Goal: Task Accomplishment & Management: Complete application form

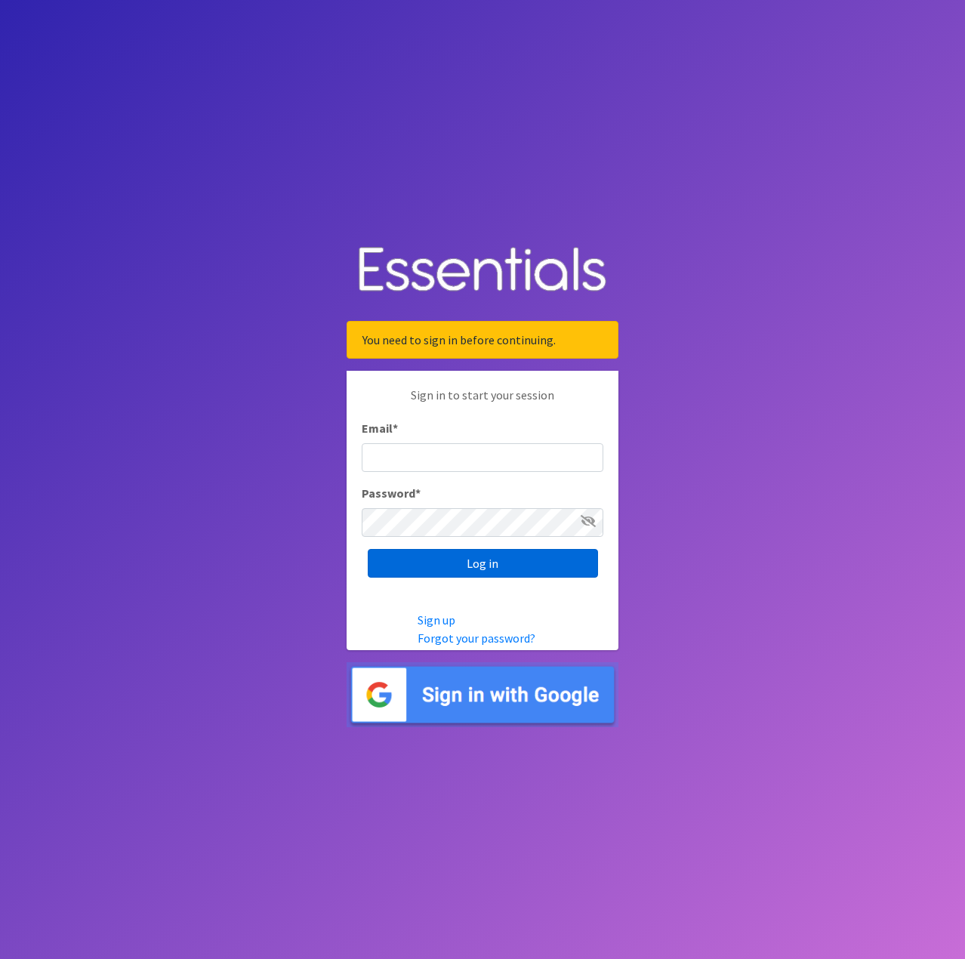
type input "[EMAIL_ADDRESS][DOMAIN_NAME]"
click at [506, 565] on input "Log in" at bounding box center [483, 563] width 230 height 29
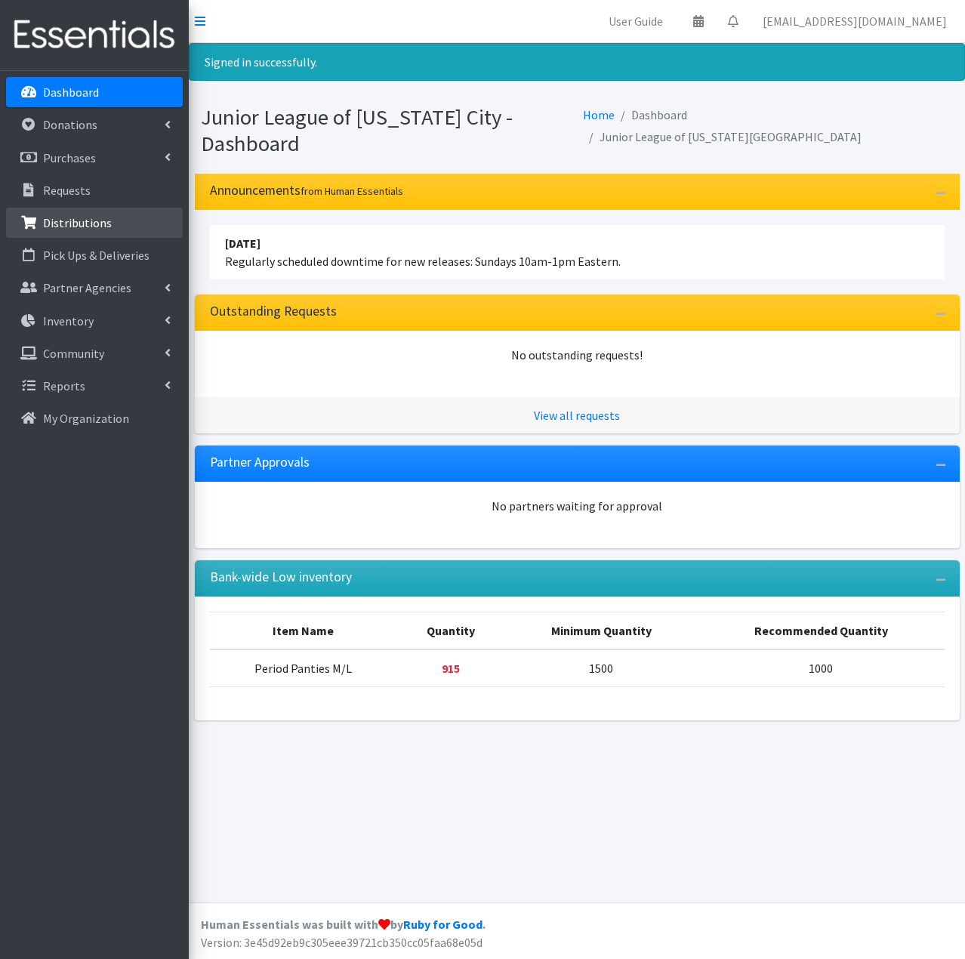
click at [128, 228] on link "Distributions" at bounding box center [94, 223] width 177 height 30
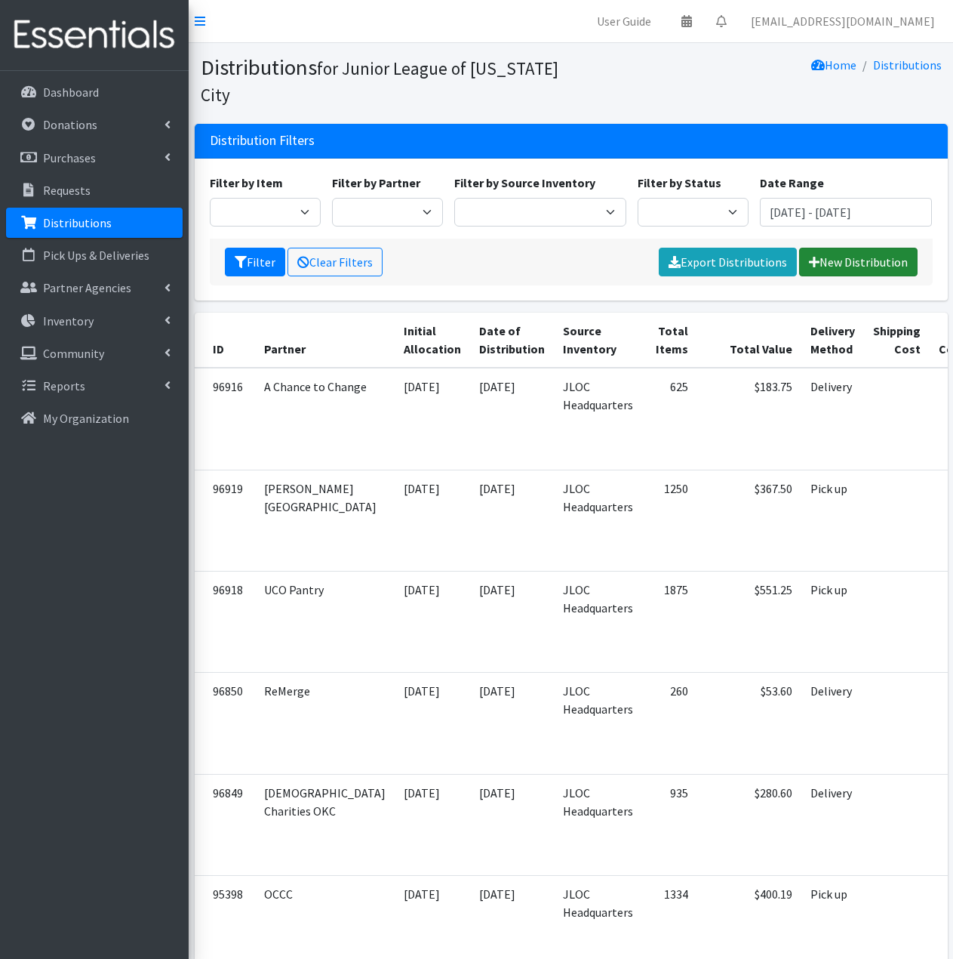
click at [854, 267] on link "New Distribution" at bounding box center [858, 262] width 119 height 29
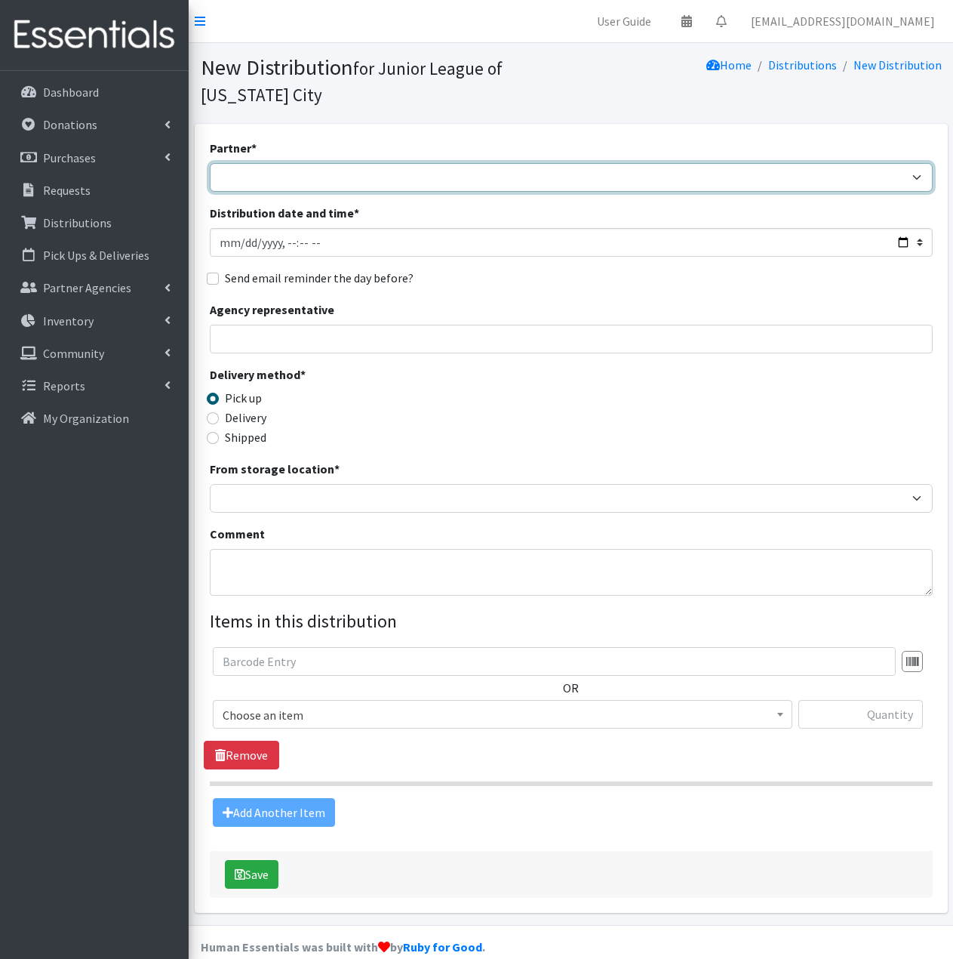
click at [524, 169] on select "A Chance to Change Bethany Public Schools Bethany YMCA Boys & Girls Club CAIR O…" at bounding box center [571, 177] width 723 height 29
select select "4616"
click at [210, 163] on select "A Chance to Change Bethany Public Schools Bethany YMCA Boys & Girls Club CAIR O…" at bounding box center [571, 177] width 723 height 29
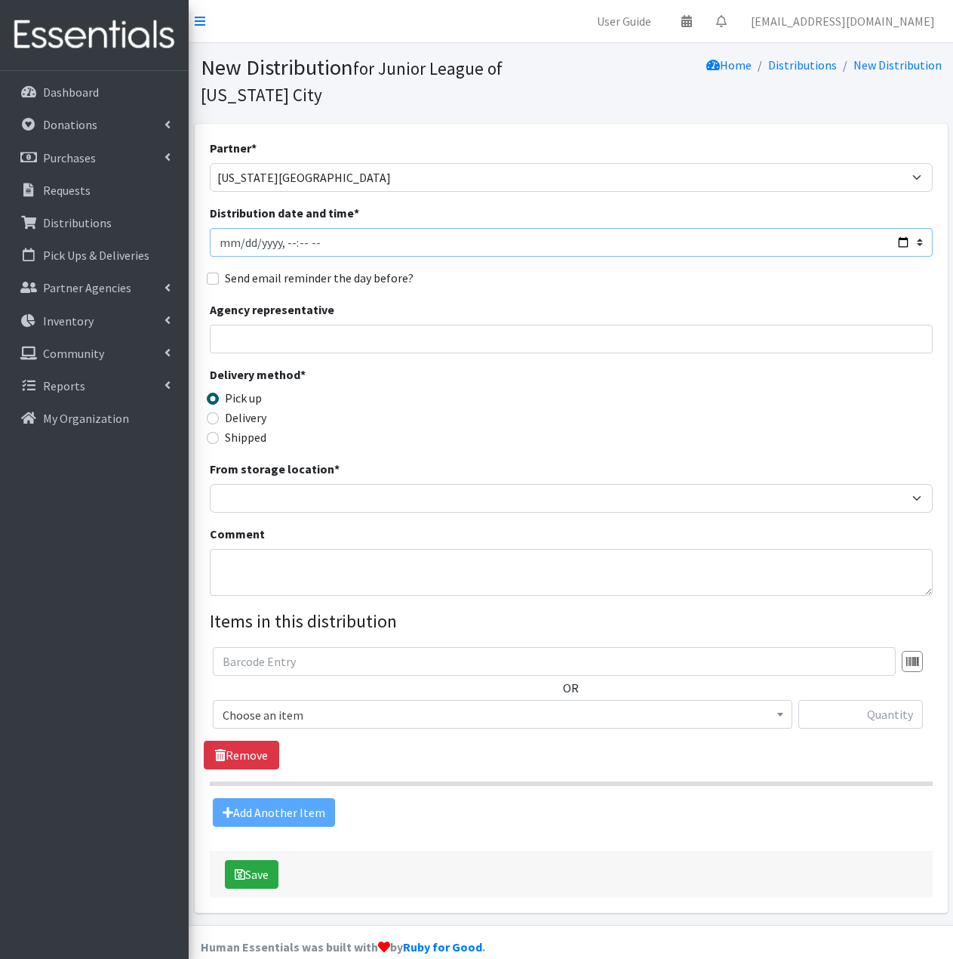
click at [240, 240] on input "Distribution date and time *" at bounding box center [571, 242] width 723 height 29
type input "2025-09-29T11:59"
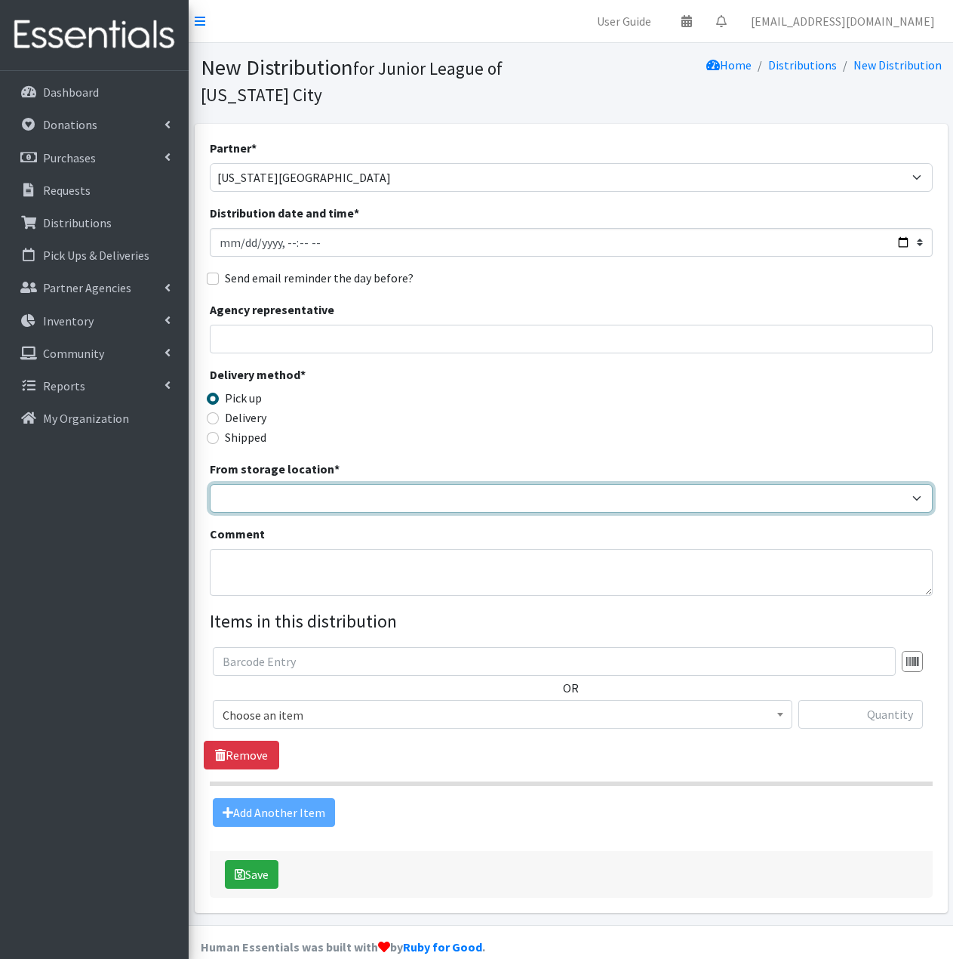
click at [268, 503] on select "JLOC Headquarters Storage Unit" at bounding box center [571, 498] width 723 height 29
select select "47"
click at [210, 484] on select "JLOC Headquarters Storage Unit" at bounding box center [571, 498] width 723 height 29
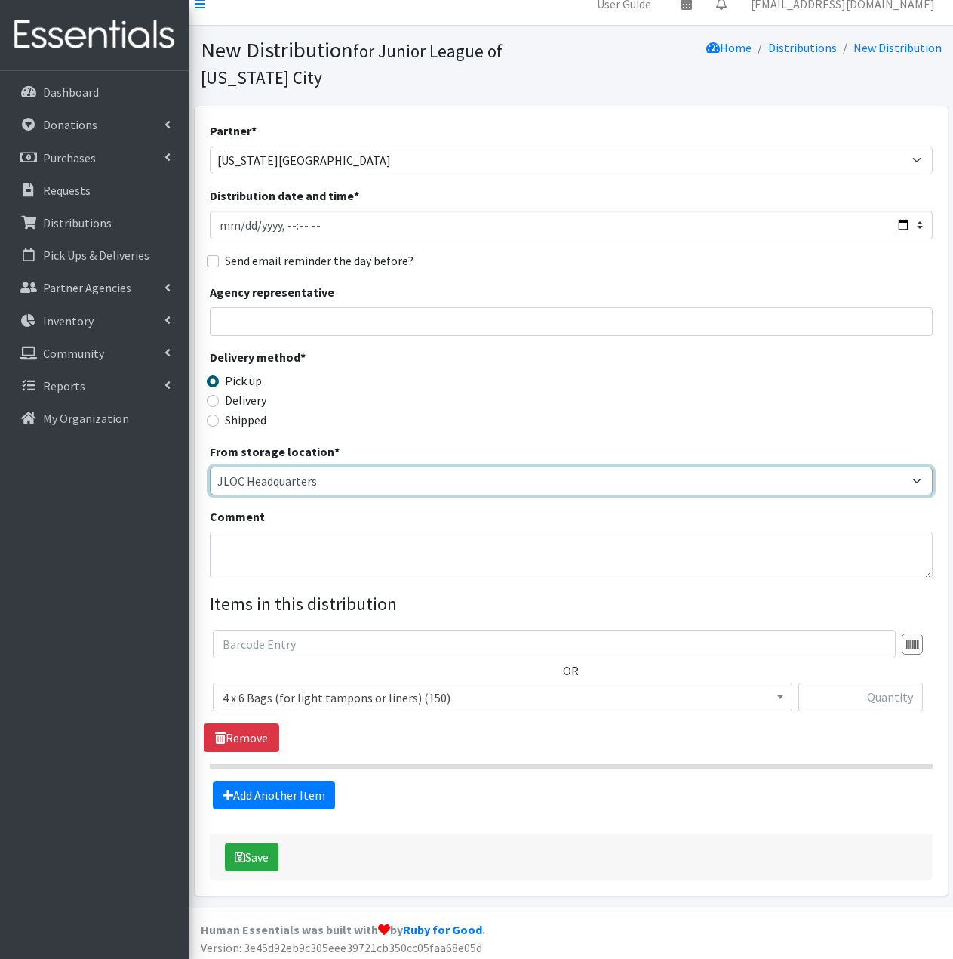
scroll to position [23, 0]
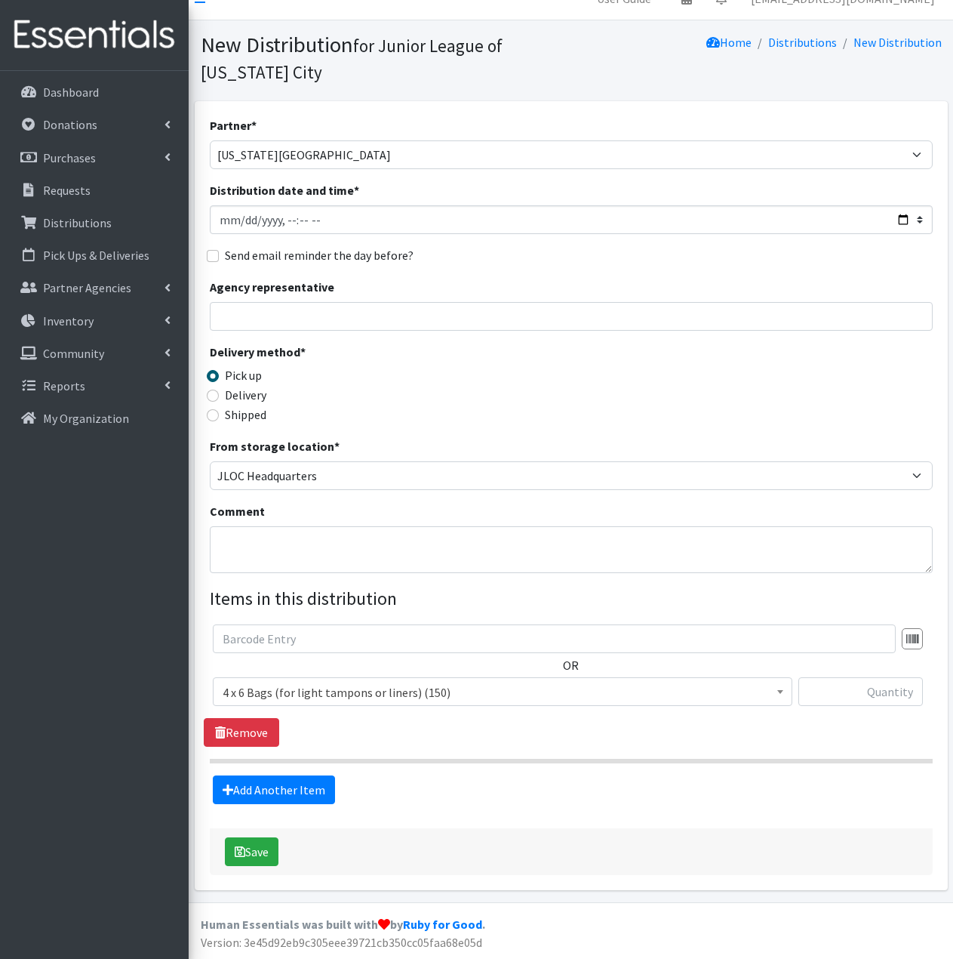
click at [412, 697] on span "4 x 6 Bags (for light tampons or liners) (150)" at bounding box center [503, 692] width 560 height 21
click at [394, 691] on span "6 x 9 Bags (for tampons) (1295)" at bounding box center [503, 692] width 560 height 21
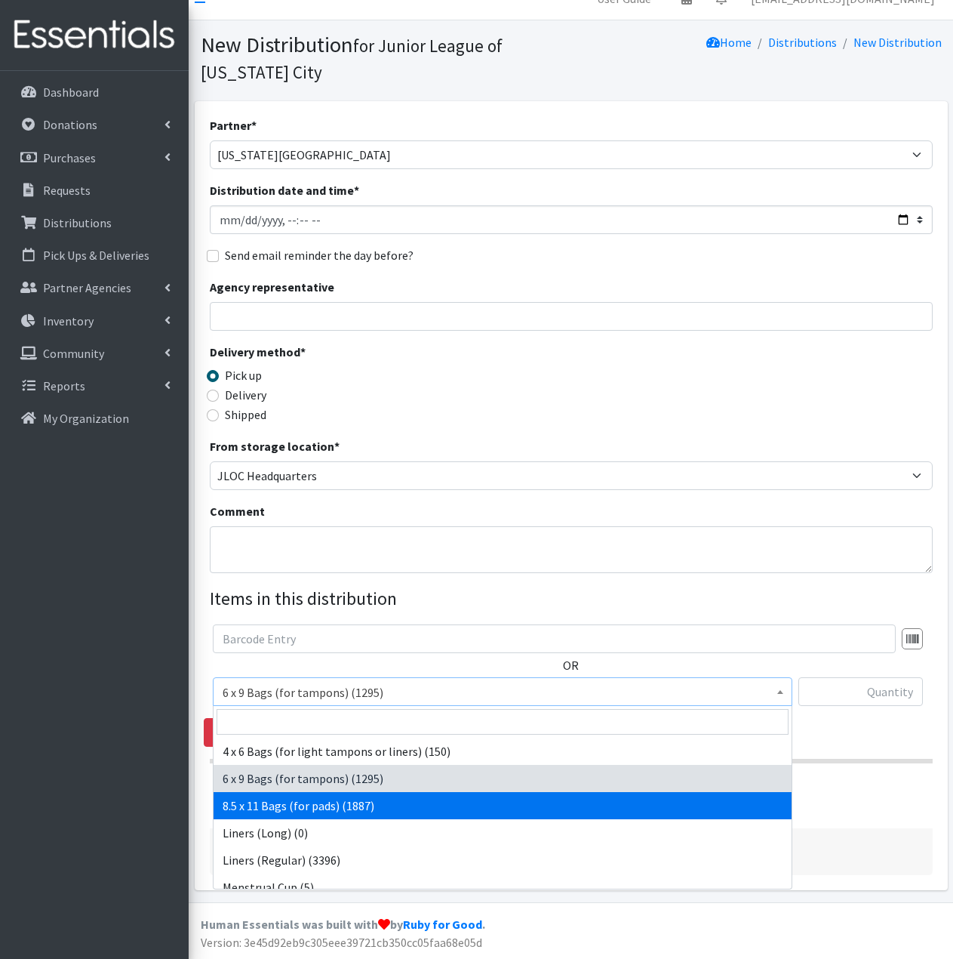
select select "7616"
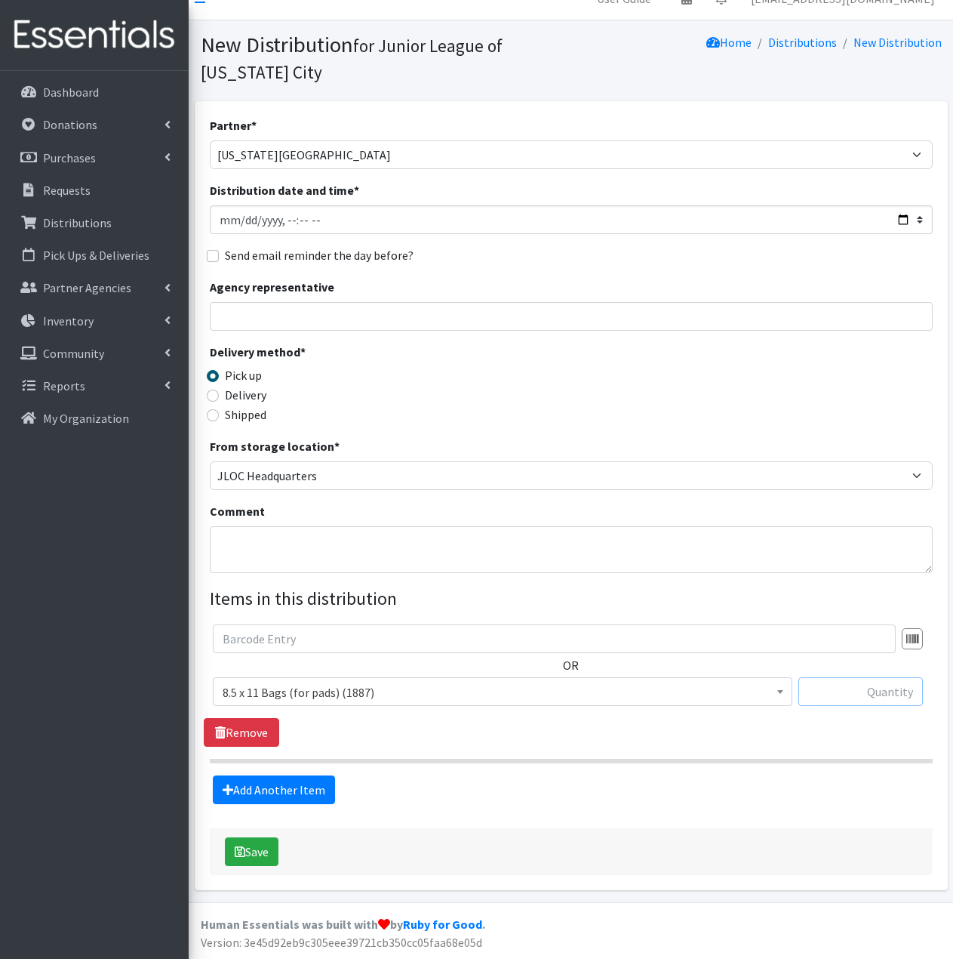
click at [850, 691] on input "text" at bounding box center [861, 691] width 125 height 29
type input "5"
click at [304, 788] on link "Add Another Item" at bounding box center [274, 789] width 122 height 29
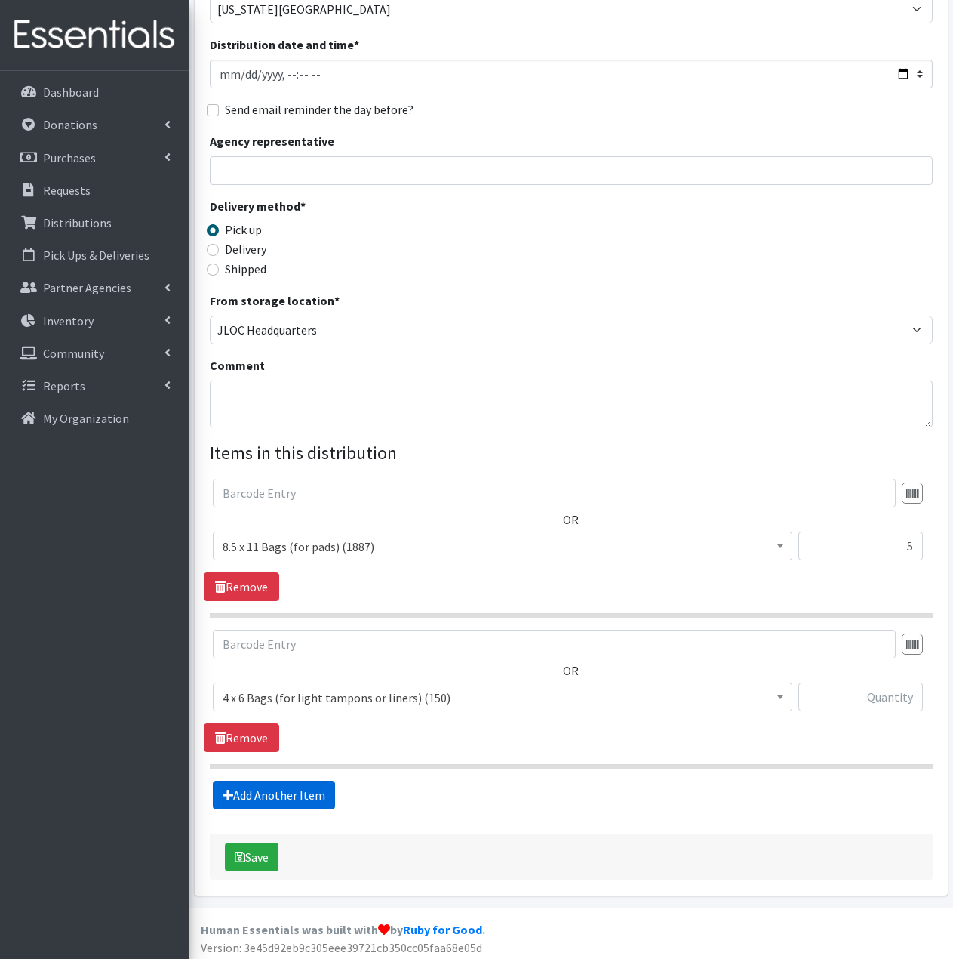
scroll to position [174, 0]
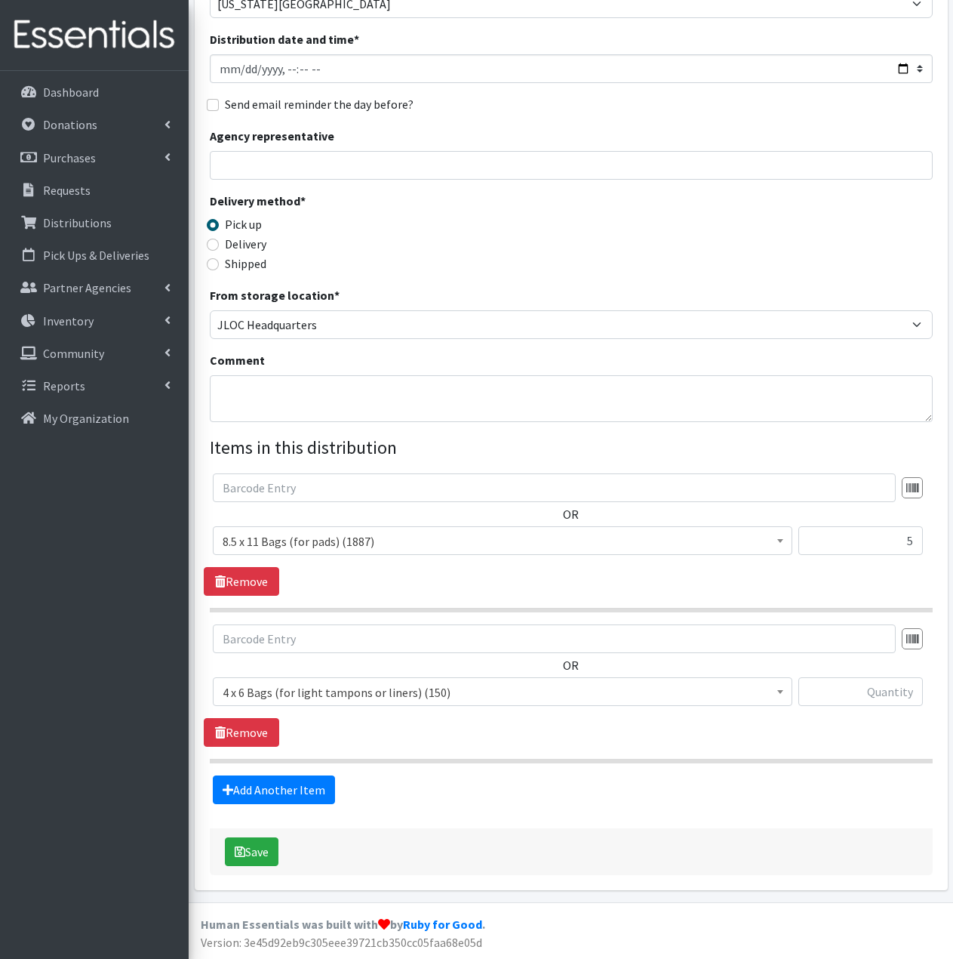
click at [472, 689] on span "4 x 6 Bags (for light tampons or liners) (150)" at bounding box center [503, 692] width 560 height 21
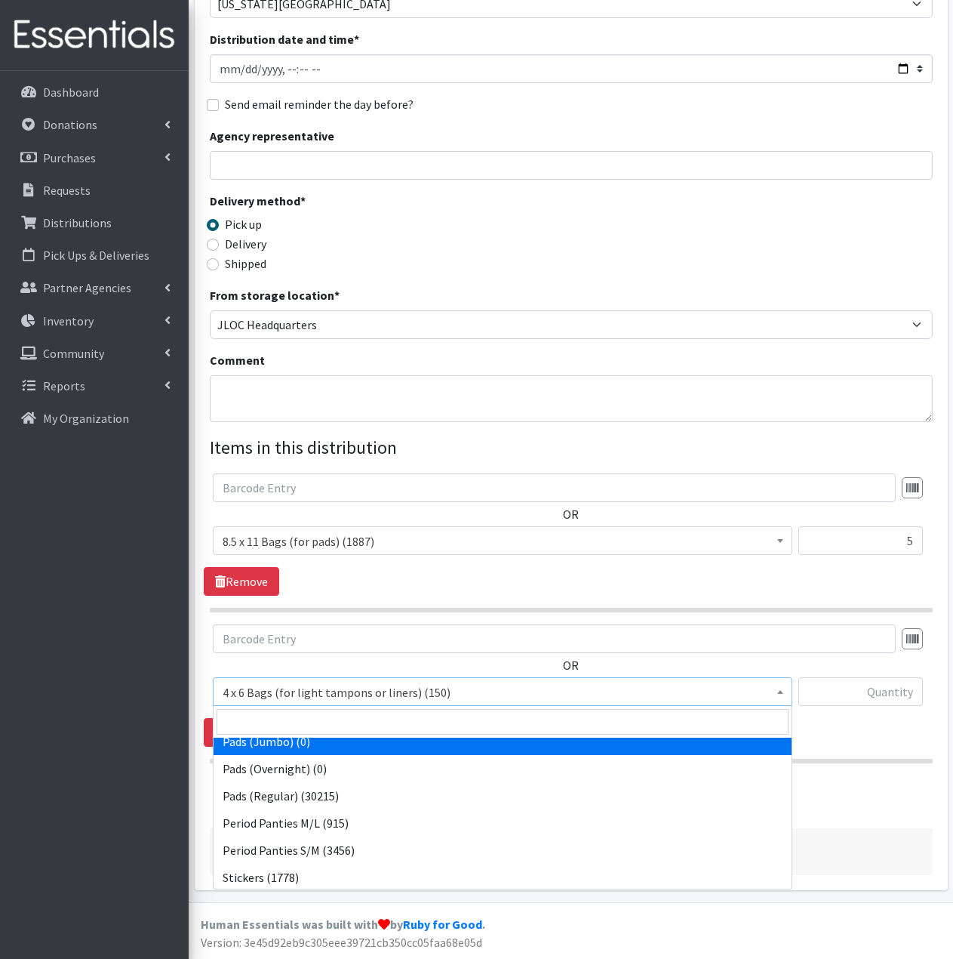
scroll to position [226, 0]
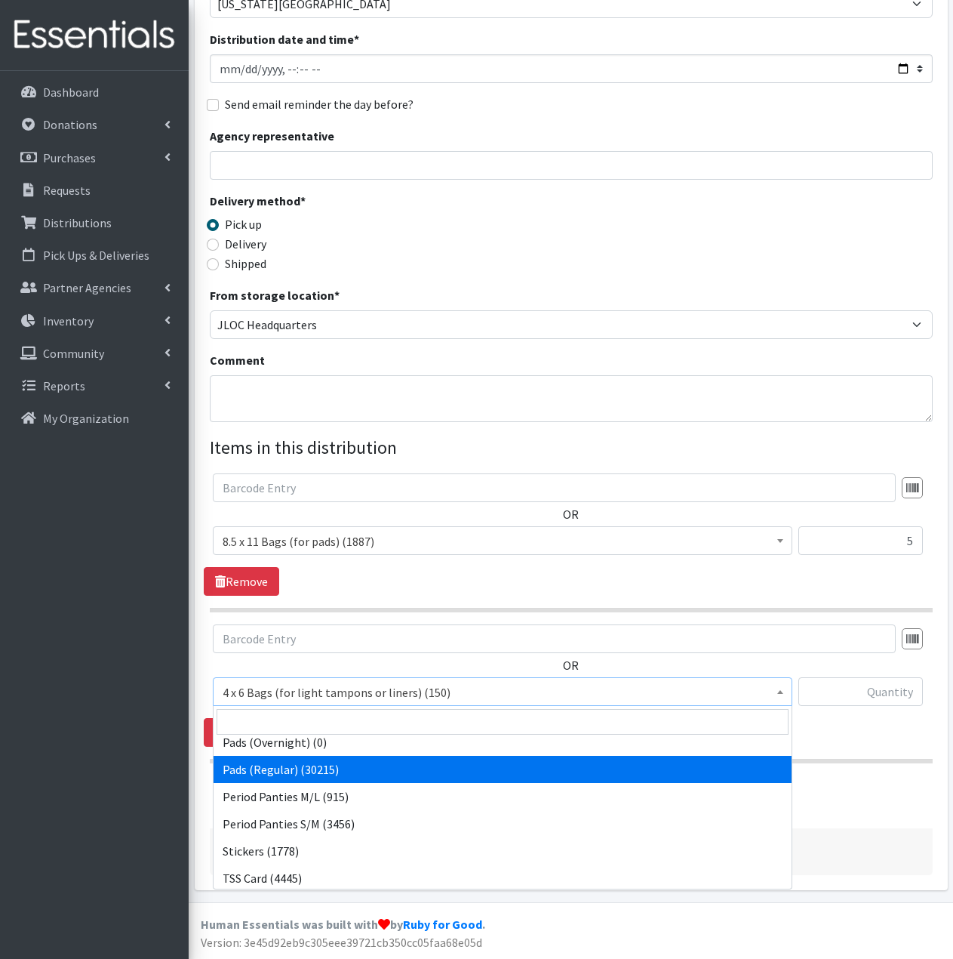
select select "2104"
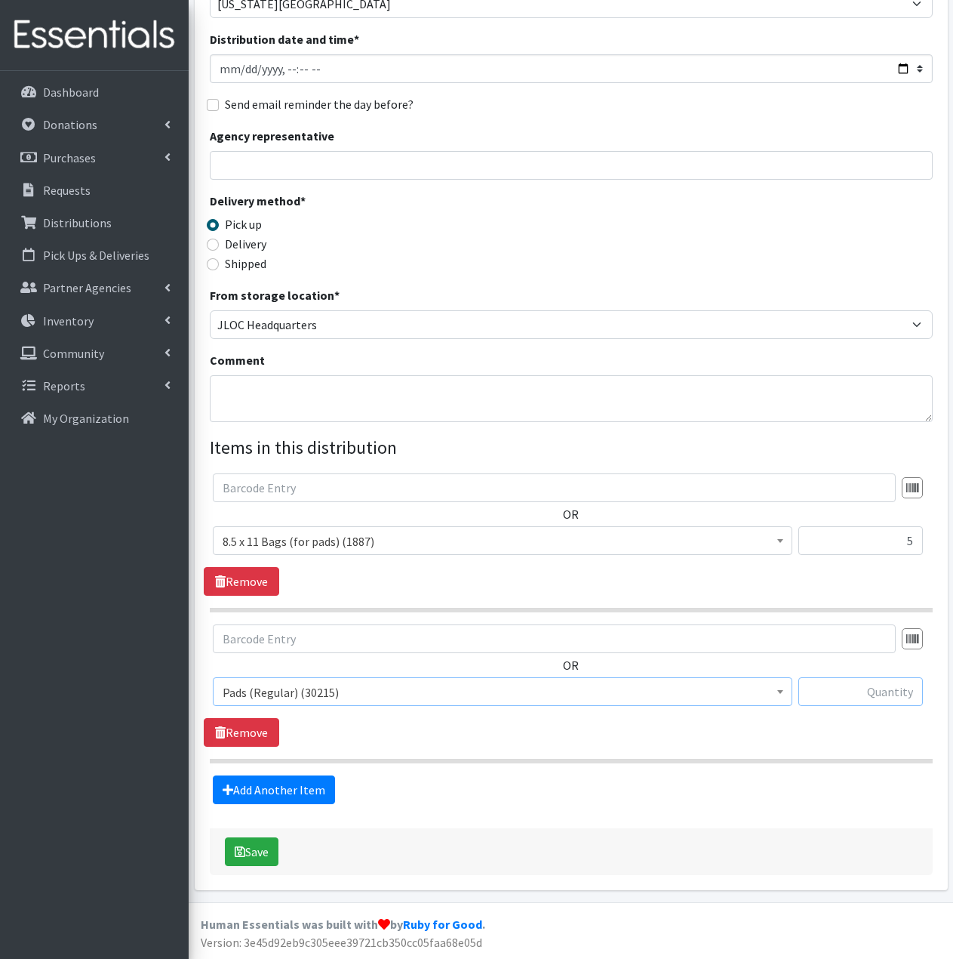
click at [889, 691] on input "text" at bounding box center [861, 691] width 125 height 29
type input "50"
click at [266, 792] on link "Add Another Item" at bounding box center [274, 789] width 122 height 29
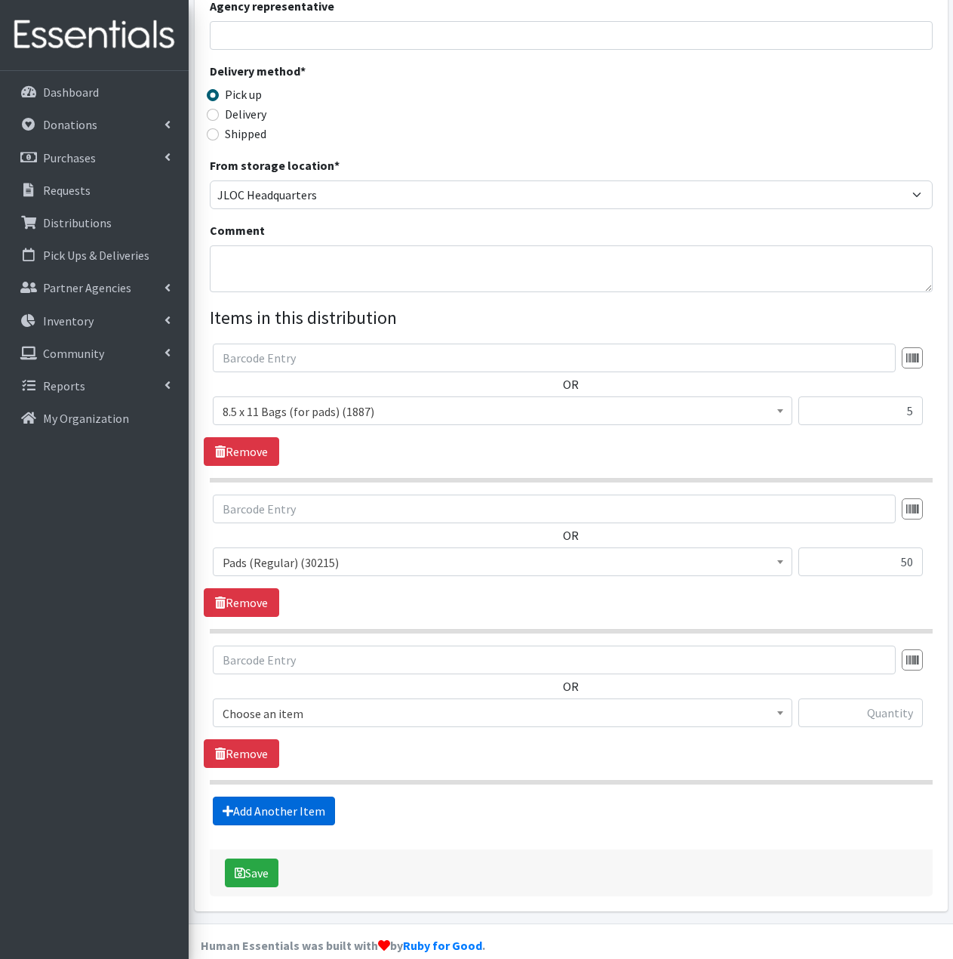
scroll to position [325, 0]
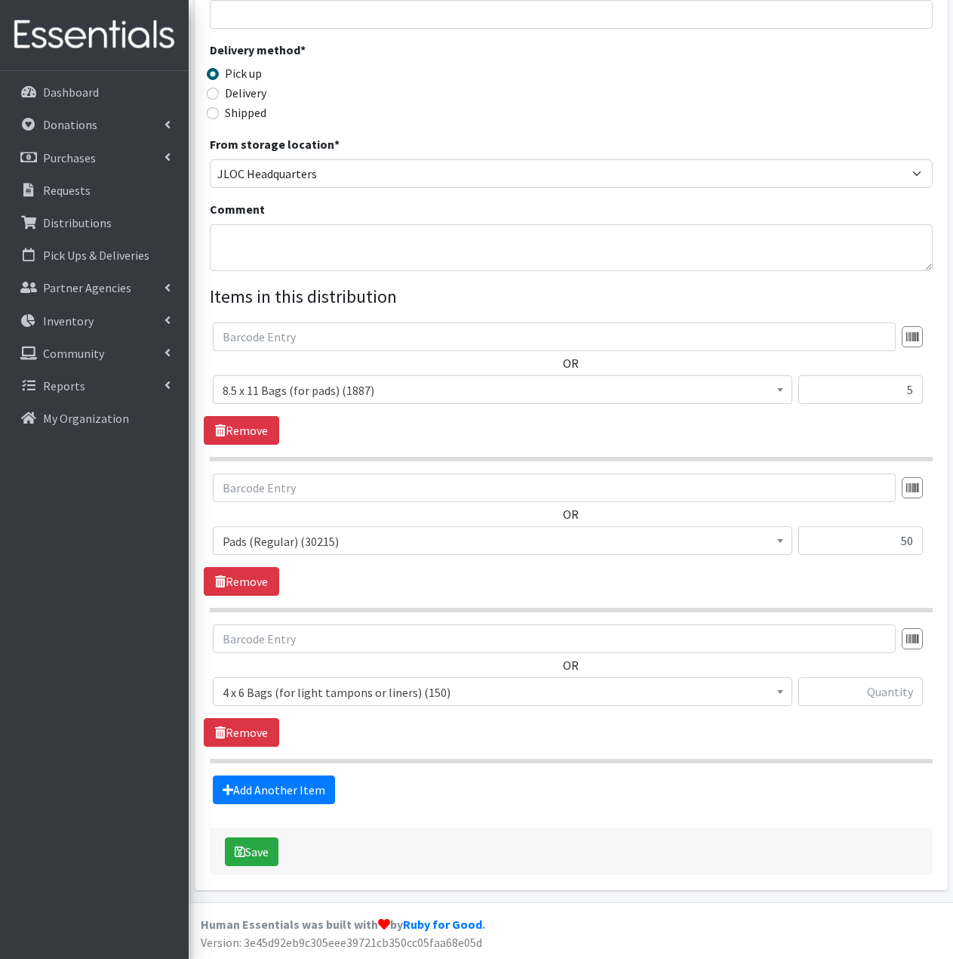
click at [394, 694] on span "4 x 6 Bags (for light tampons or liners) (150)" at bounding box center [503, 692] width 560 height 21
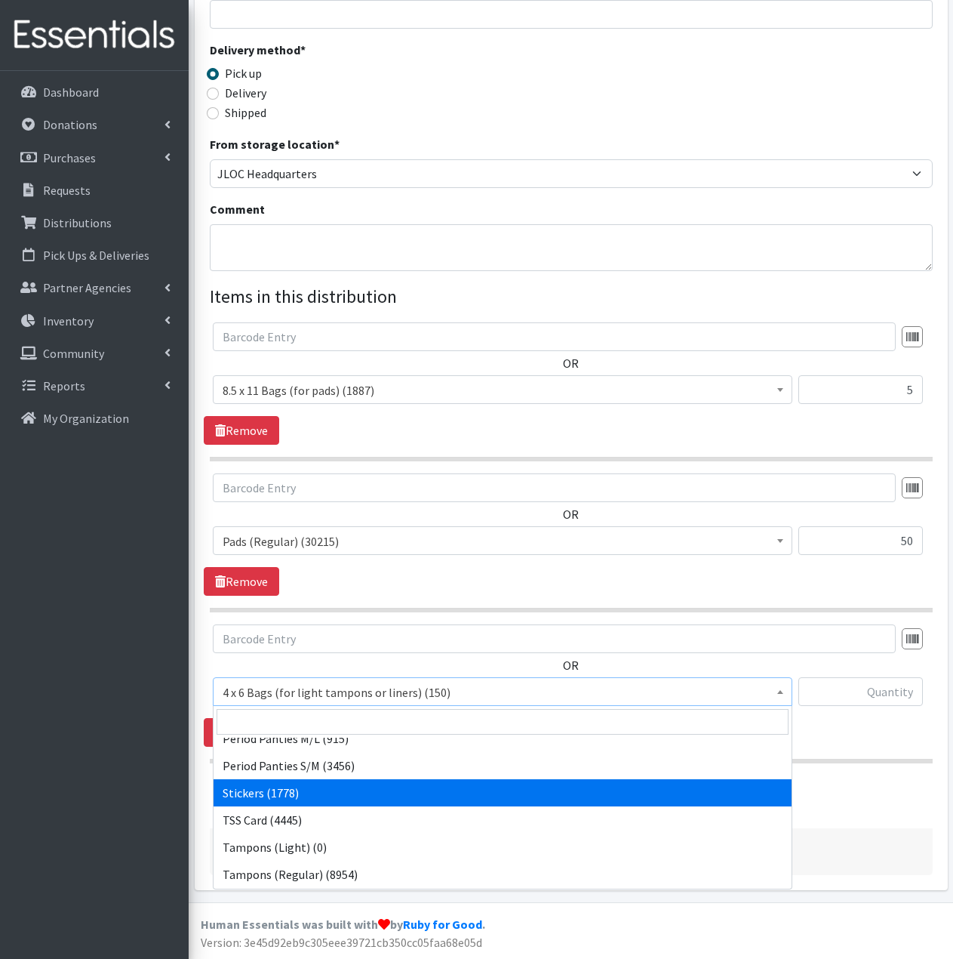
scroll to position [302, 0]
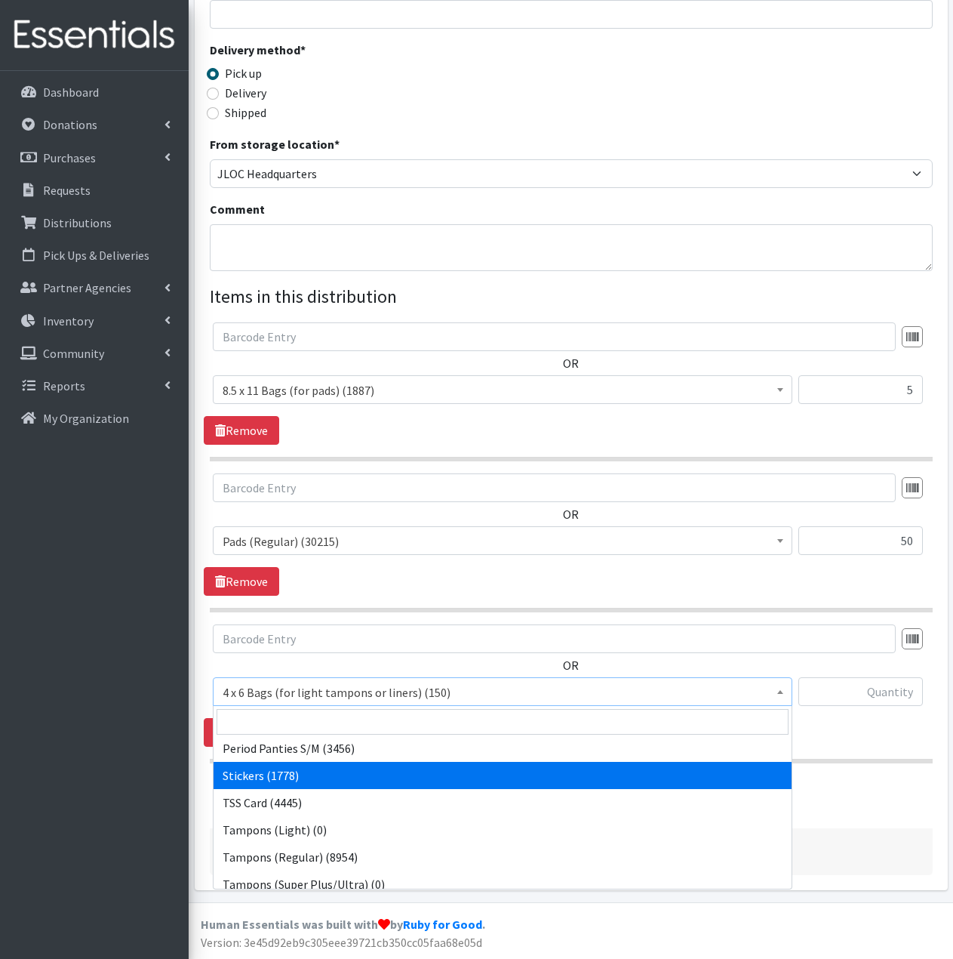
select select "13100"
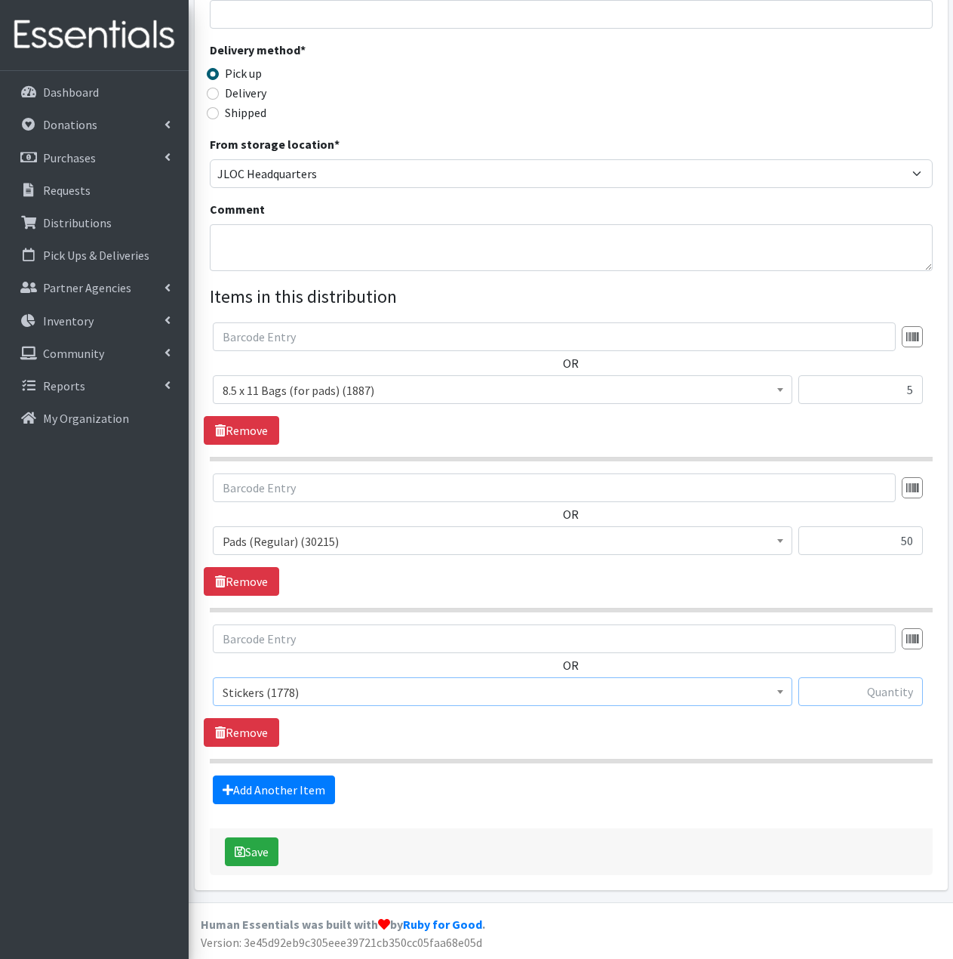
drag, startPoint x: 894, startPoint y: 691, endPoint x: 861, endPoint y: 703, distance: 34.6
click at [894, 690] on input "text" at bounding box center [861, 691] width 125 height 29
type input "5"
click at [283, 792] on link "Add Another Item" at bounding box center [274, 789] width 122 height 29
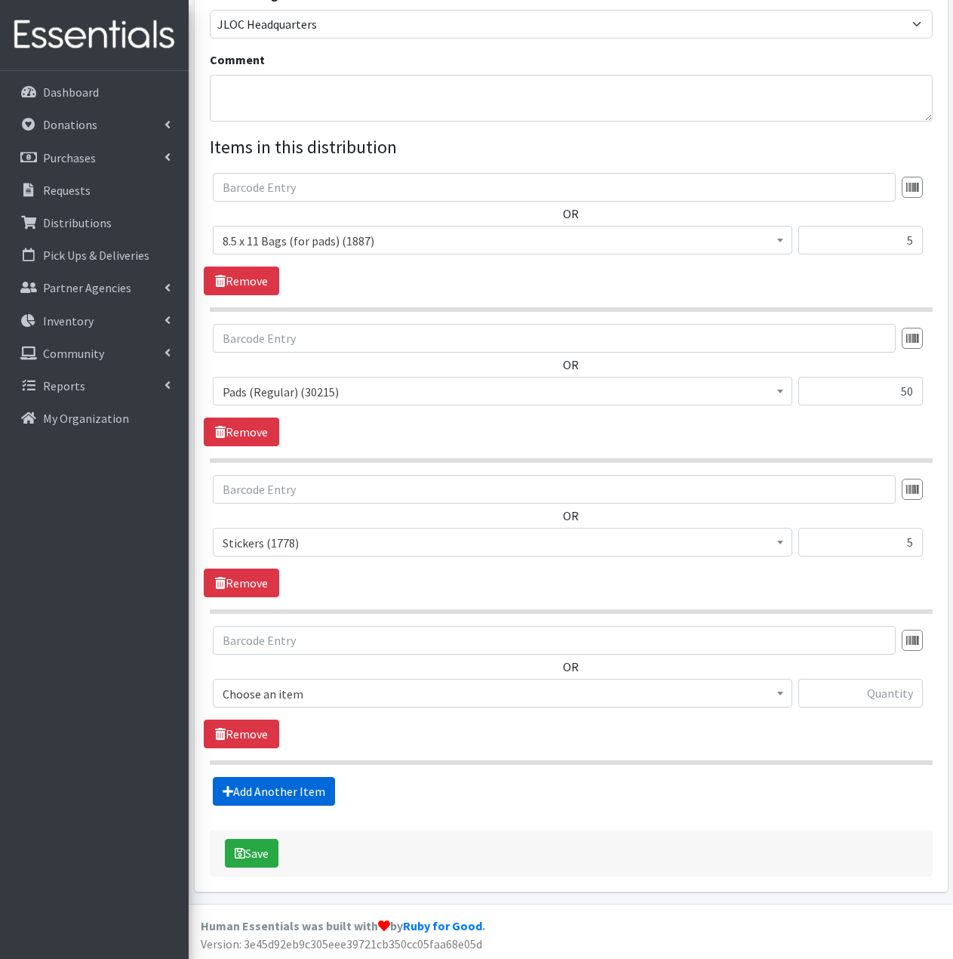
scroll to position [476, 0]
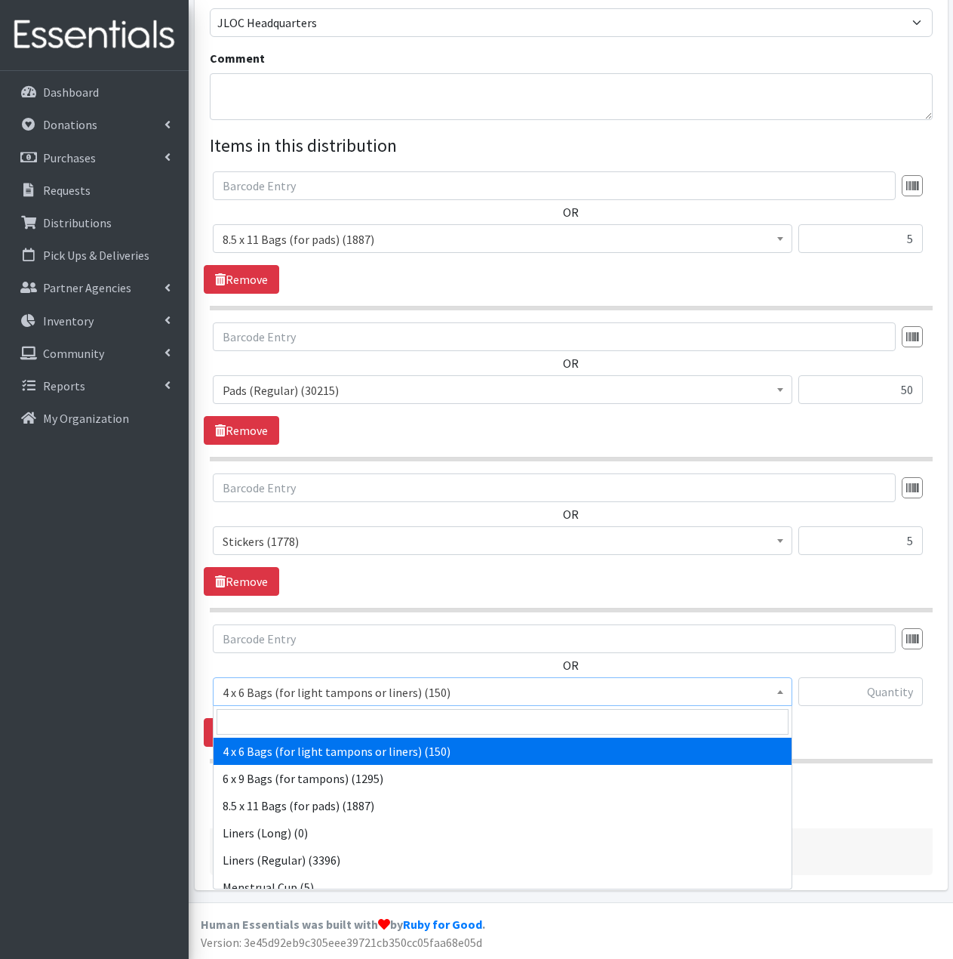
click at [354, 691] on span "4 x 6 Bags (for light tampons or liners) (150)" at bounding box center [503, 692] width 560 height 21
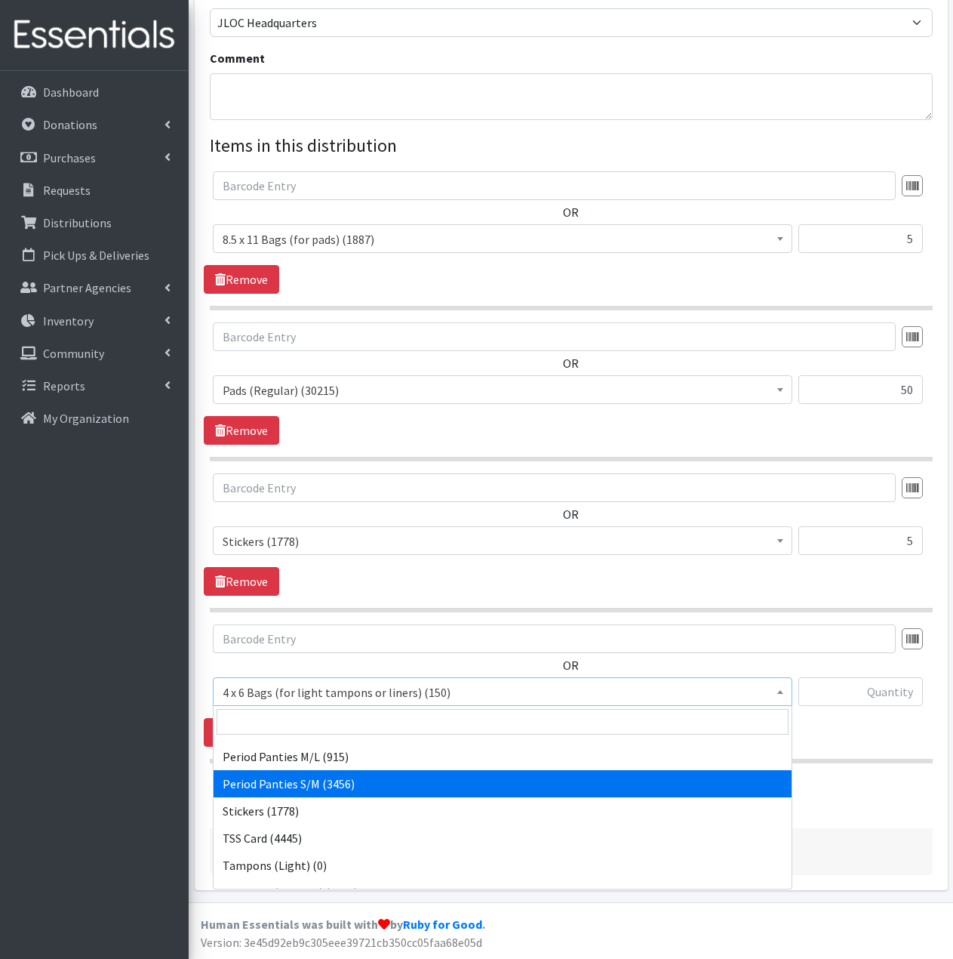
scroll to position [302, 0]
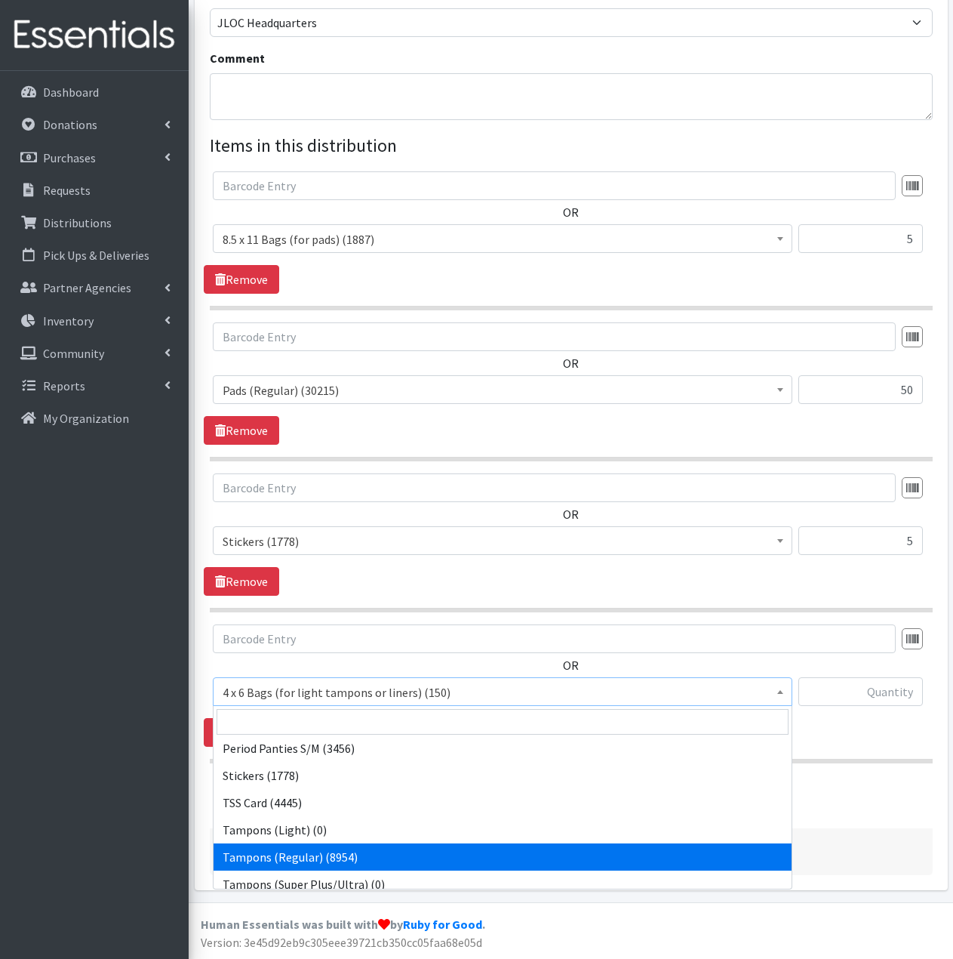
select select "2101"
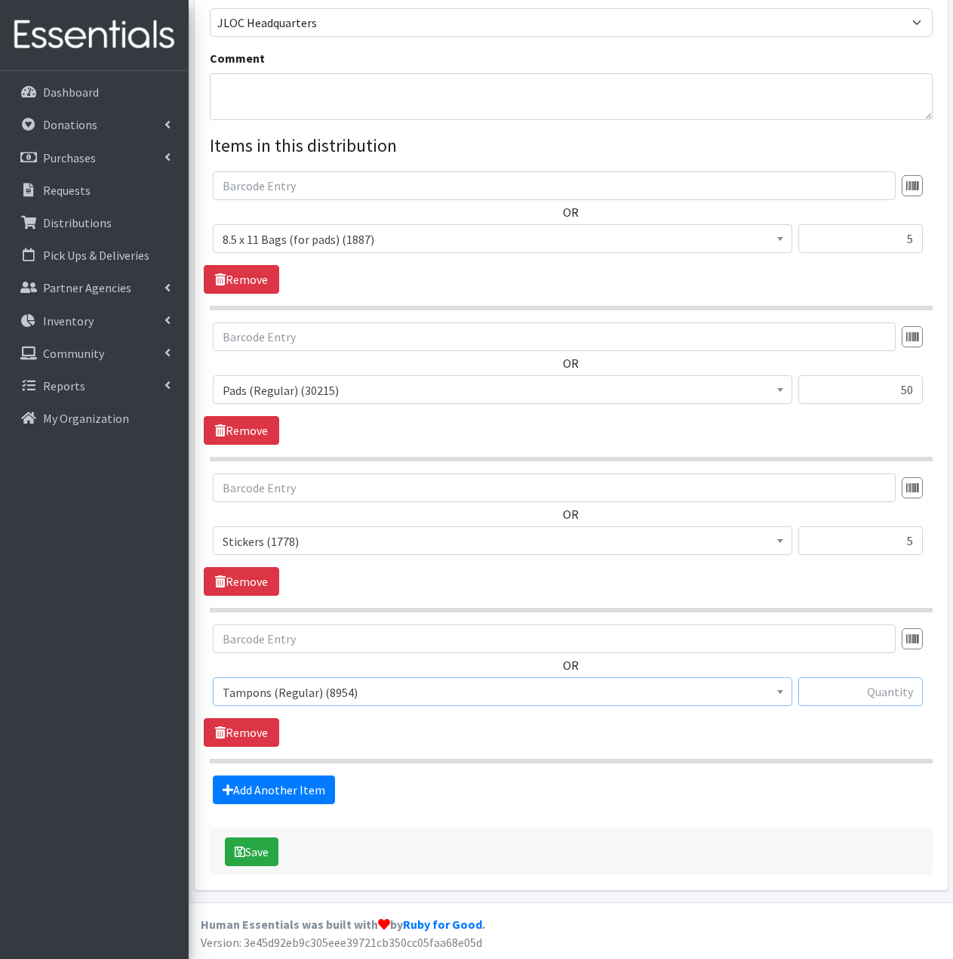
click at [863, 688] on input "text" at bounding box center [861, 691] width 125 height 29
type input "60"
click at [805, 793] on div "Add Another Item" at bounding box center [571, 789] width 734 height 29
click at [266, 855] on button "Save" at bounding box center [252, 851] width 54 height 29
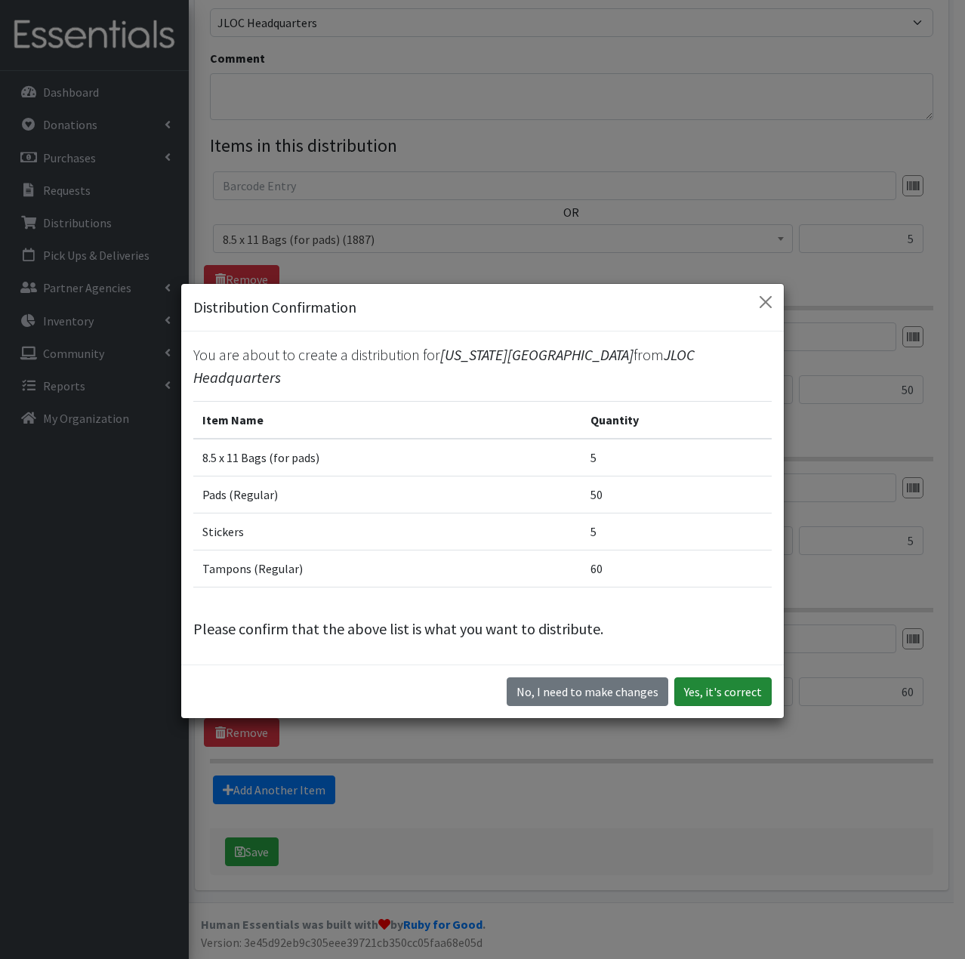
click at [726, 677] on button "Yes, it's correct" at bounding box center [722, 691] width 97 height 29
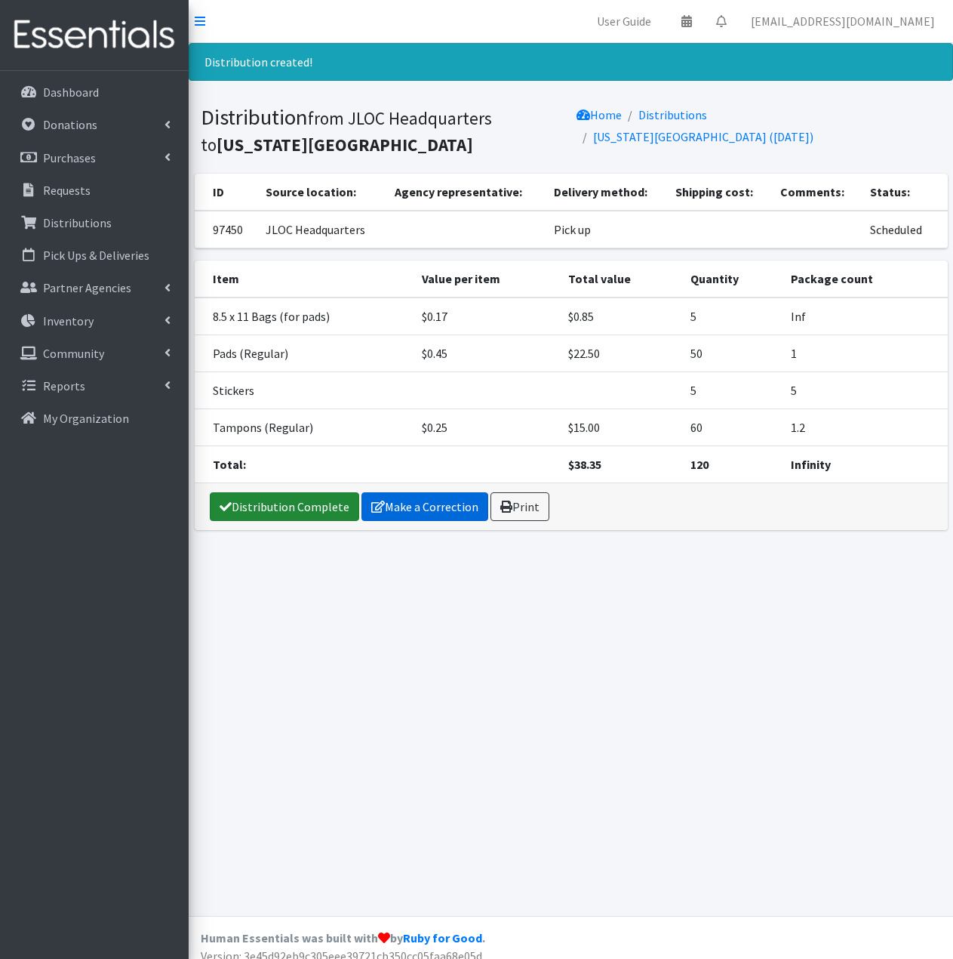
click at [321, 506] on link "Distribution Complete" at bounding box center [284, 506] width 149 height 29
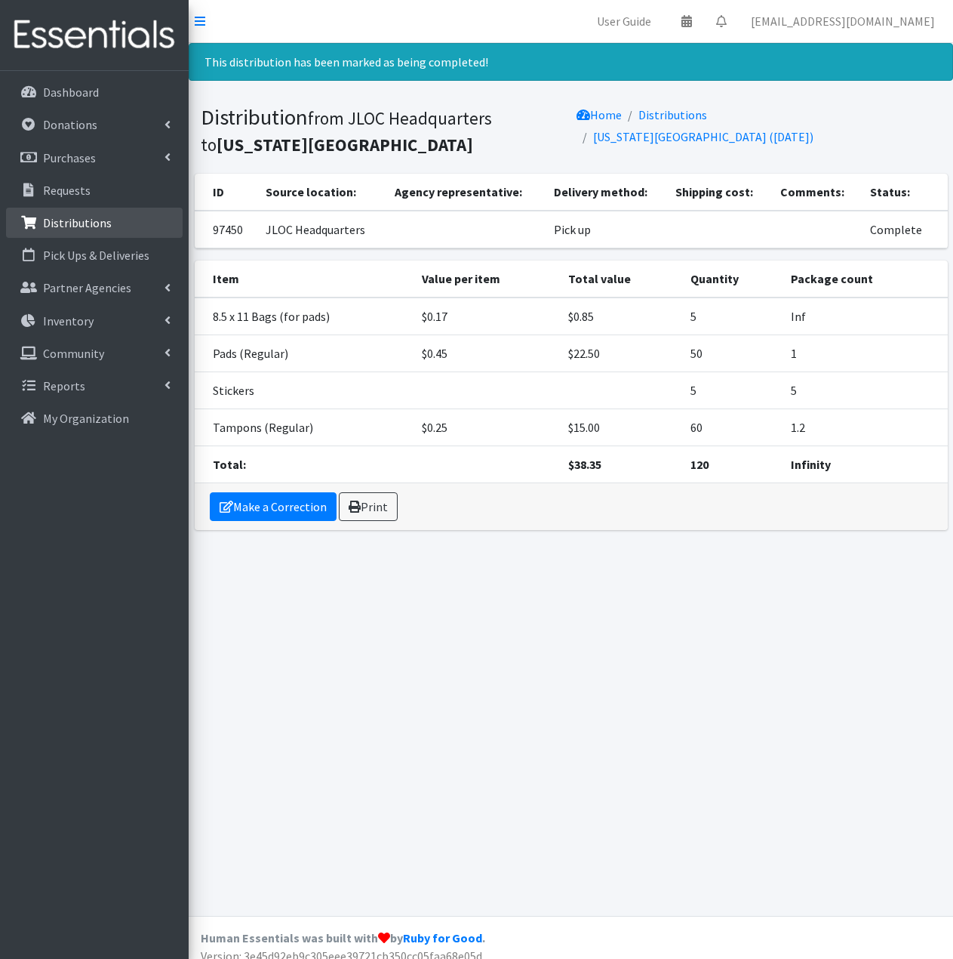
click at [125, 222] on link "Distributions" at bounding box center [94, 223] width 177 height 30
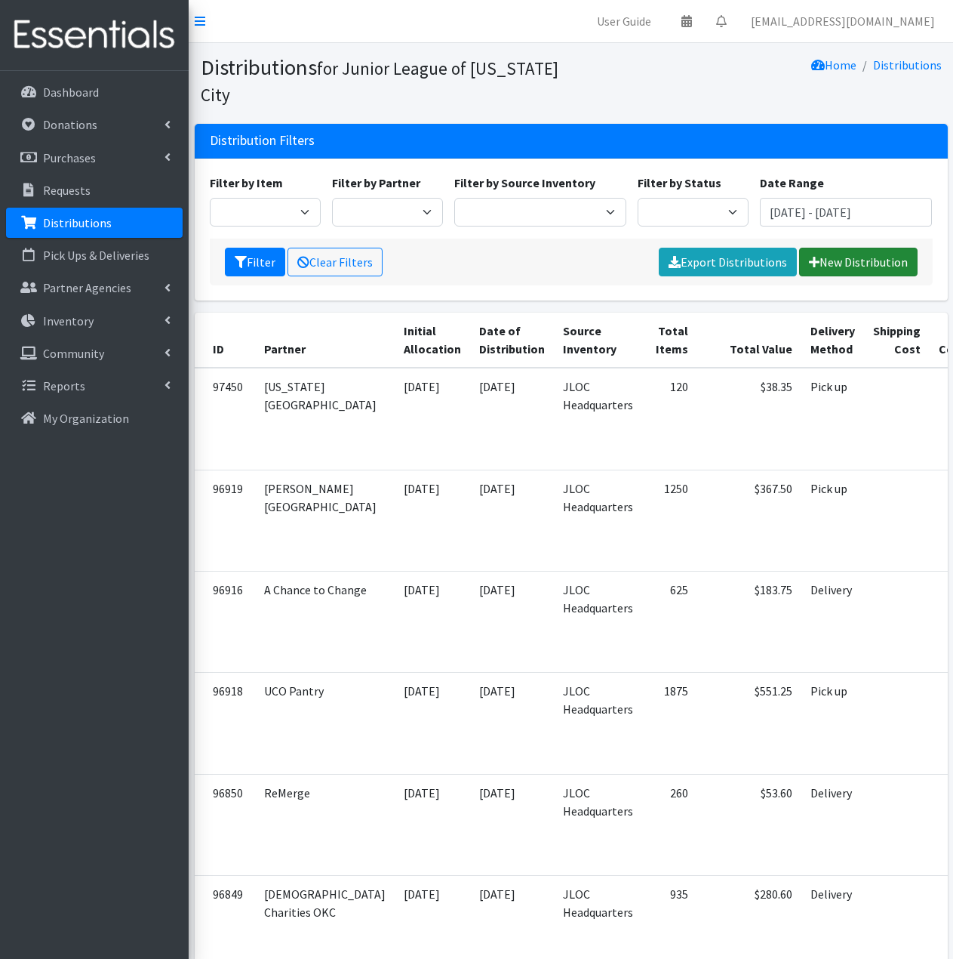
click at [853, 265] on link "New Distribution" at bounding box center [858, 262] width 119 height 29
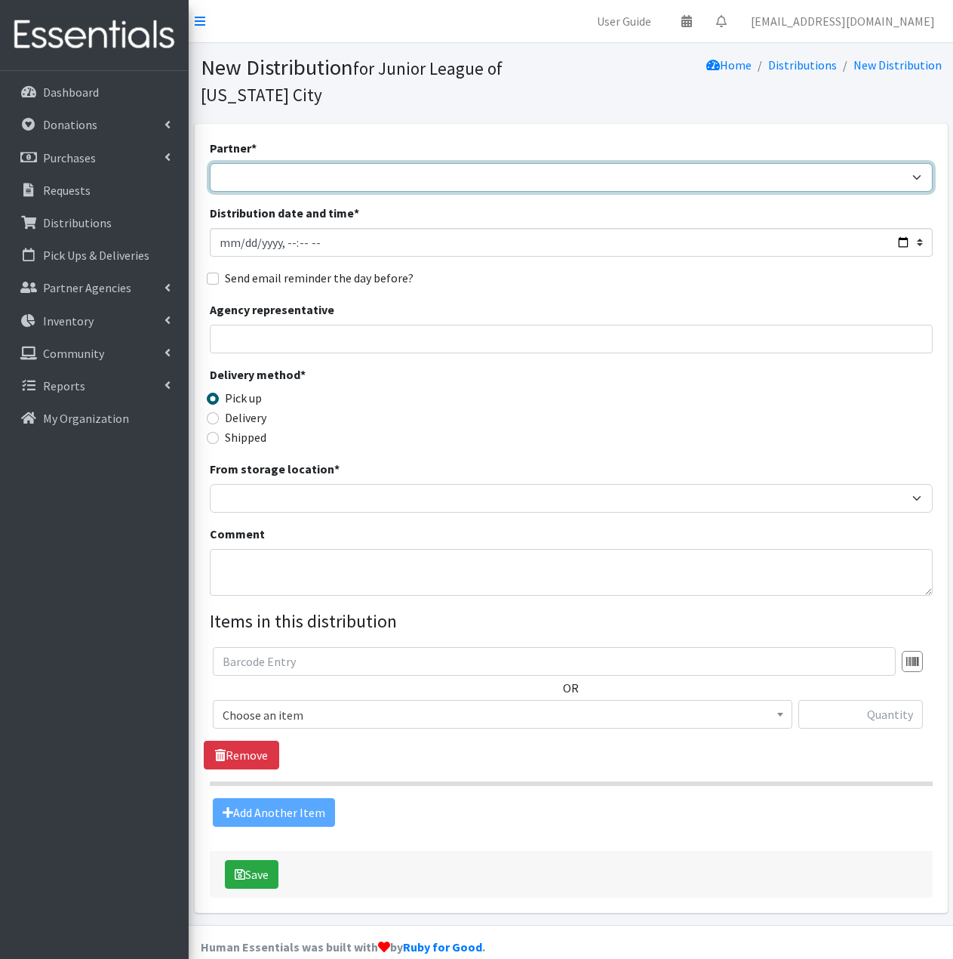
click at [353, 178] on select "A Chance to Change [PERSON_NAME] Public Schools [PERSON_NAME] YMCA Boys & Girls…" at bounding box center [571, 177] width 723 height 29
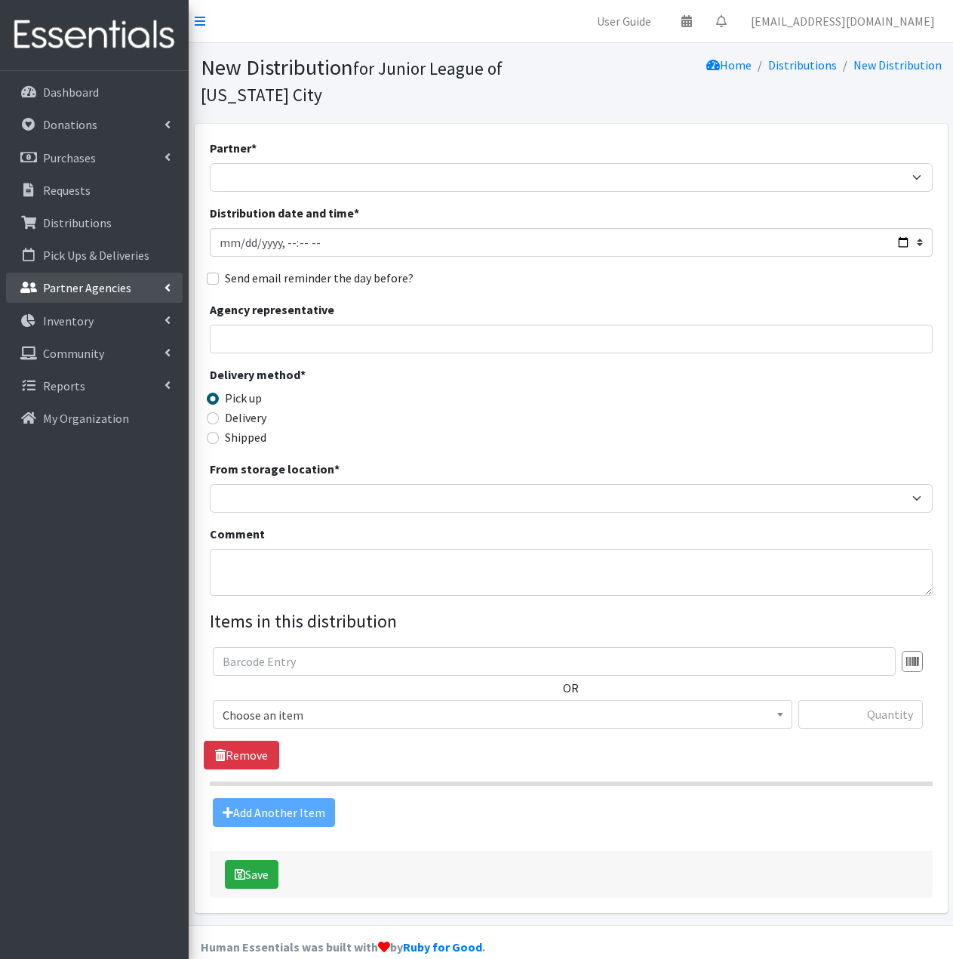
click at [114, 291] on p "Partner Agencies" at bounding box center [87, 287] width 88 height 15
click at [100, 328] on link "All Partners" at bounding box center [94, 321] width 177 height 30
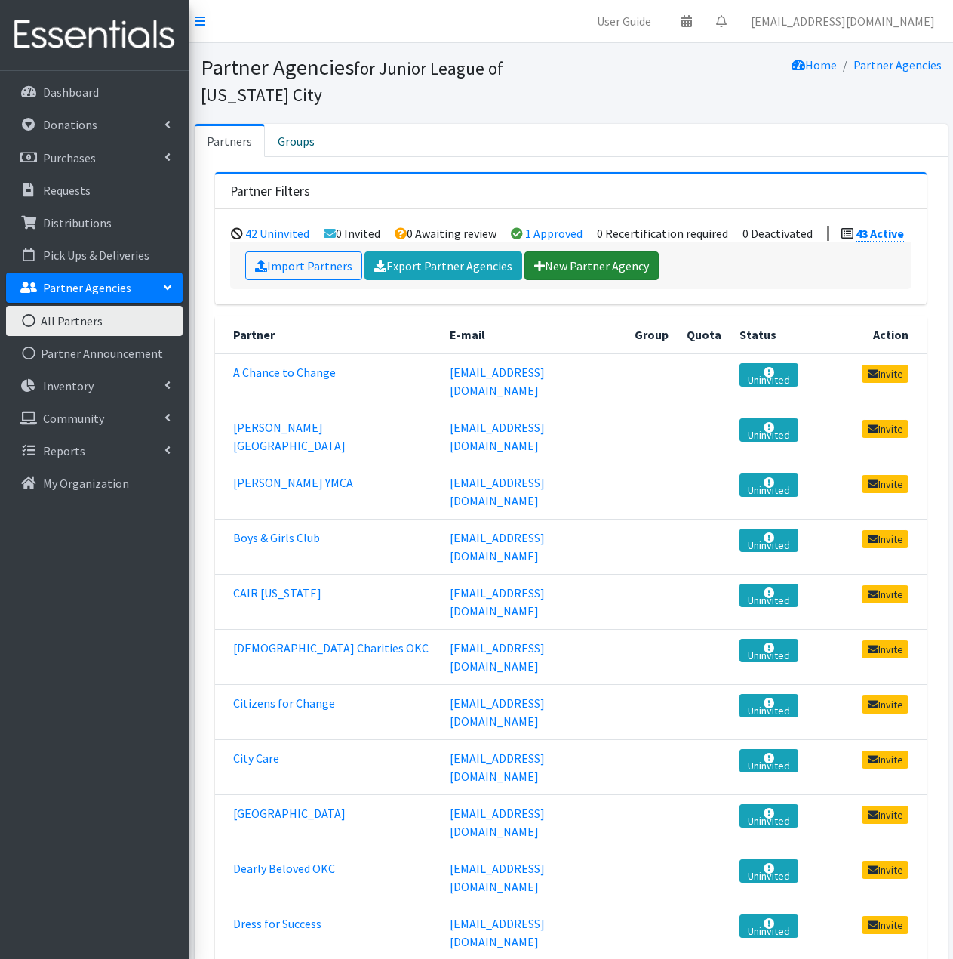
click at [588, 269] on link "New Partner Agency" at bounding box center [592, 265] width 134 height 29
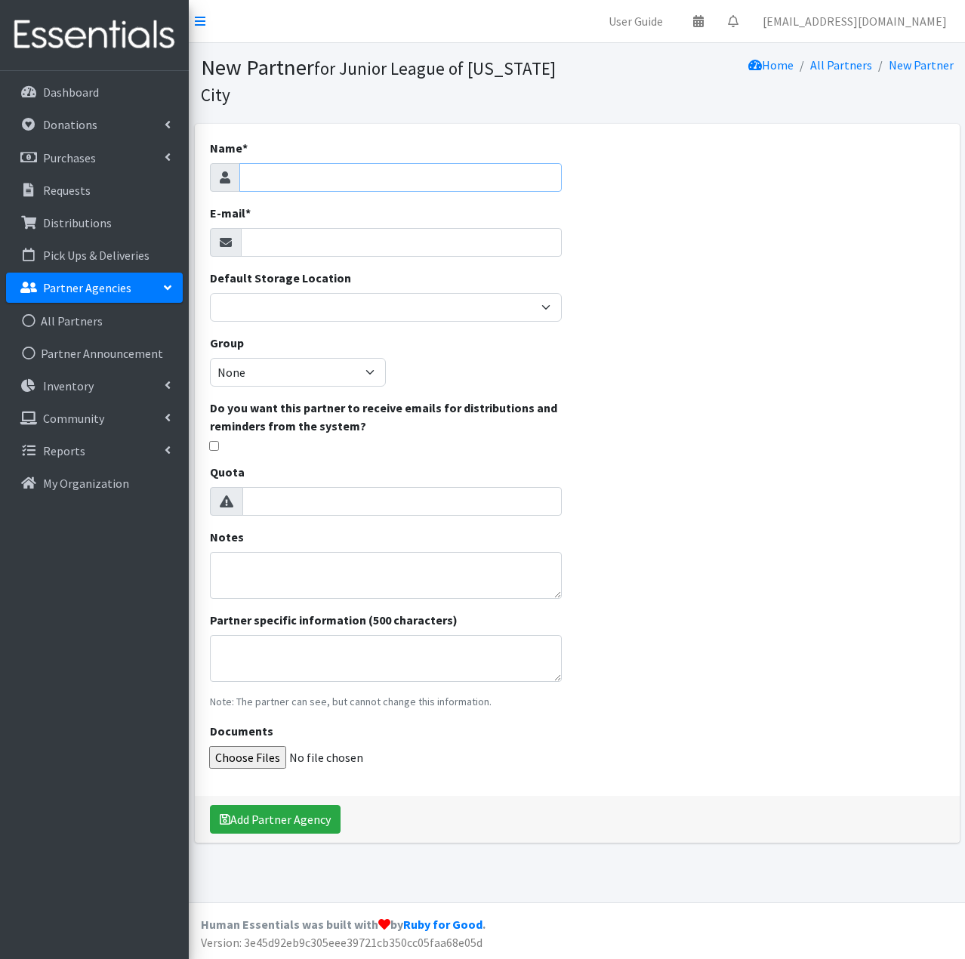
click at [297, 185] on input "Name *" at bounding box center [400, 177] width 323 height 29
type input "Crooked Oak"
type input "[EMAIL_ADDRESS][DOMAIN_NAME]"
click at [700, 482] on div "Name * Crooked Oak E-mail * ksexton@varietycare.org Default Storage Location JL…" at bounding box center [577, 483] width 765 height 719
click at [316, 569] on textarea "Notes" at bounding box center [386, 575] width 352 height 47
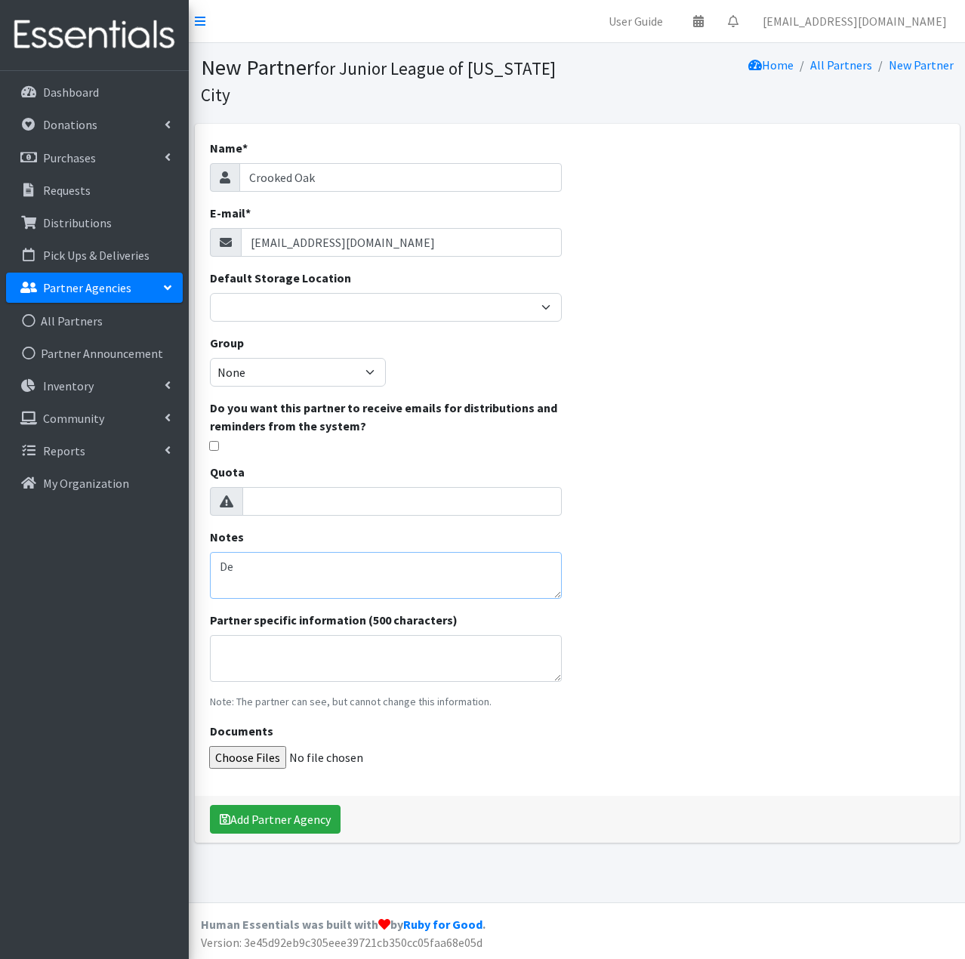
type textarea "D"
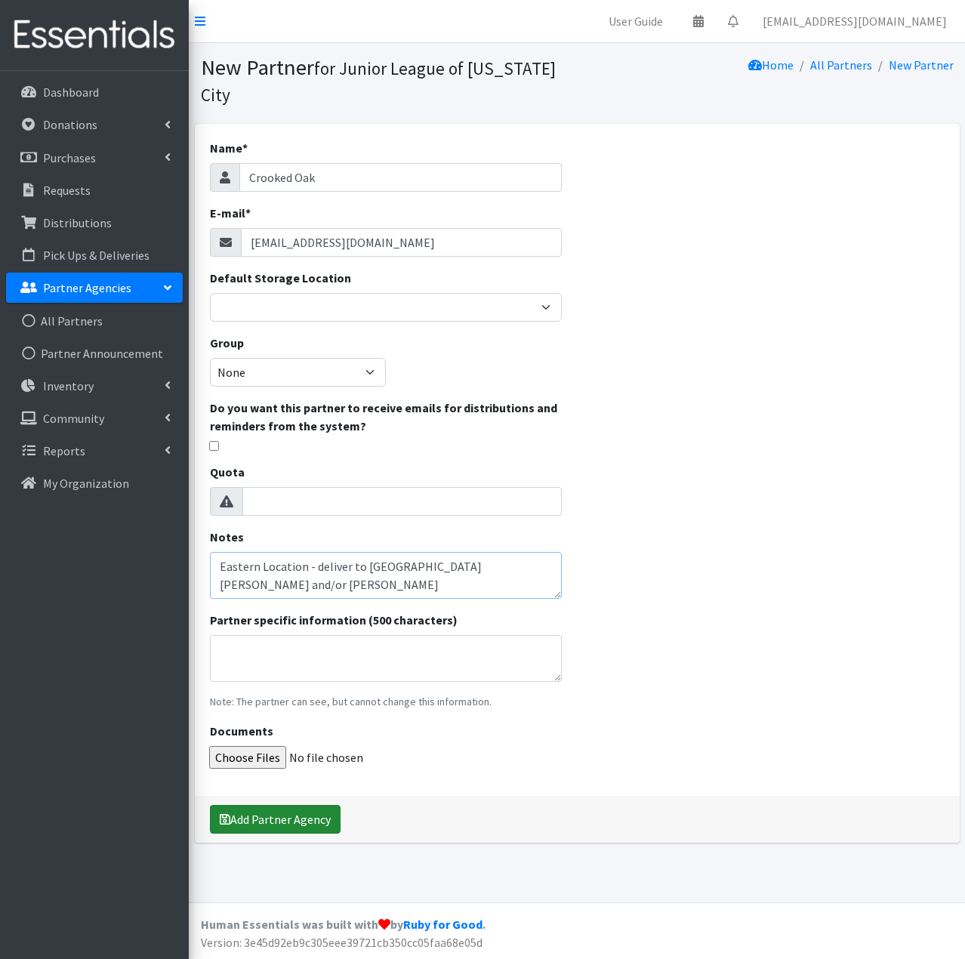
type textarea "Eastern Location - deliver to Roxana Arroyo and/or Cristina Flores"
click at [257, 817] on button "Add Partner Agency" at bounding box center [275, 819] width 131 height 29
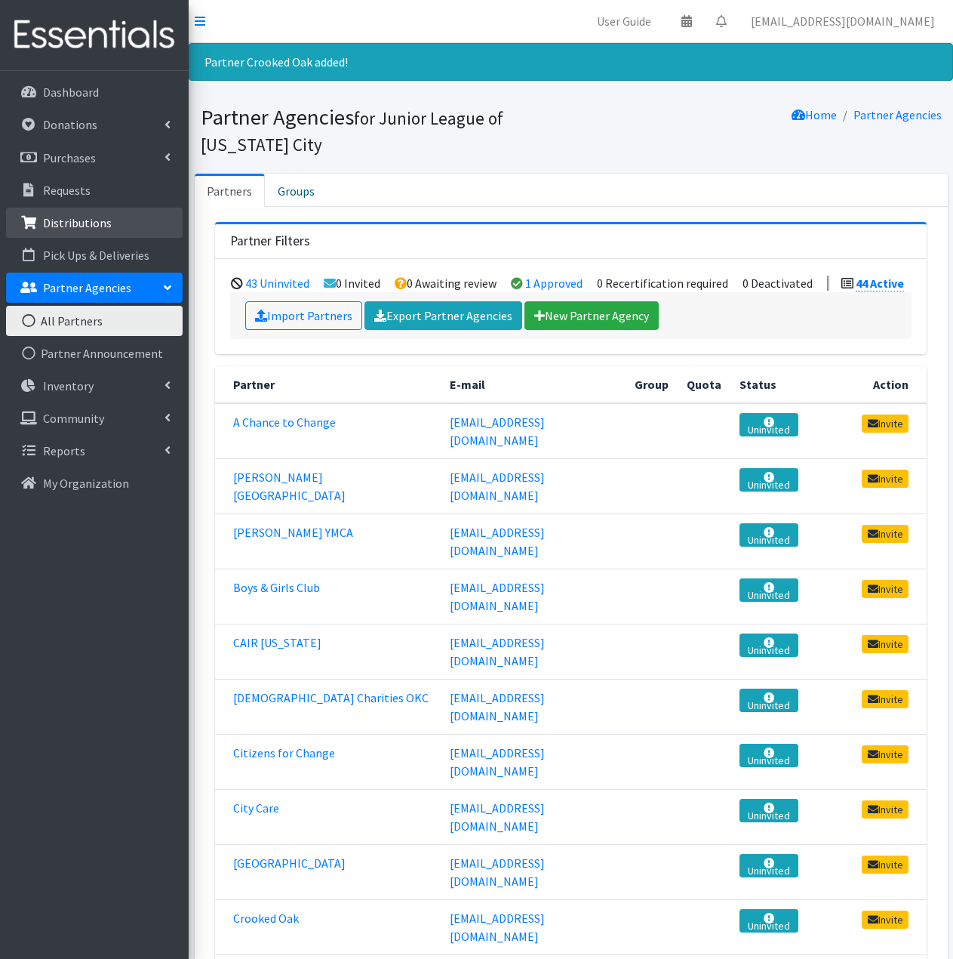
drag, startPoint x: 119, startPoint y: 220, endPoint x: 131, endPoint y: 218, distance: 12.2
click at [119, 220] on link "Distributions" at bounding box center [94, 223] width 177 height 30
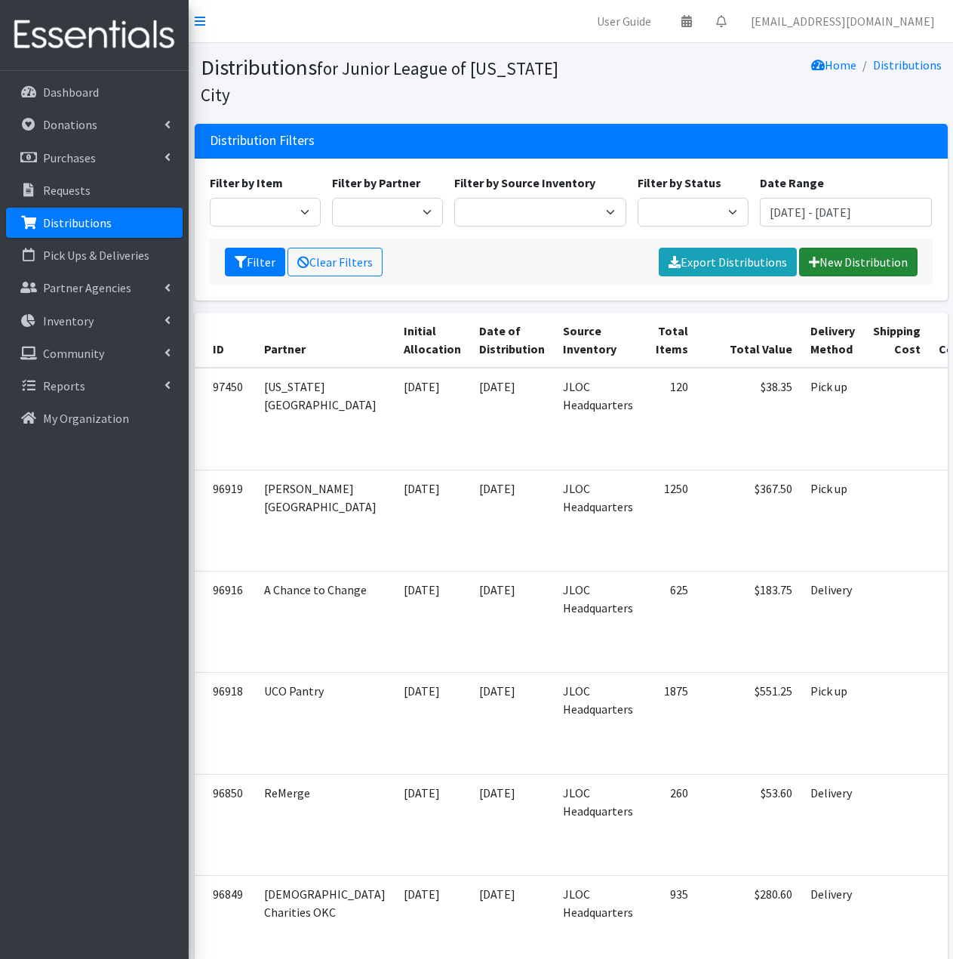
click at [836, 258] on link "New Distribution" at bounding box center [858, 262] width 119 height 29
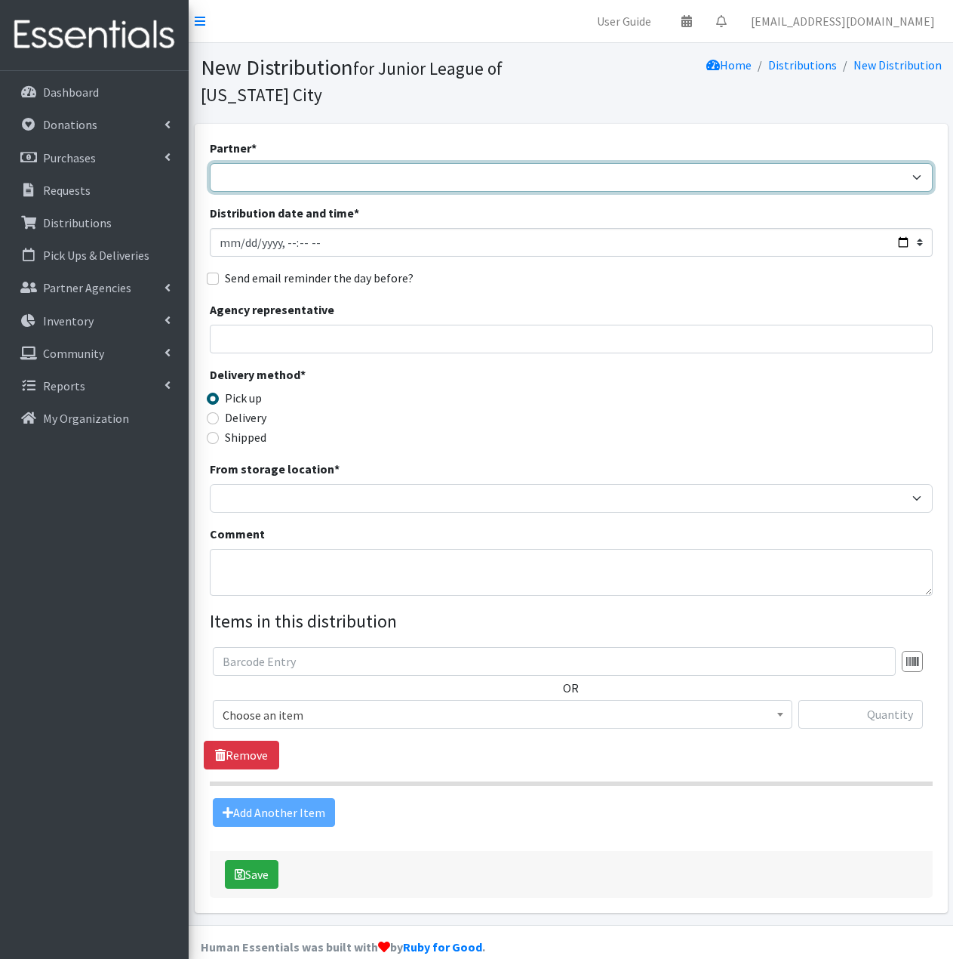
click at [390, 172] on select "A Chance to Change Bethany Public Schools Bethany YMCA Boys & Girls Club CAIR O…" at bounding box center [571, 177] width 723 height 29
select select "8212"
click at [210, 163] on select "A Chance to Change Bethany Public Schools Bethany YMCA Boys & Girls Club CAIR O…" at bounding box center [571, 177] width 723 height 29
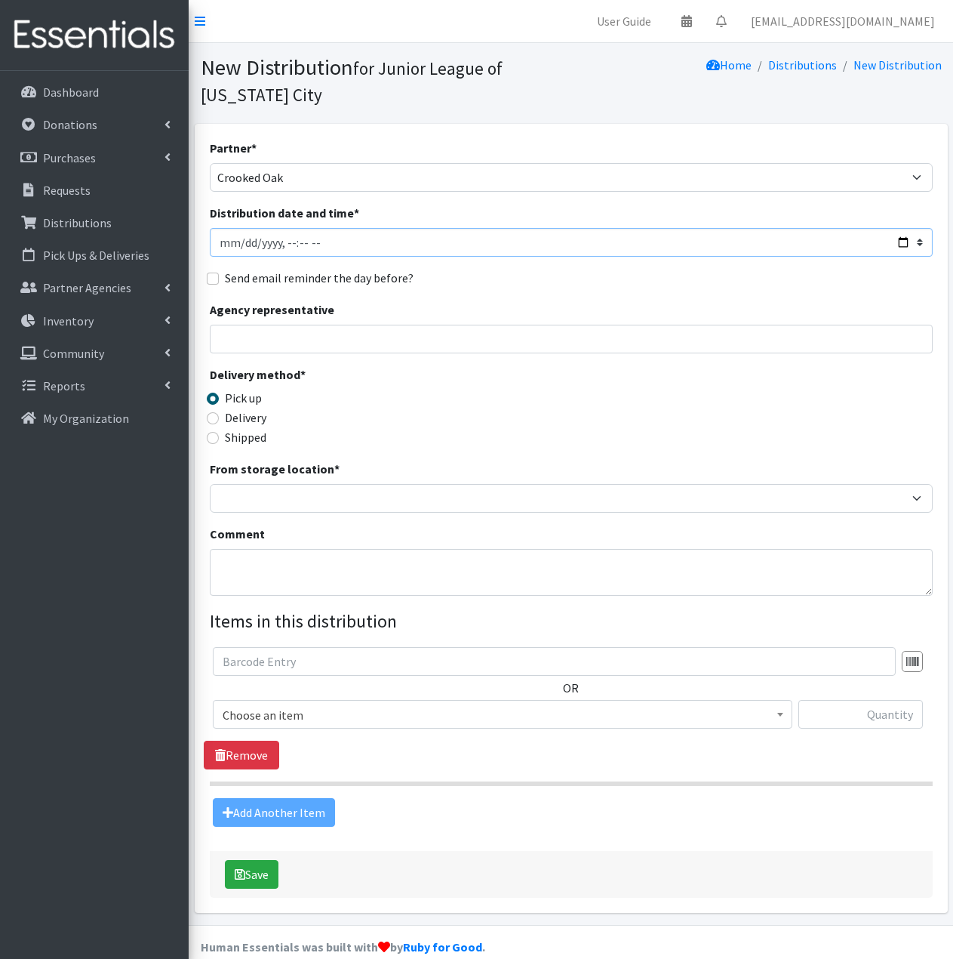
click at [311, 241] on input "Distribution date and time *" at bounding box center [571, 242] width 723 height 29
type input "2025-09-30T11:59"
click at [250, 413] on label "Delivery" at bounding box center [246, 417] width 42 height 18
click at [219, 413] on input "Delivery" at bounding box center [213, 418] width 12 height 12
radio input "true"
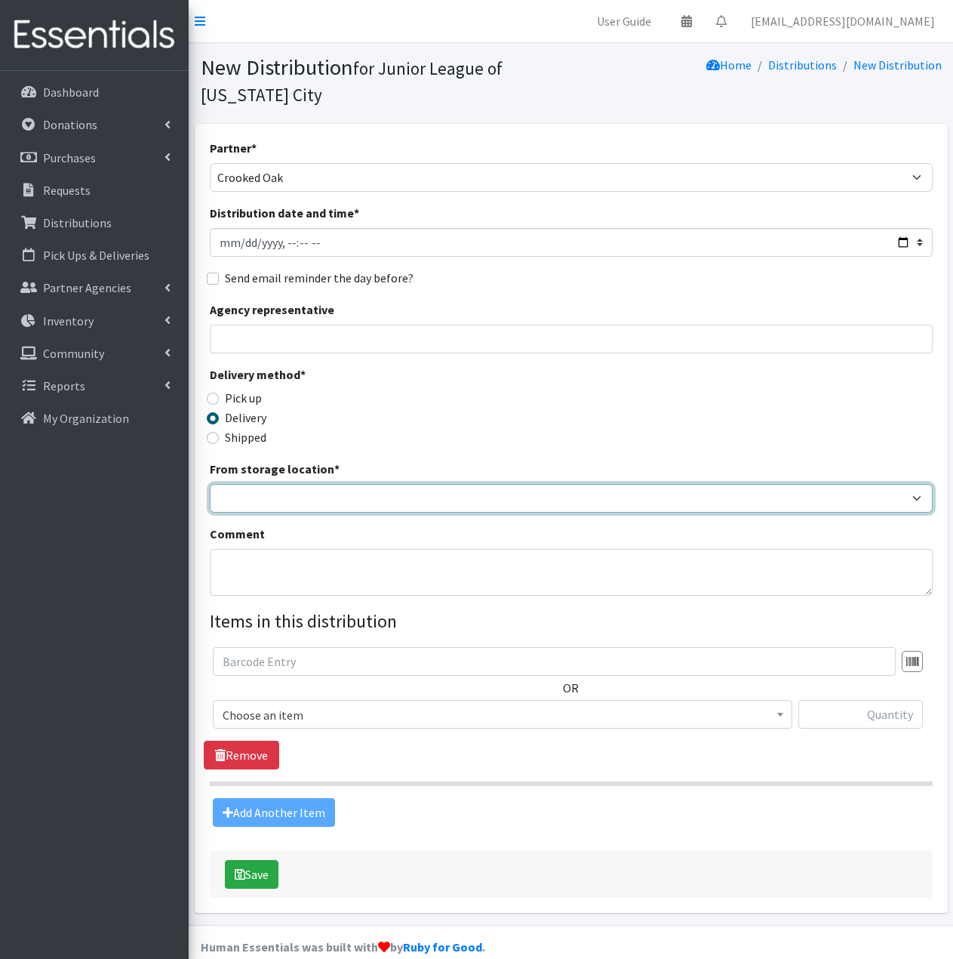
click at [282, 497] on select "JLOC Headquarters Storage Unit" at bounding box center [571, 498] width 723 height 29
select select "47"
click at [210, 484] on select "JLOC Headquarters Storage Unit" at bounding box center [571, 498] width 723 height 29
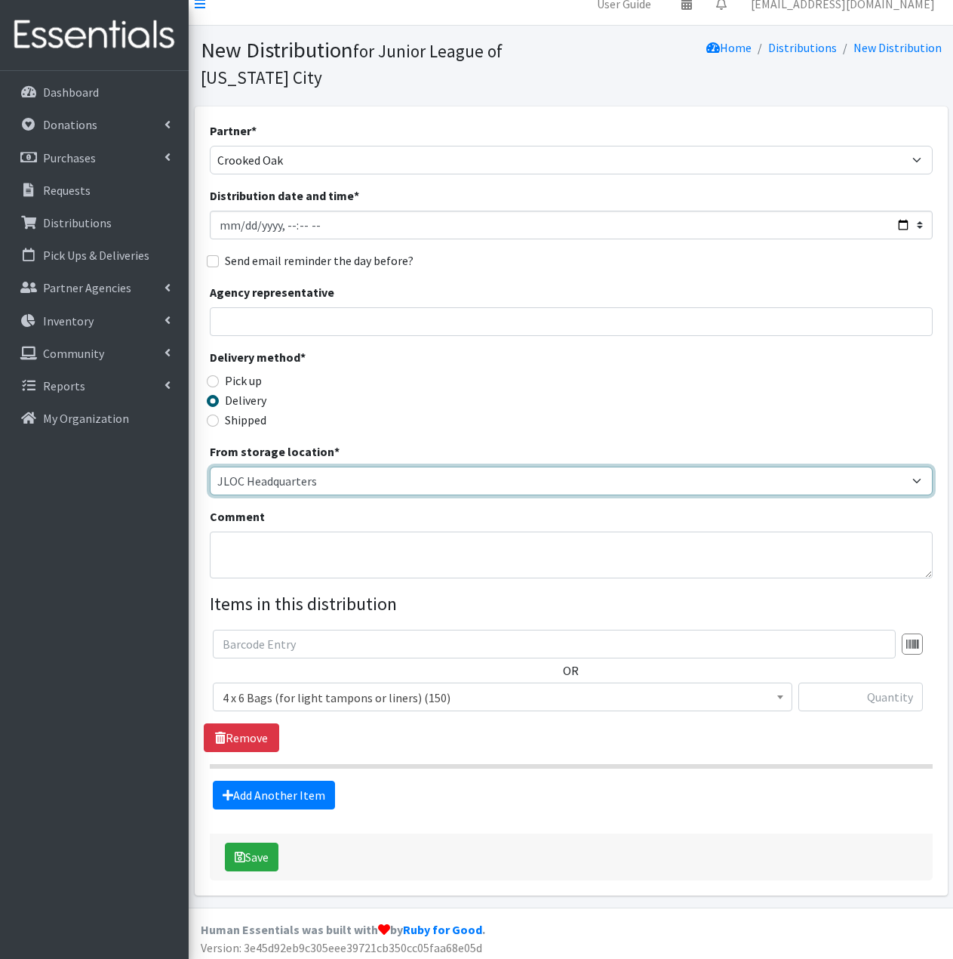
scroll to position [23, 0]
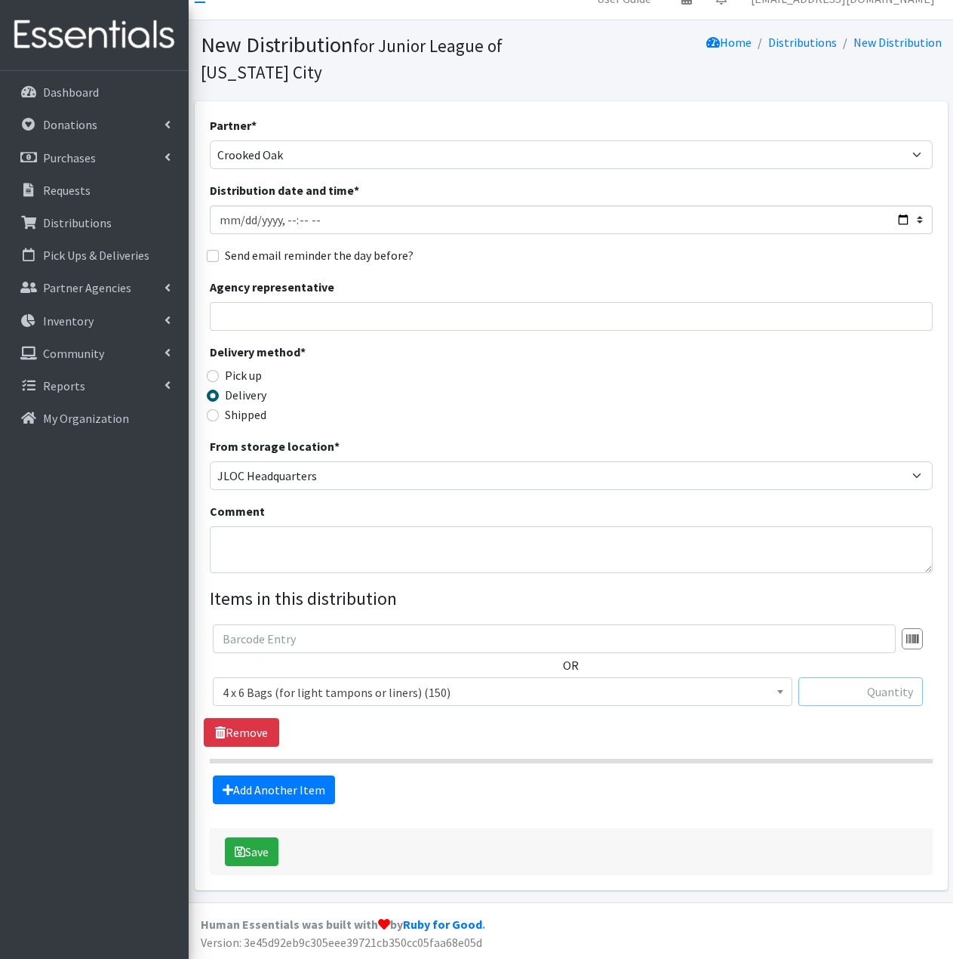
click at [842, 688] on input "text" at bounding box center [861, 691] width 125 height 29
type input "10"
click at [284, 791] on link "Add Another Item" at bounding box center [274, 789] width 122 height 29
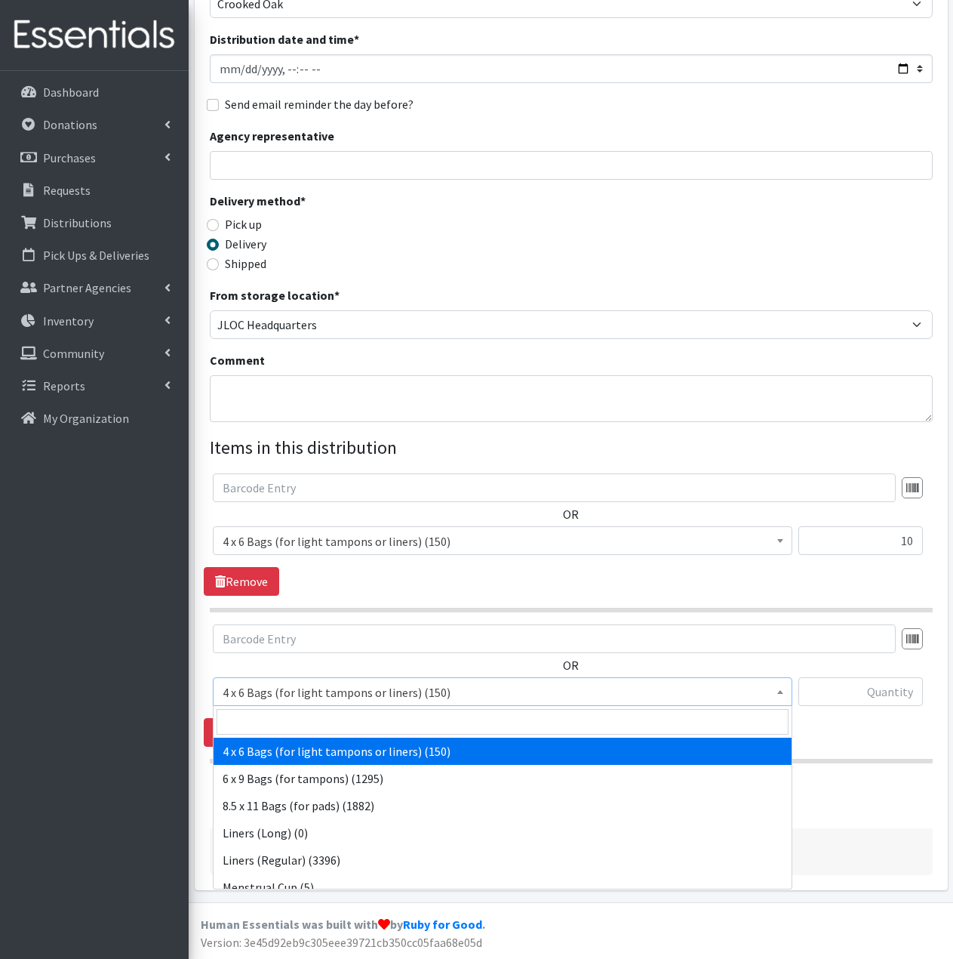
click at [471, 693] on span "4 x 6 Bags (for light tampons or liners) (150)" at bounding box center [503, 692] width 560 height 21
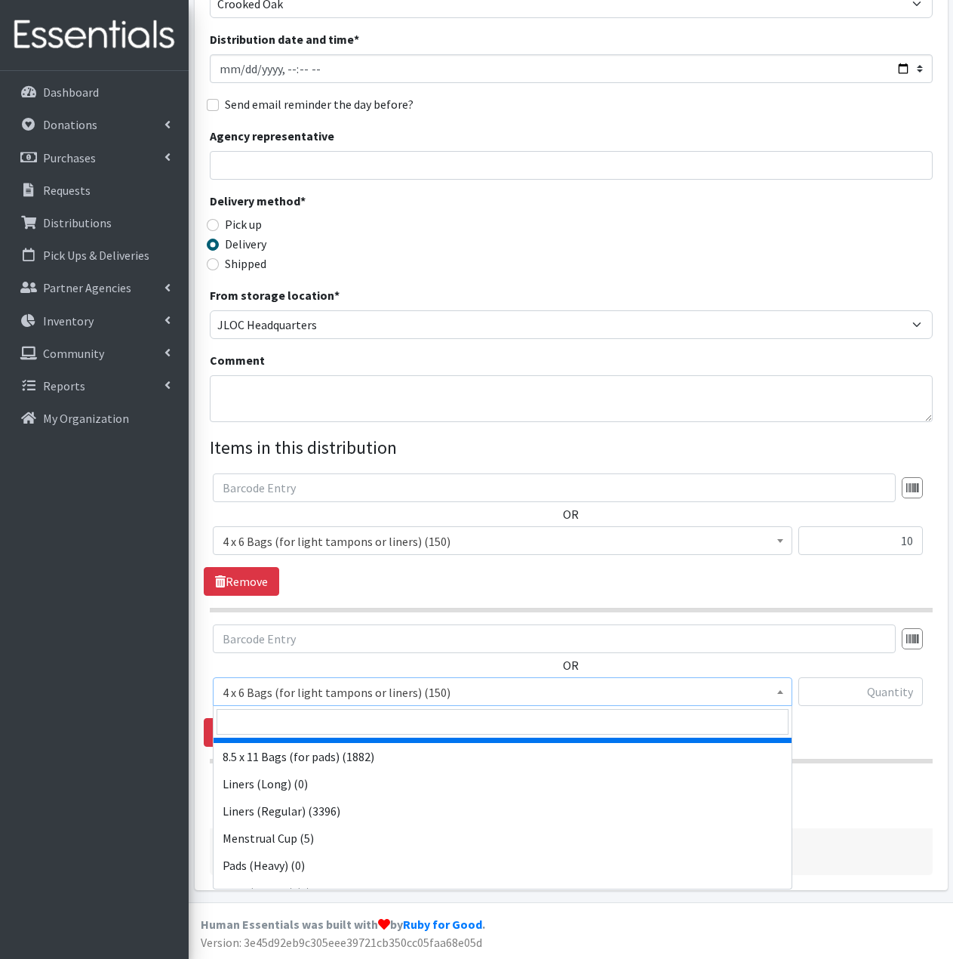
scroll to position [75, 0]
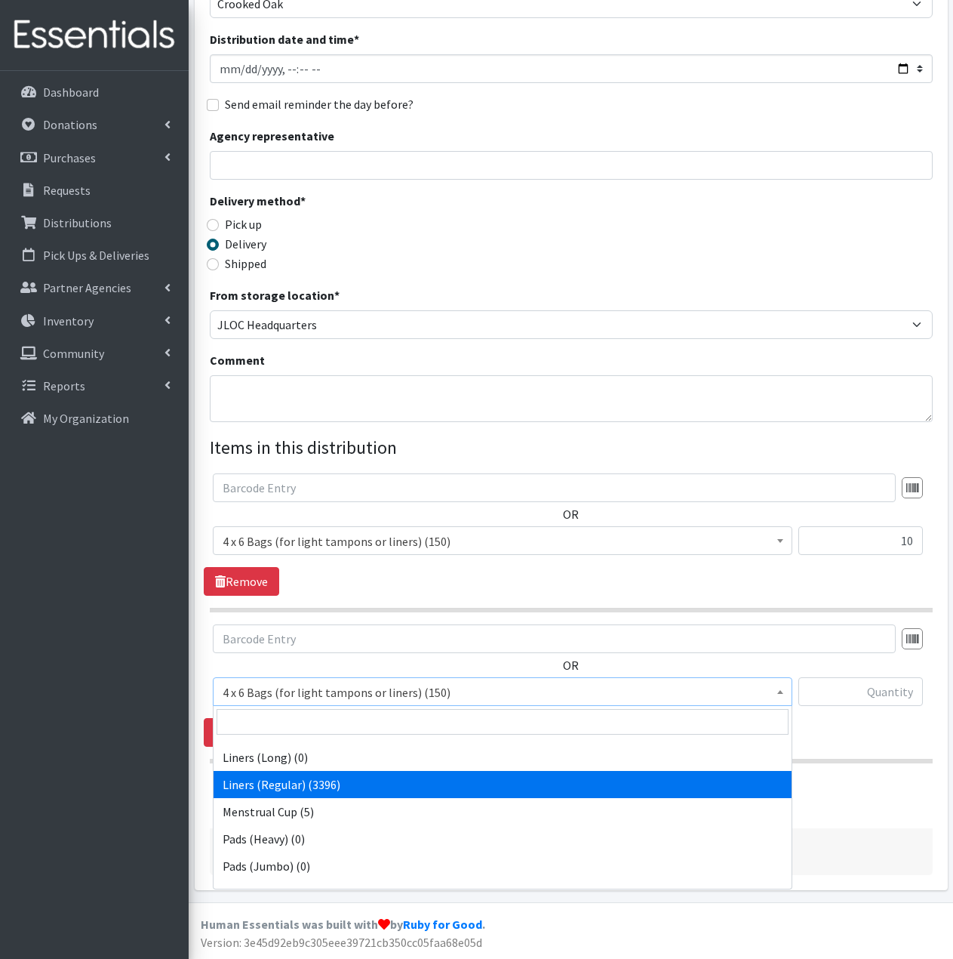
select select "3630"
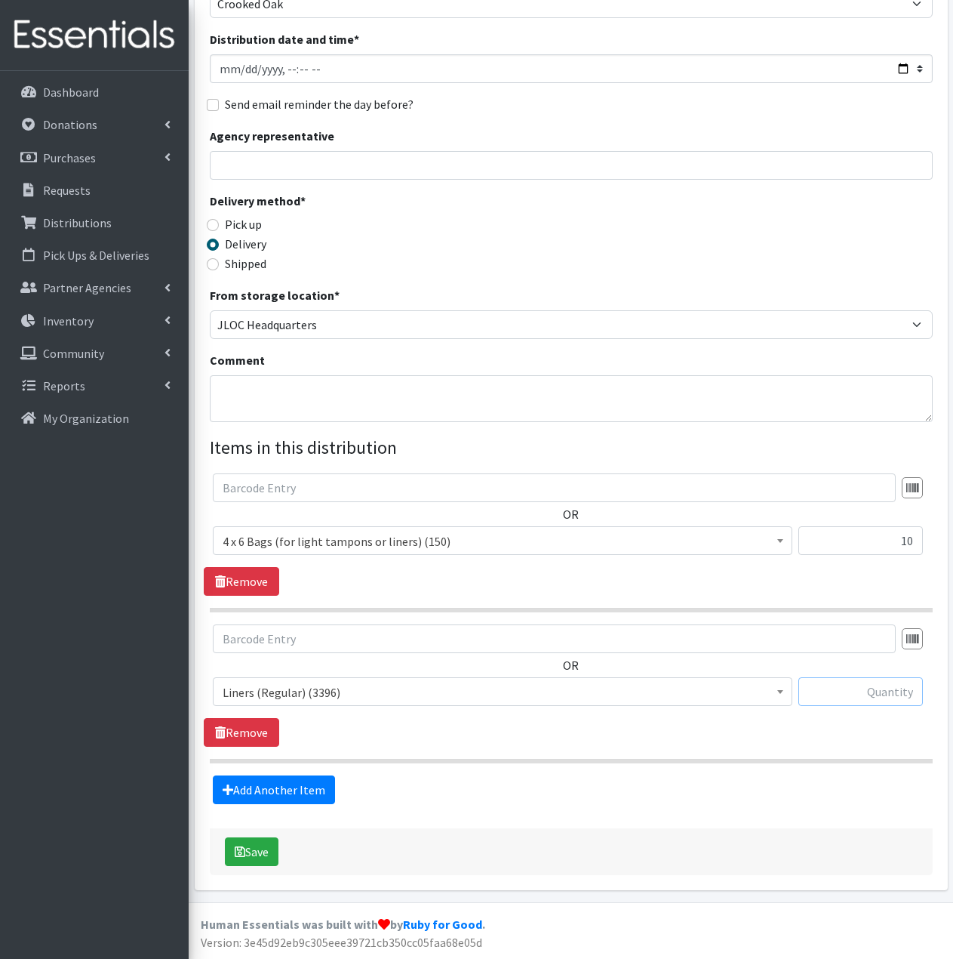
click at [881, 693] on input "text" at bounding box center [861, 691] width 125 height 29
type input "100"
click at [320, 786] on link "Add Another Item" at bounding box center [274, 789] width 122 height 29
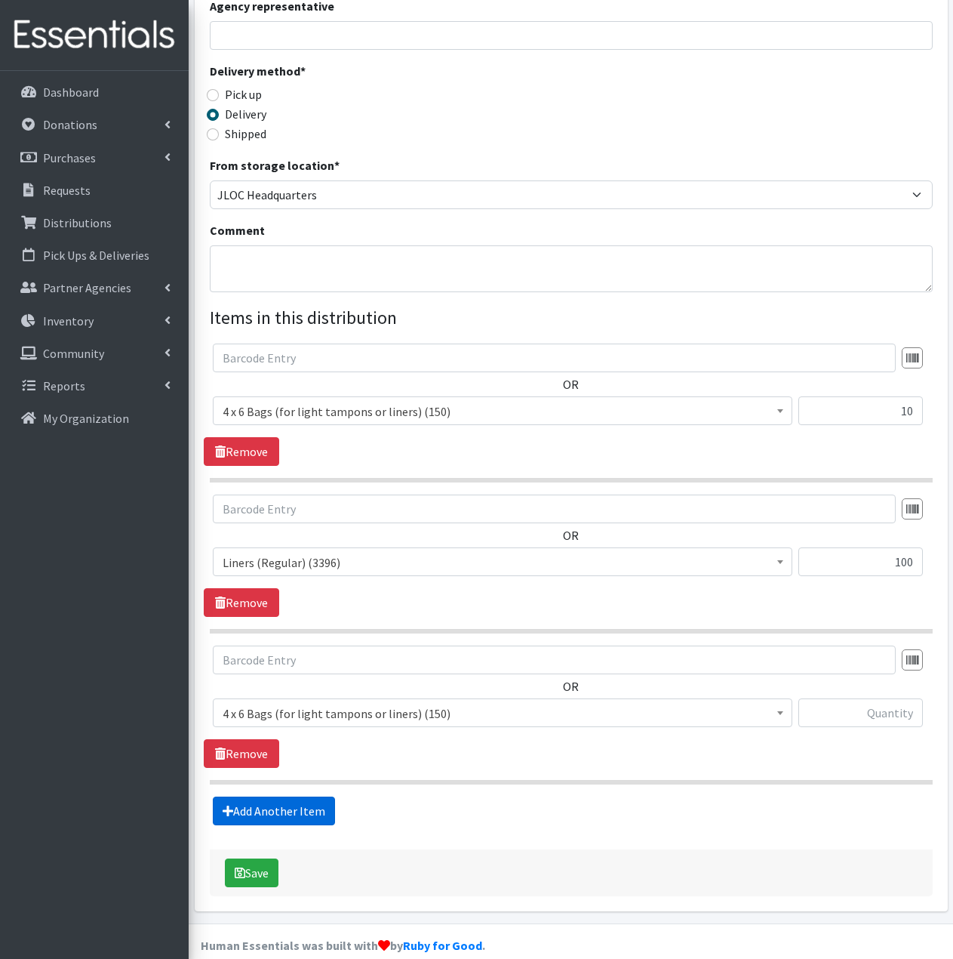
scroll to position [325, 0]
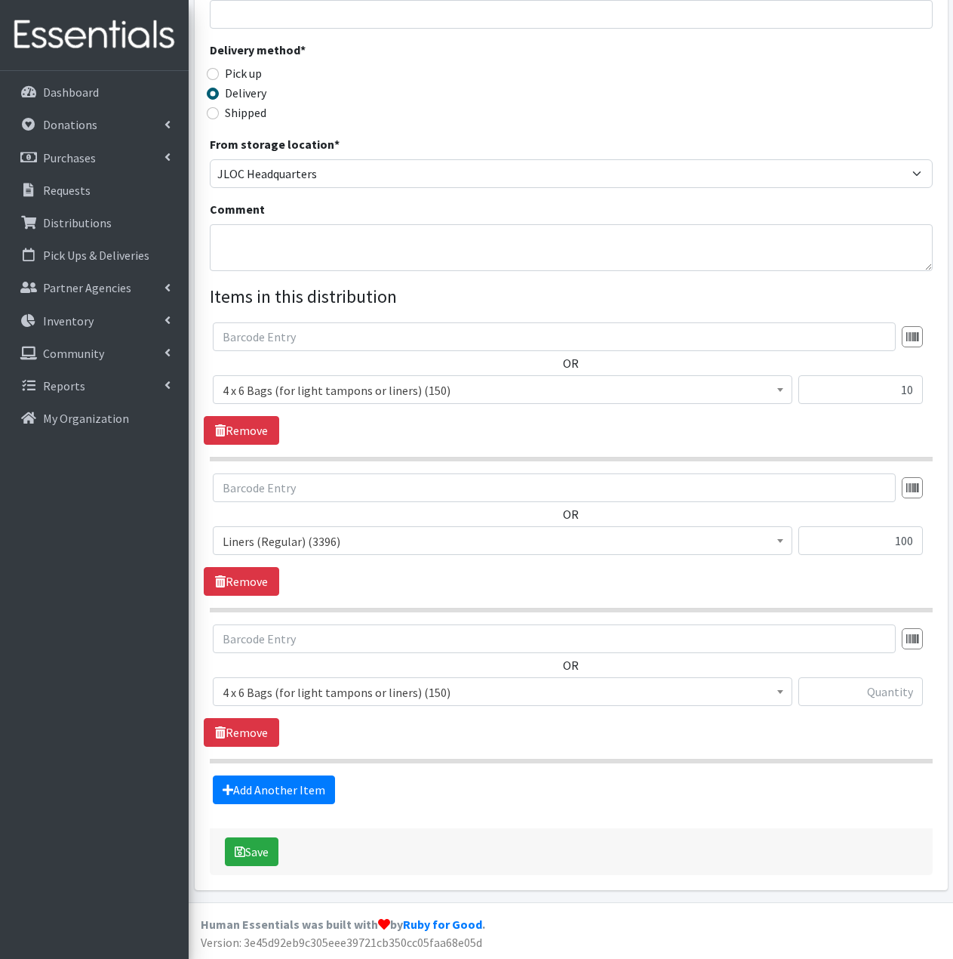
click at [650, 688] on span "4 x 6 Bags (for light tampons or liners) (150)" at bounding box center [503, 692] width 560 height 21
click at [629, 698] on span "4 x 6 Bags (for light tampons or liners) (150)" at bounding box center [503, 692] width 560 height 21
click at [626, 697] on span "4 x 6 Bags (for light tampons or liners) (150)" at bounding box center [503, 692] width 560 height 21
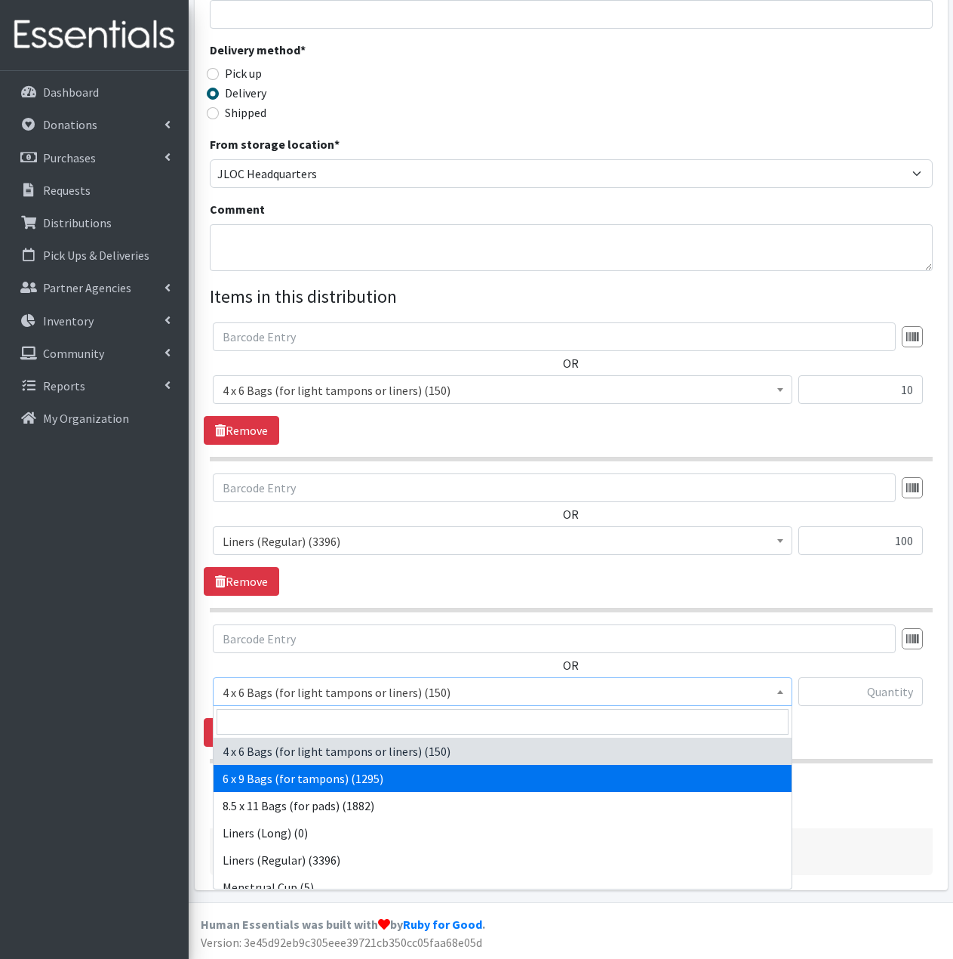
select select "7617"
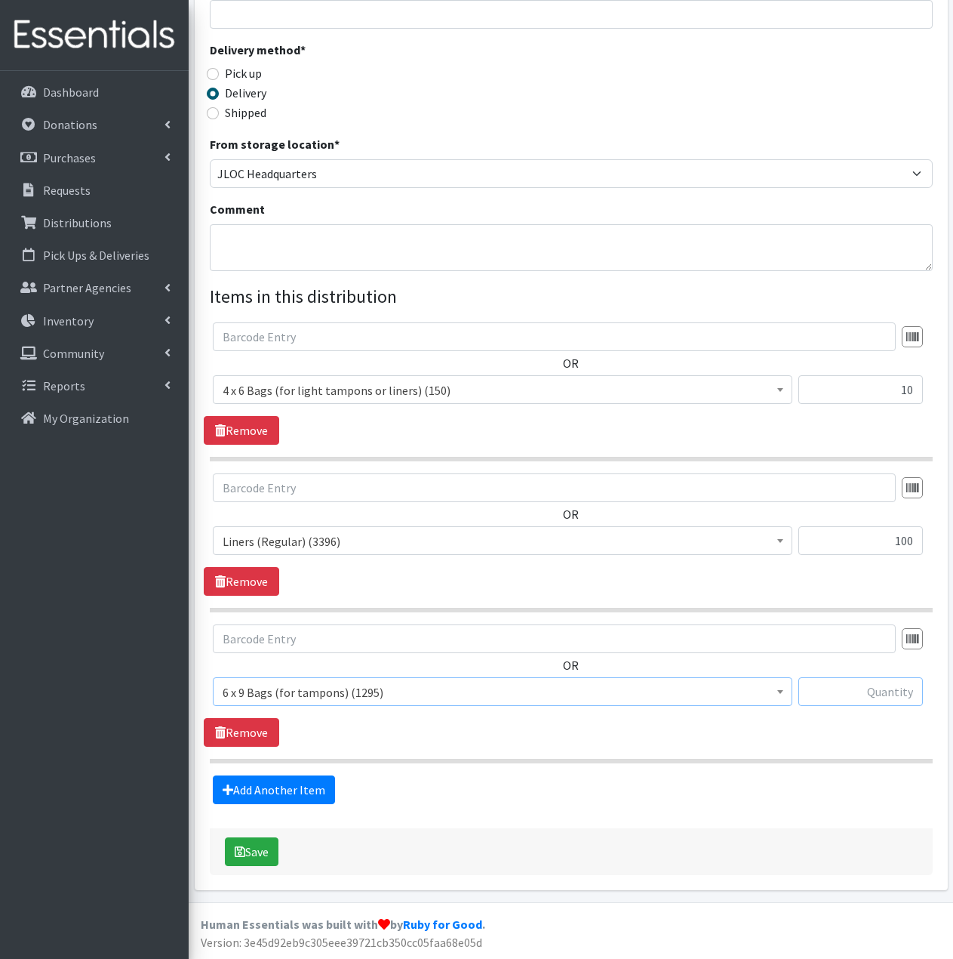
click at [856, 687] on input "text" at bounding box center [861, 691] width 125 height 29
type input "100"
click at [285, 789] on link "Add Another Item" at bounding box center [274, 789] width 122 height 29
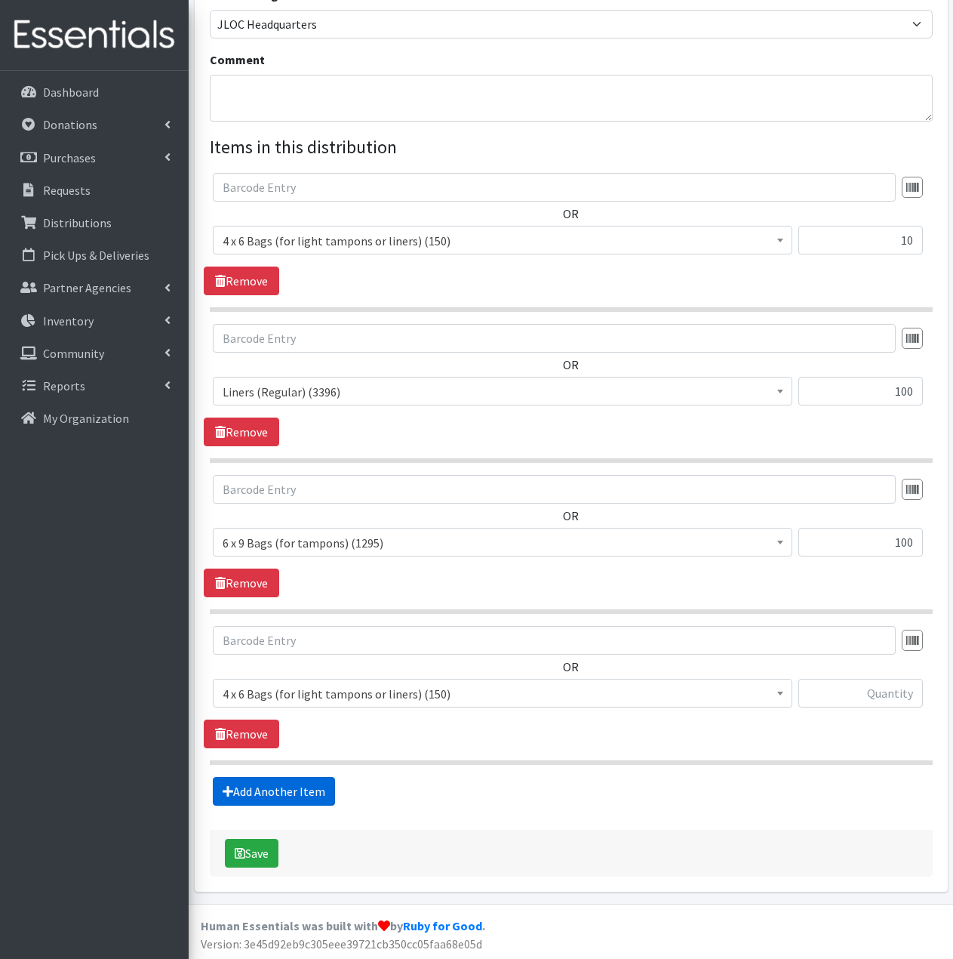
scroll to position [476, 0]
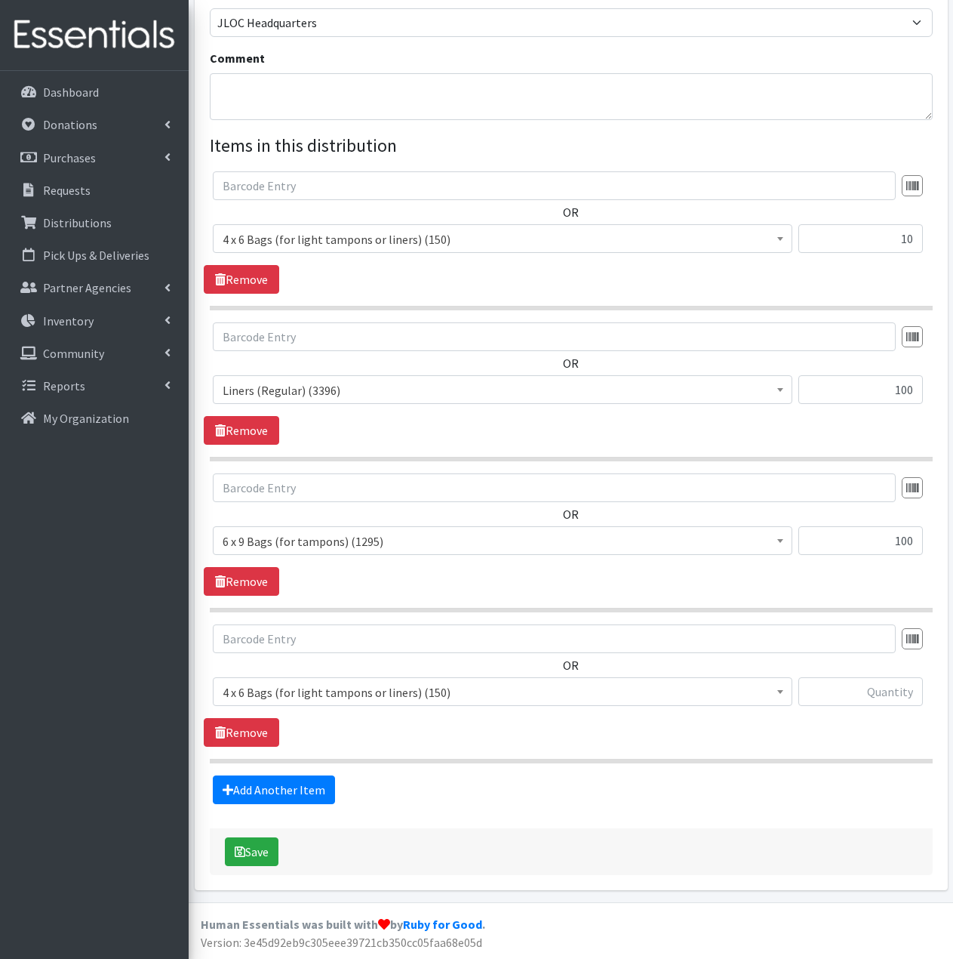
click at [389, 694] on span "4 x 6 Bags (for light tampons or liners) (150)" at bounding box center [503, 692] width 560 height 21
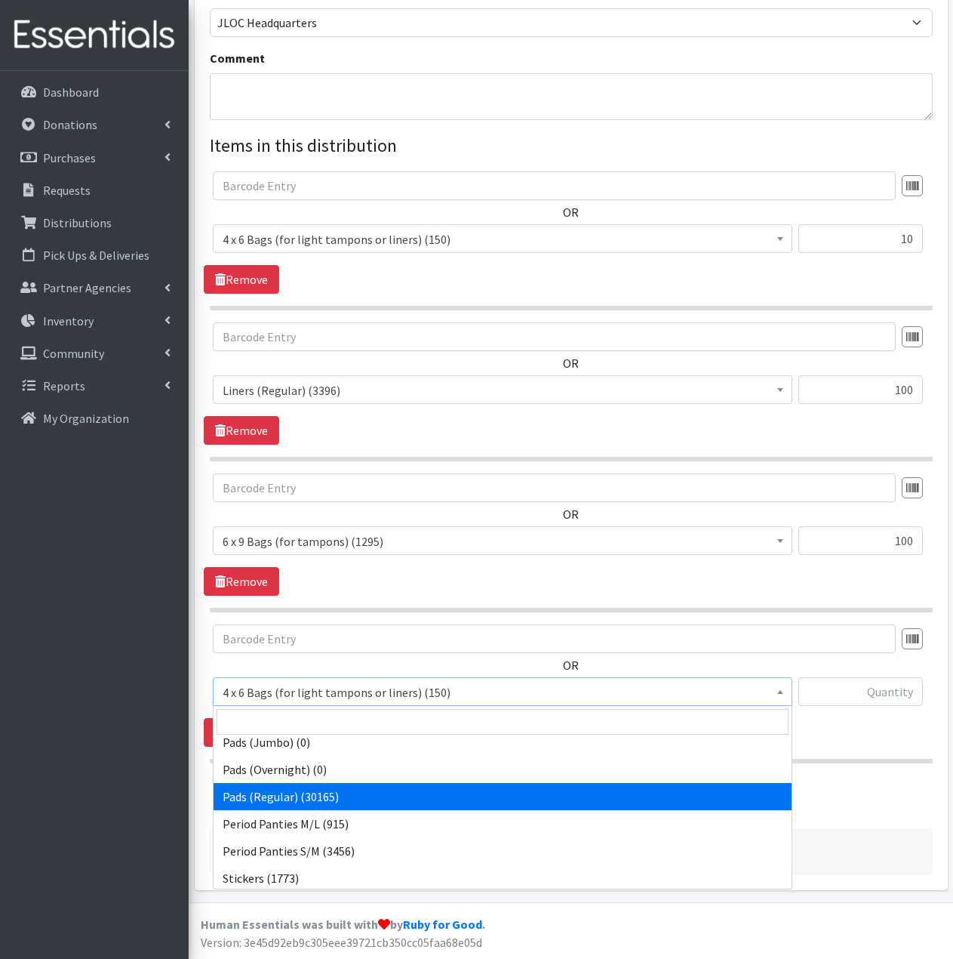
scroll to position [226, 0]
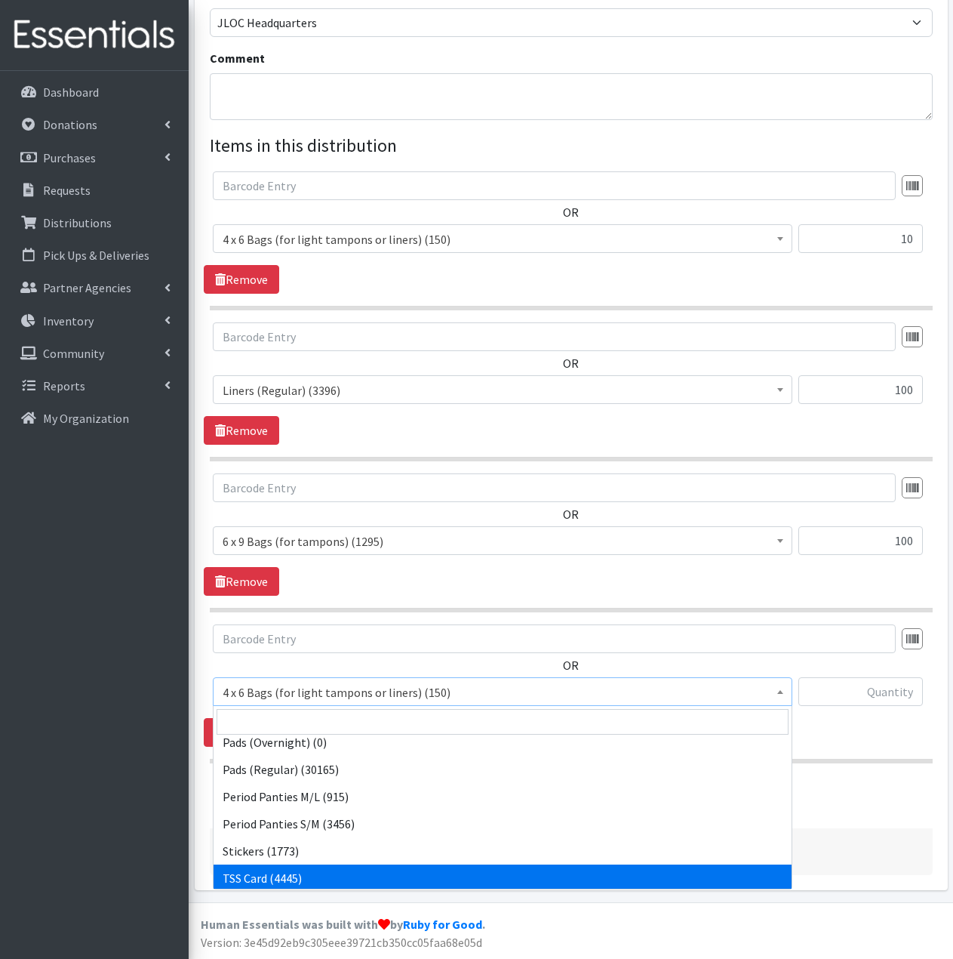
select select "15565"
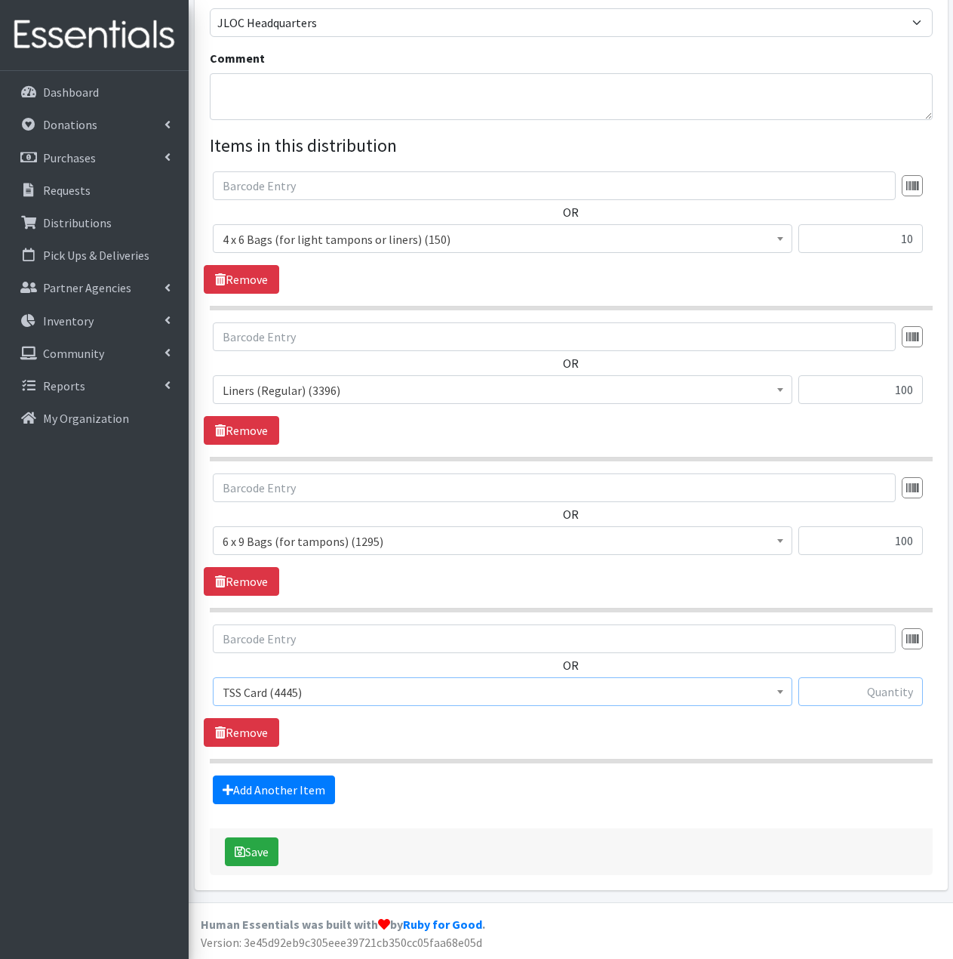
click at [893, 685] on input "text" at bounding box center [861, 691] width 125 height 29
type input "100"
click at [300, 791] on link "Add Another Item" at bounding box center [274, 789] width 122 height 29
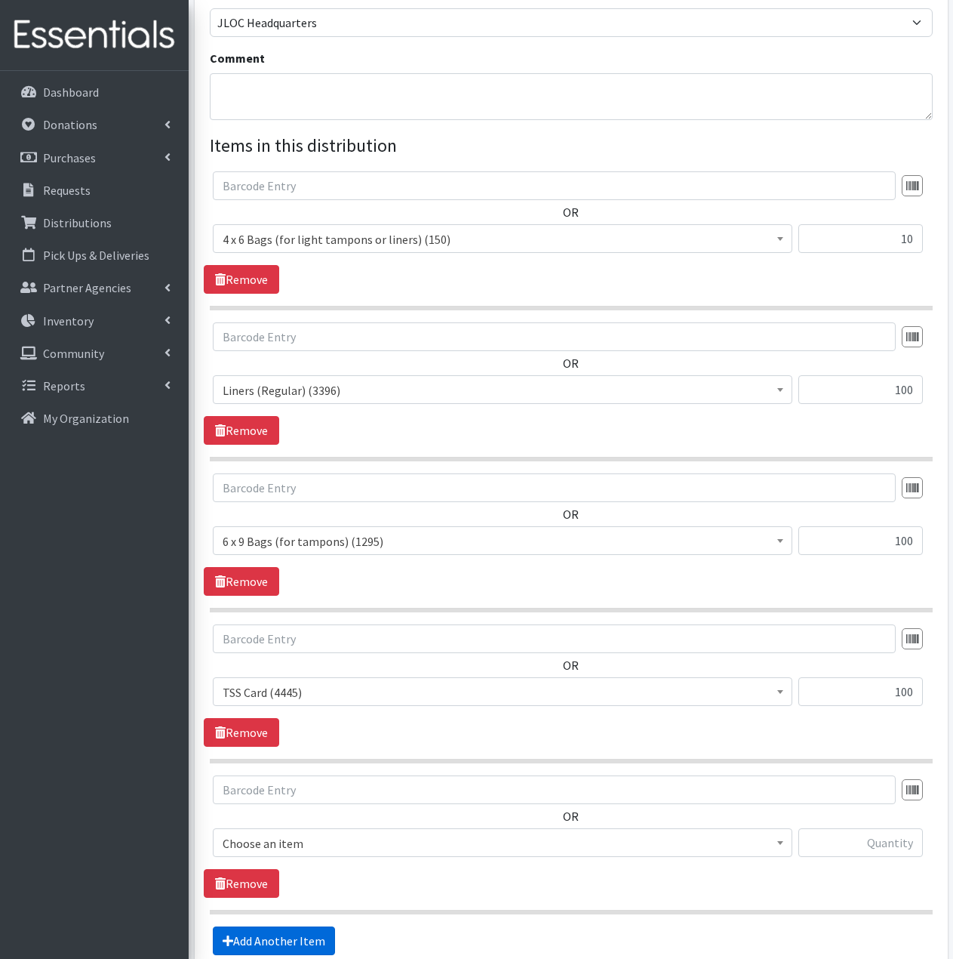
scroll to position [626, 0]
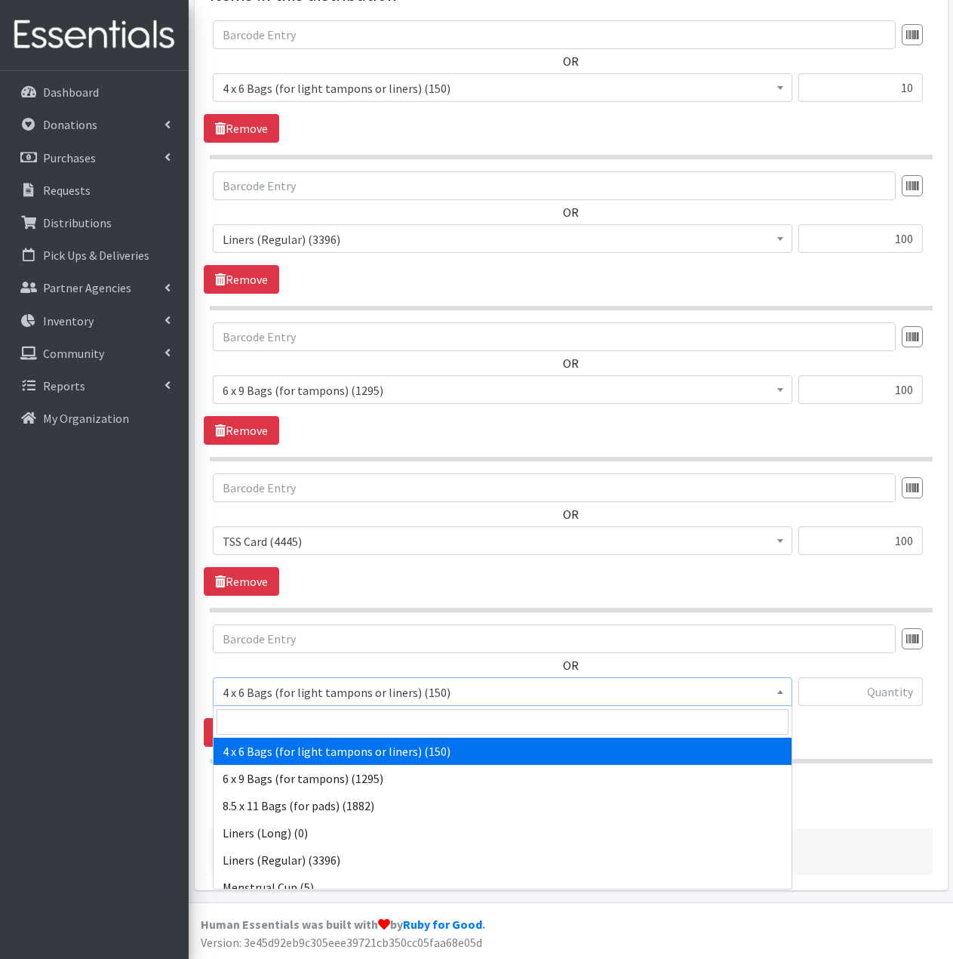
click at [374, 697] on span "4 x 6 Bags (for light tampons or liners) (150)" at bounding box center [503, 692] width 560 height 21
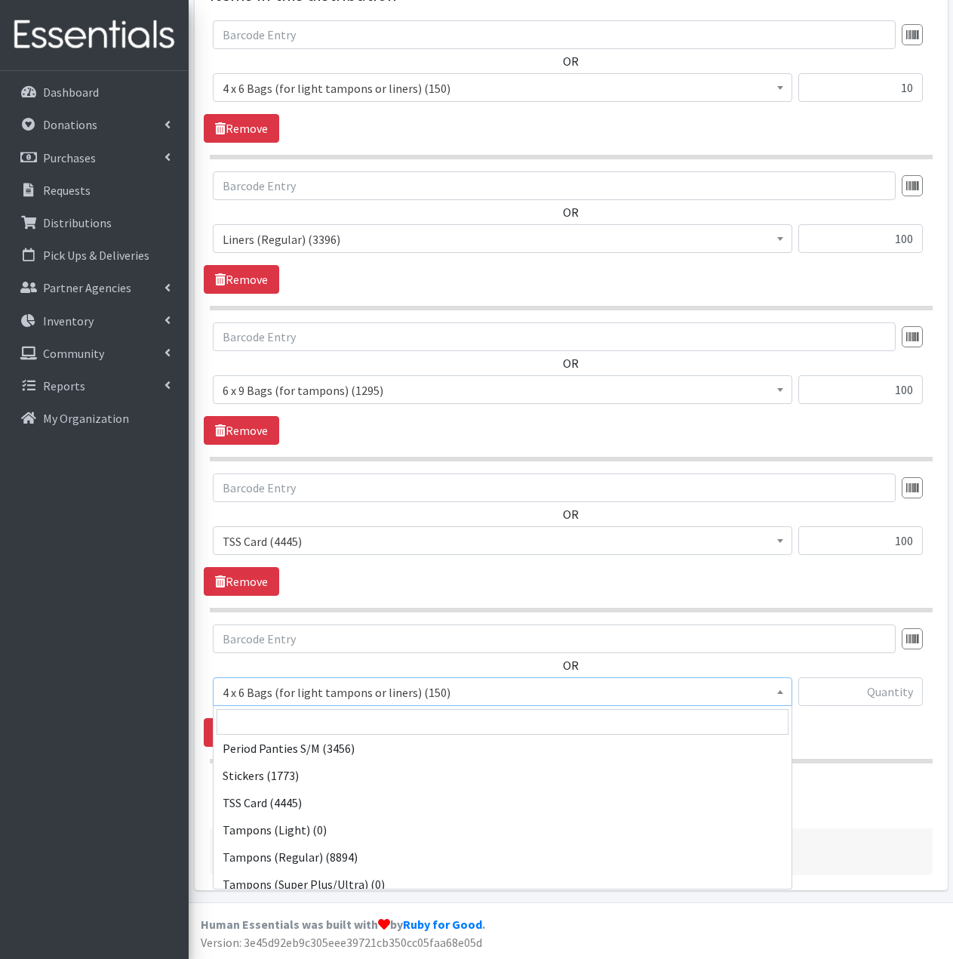
scroll to position [338, 0]
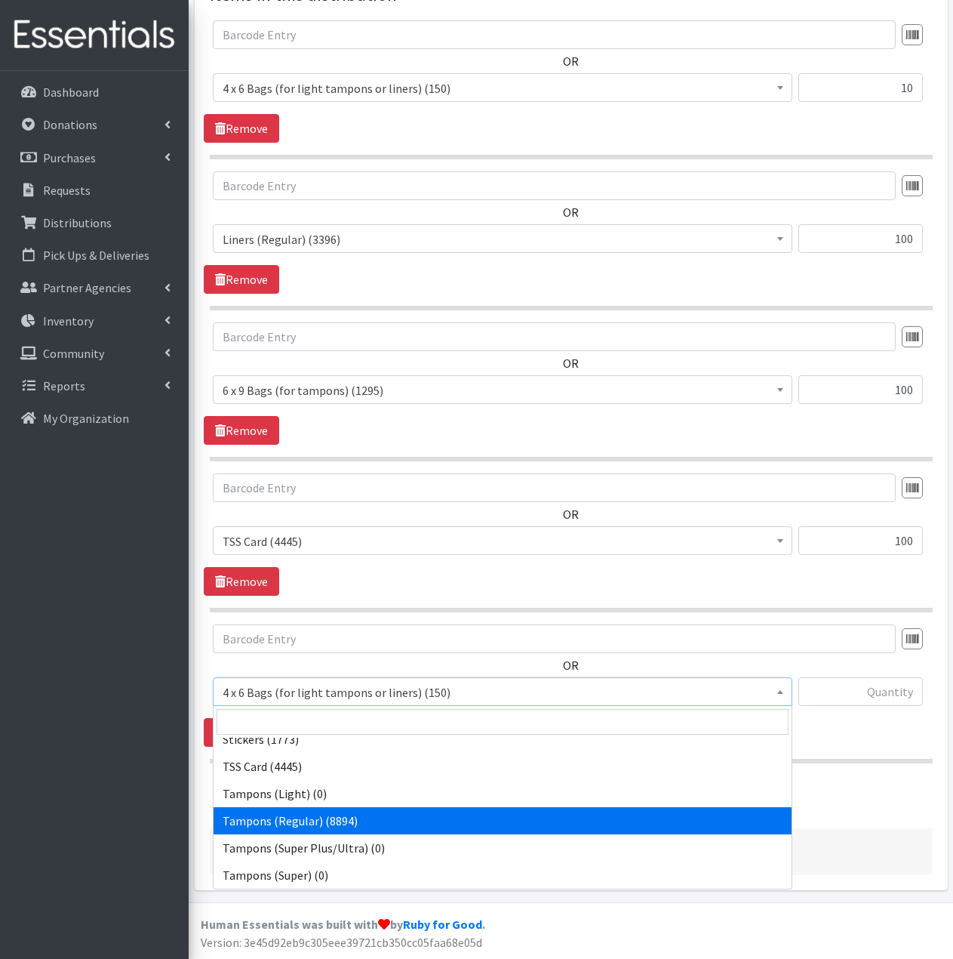
select select "2101"
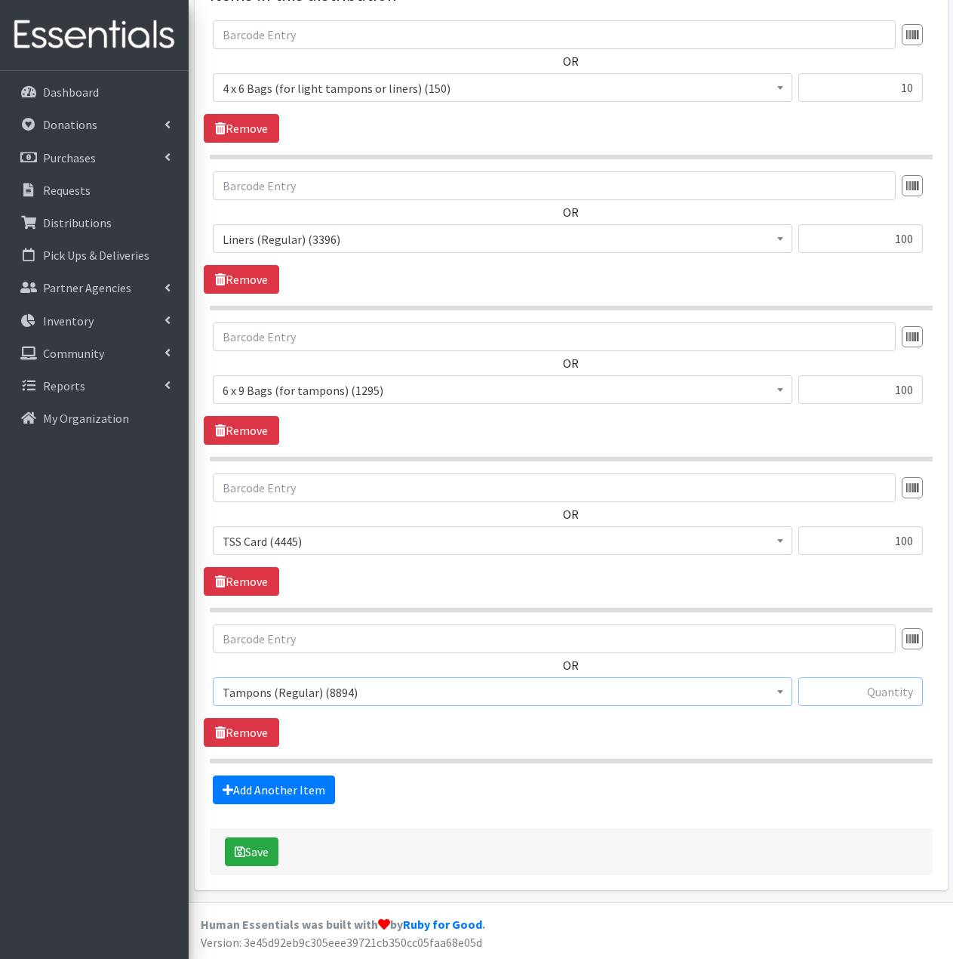
click at [844, 685] on input "text" at bounding box center [861, 691] width 125 height 29
type input "1000"
click at [285, 794] on link "Add Another Item" at bounding box center [274, 789] width 122 height 29
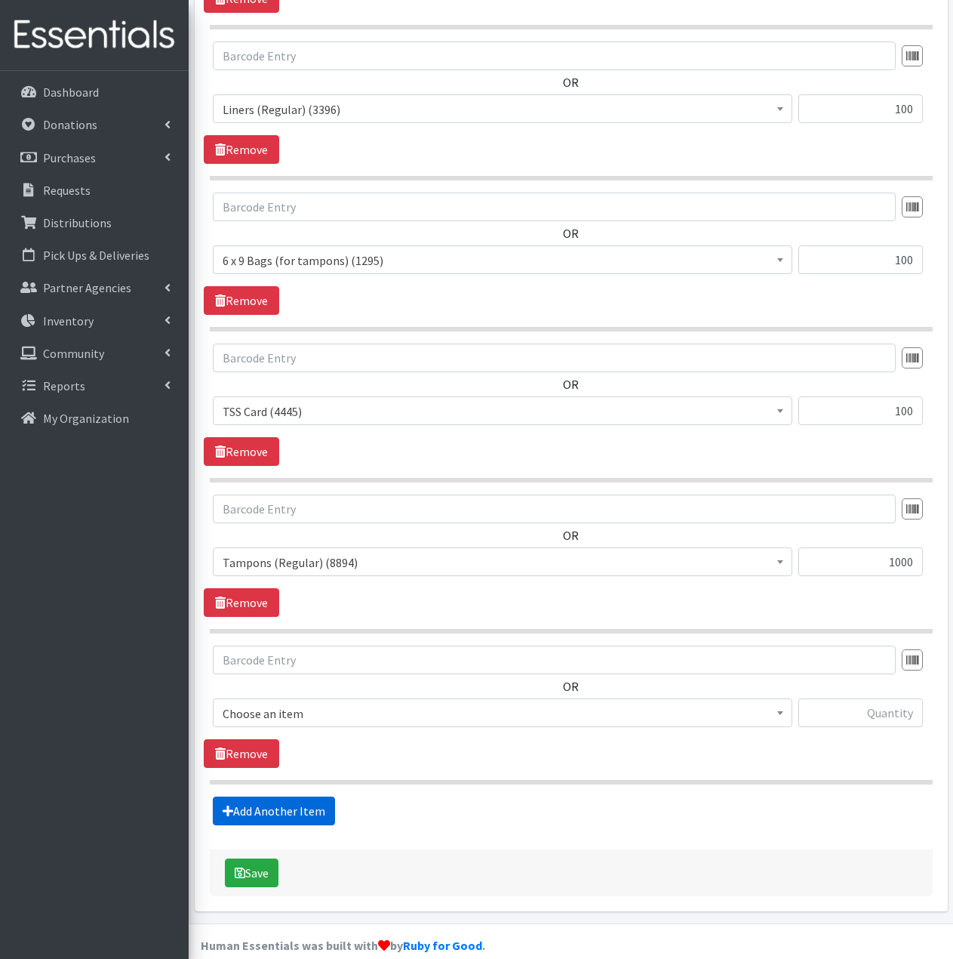
scroll to position [777, 0]
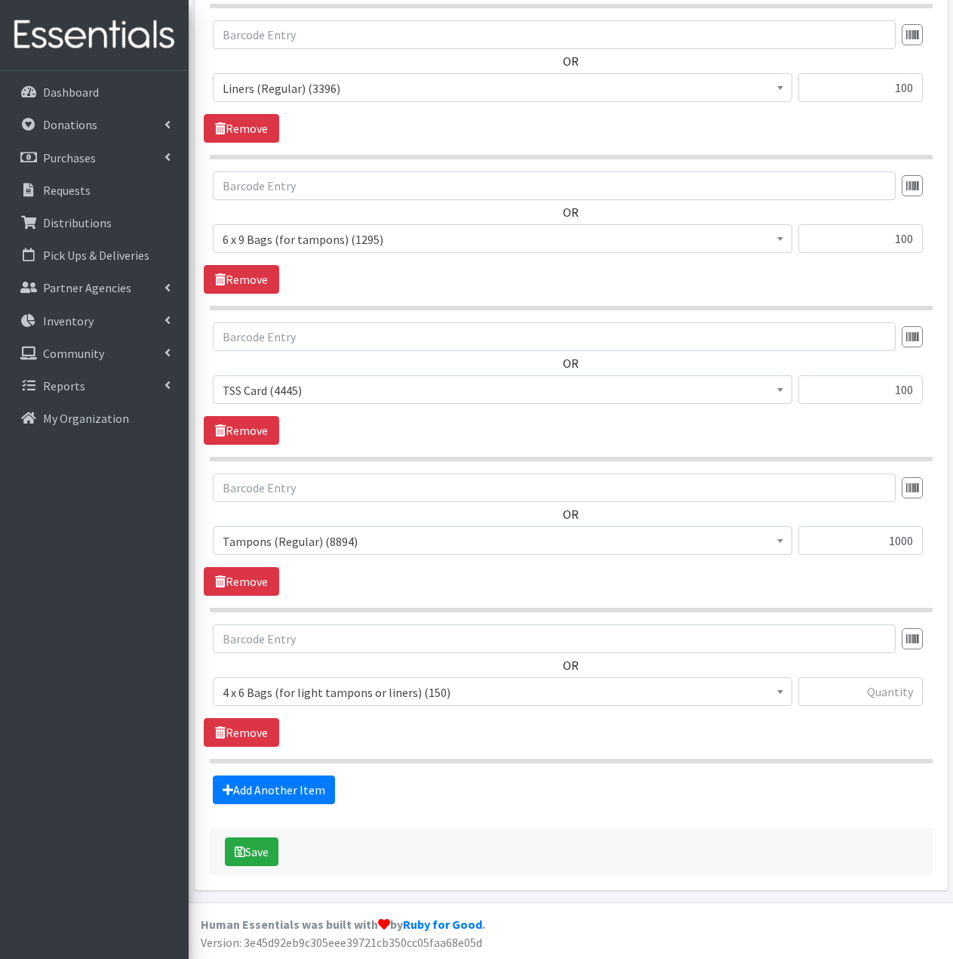
click at [353, 696] on span "4 x 6 Bags (for light tampons or liners) (150)" at bounding box center [503, 692] width 560 height 21
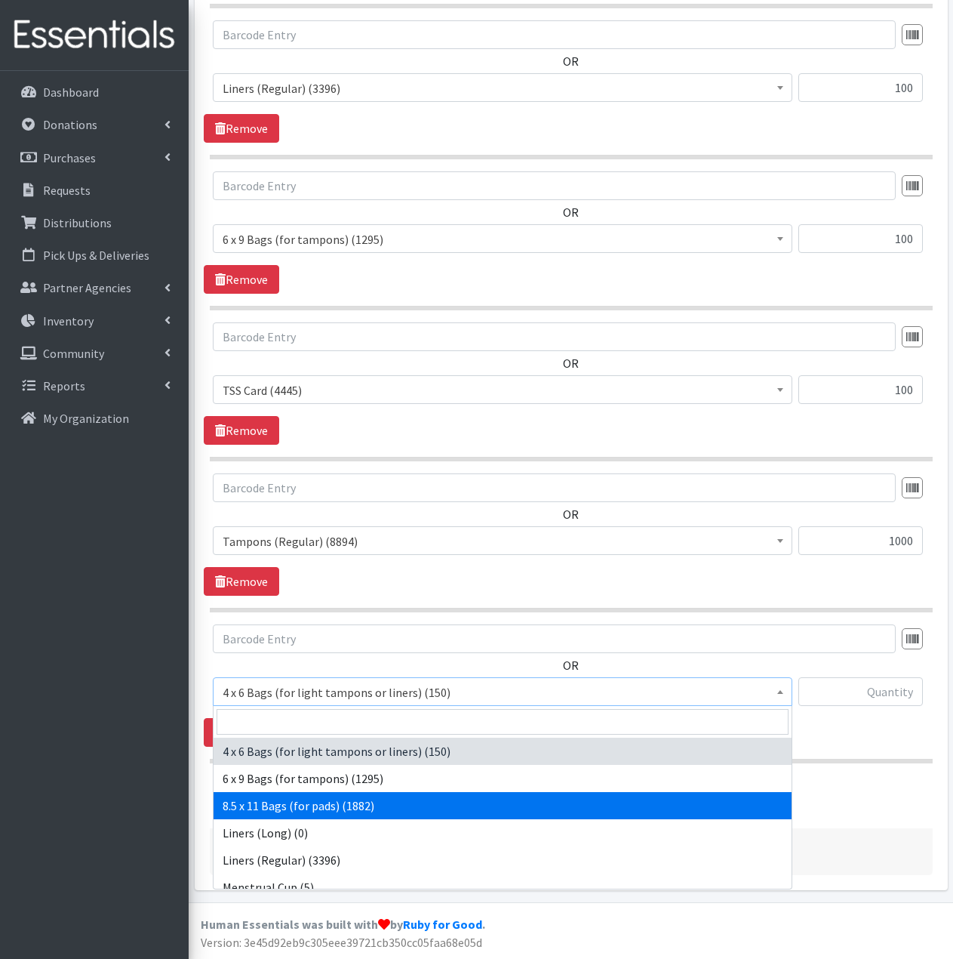
select select "7616"
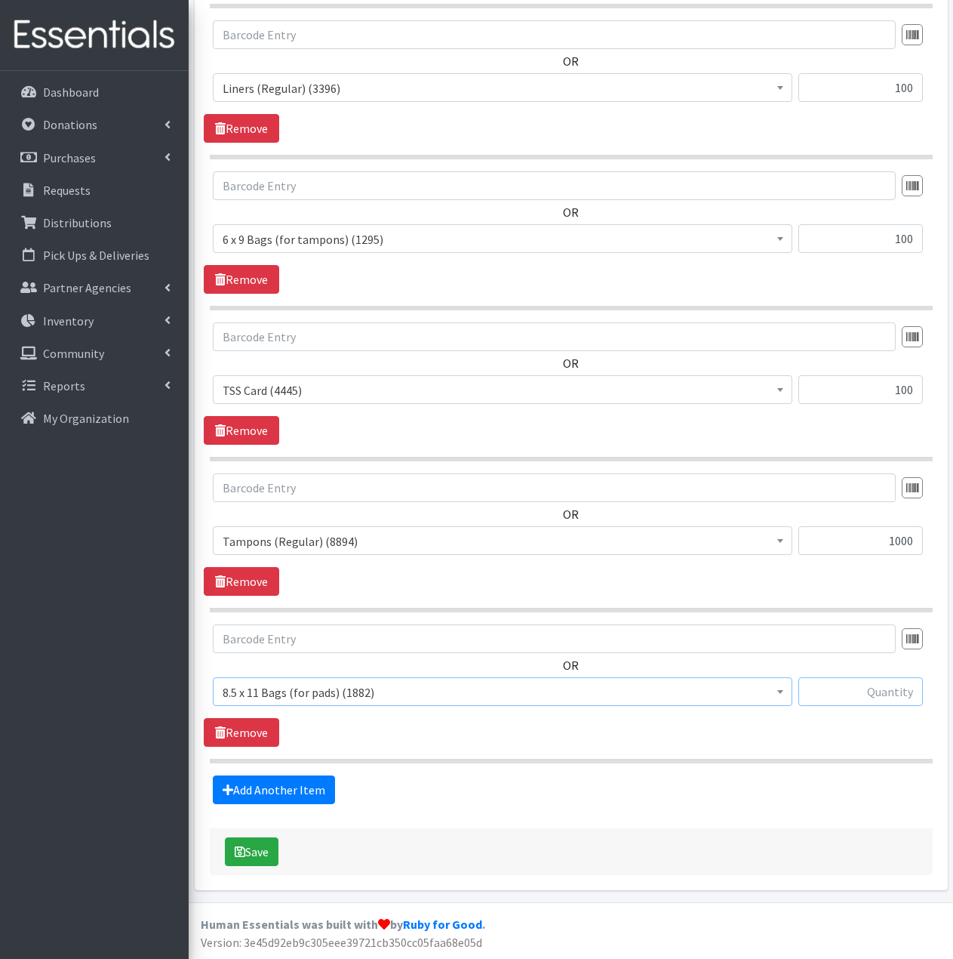
click at [897, 691] on input "text" at bounding box center [861, 691] width 125 height 29
type input "100"
click at [306, 790] on link "Add Another Item" at bounding box center [274, 789] width 122 height 29
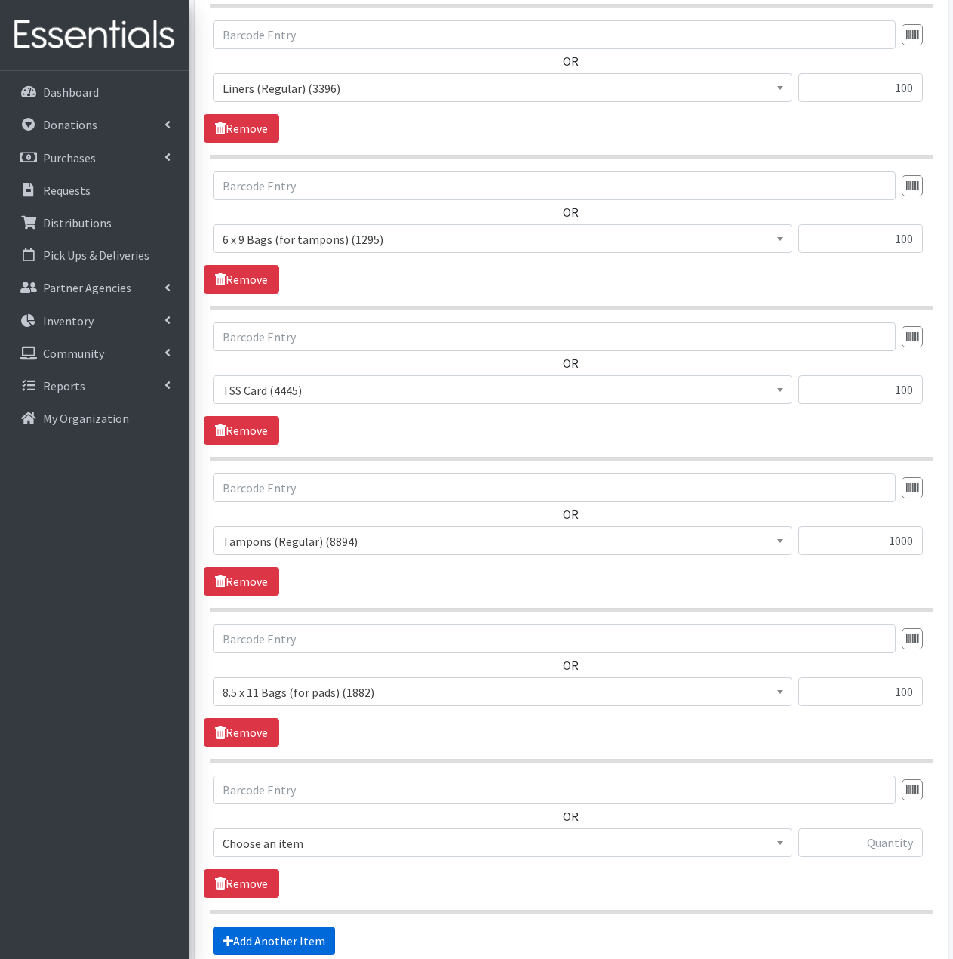
scroll to position [928, 0]
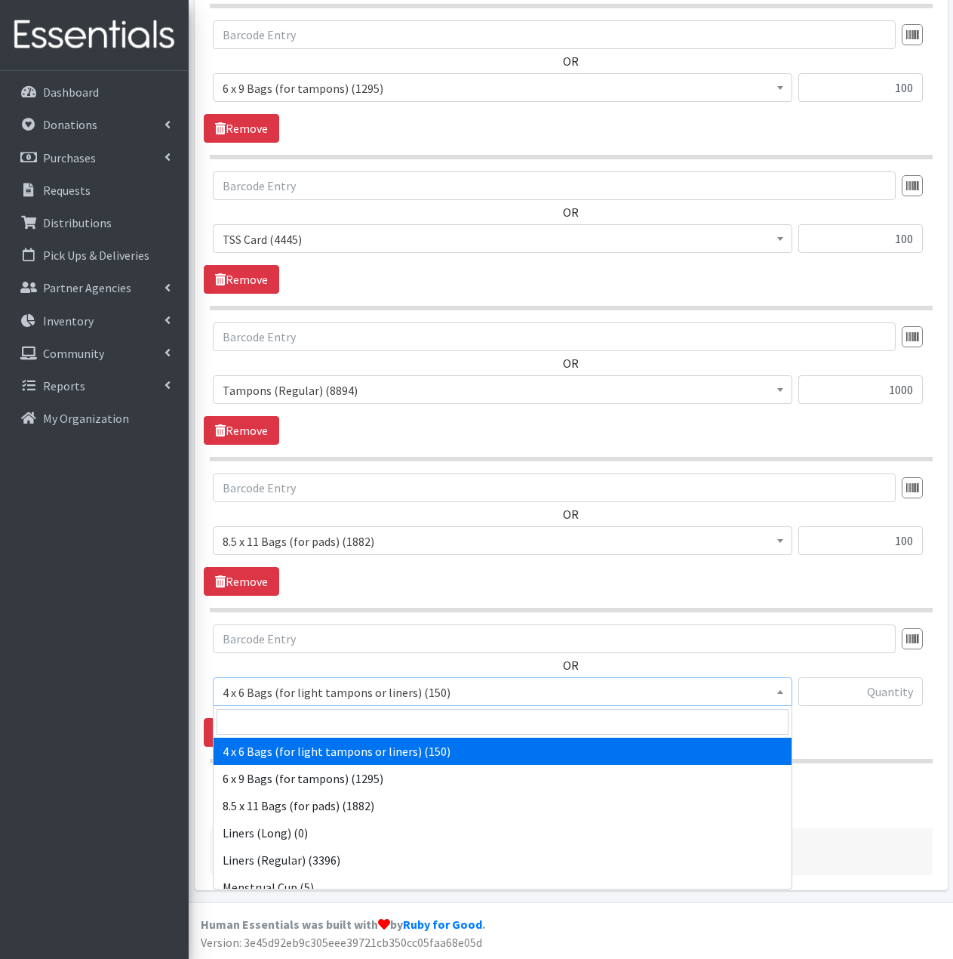
click at [432, 693] on span "4 x 6 Bags (for light tampons or liners) (150)" at bounding box center [503, 692] width 560 height 21
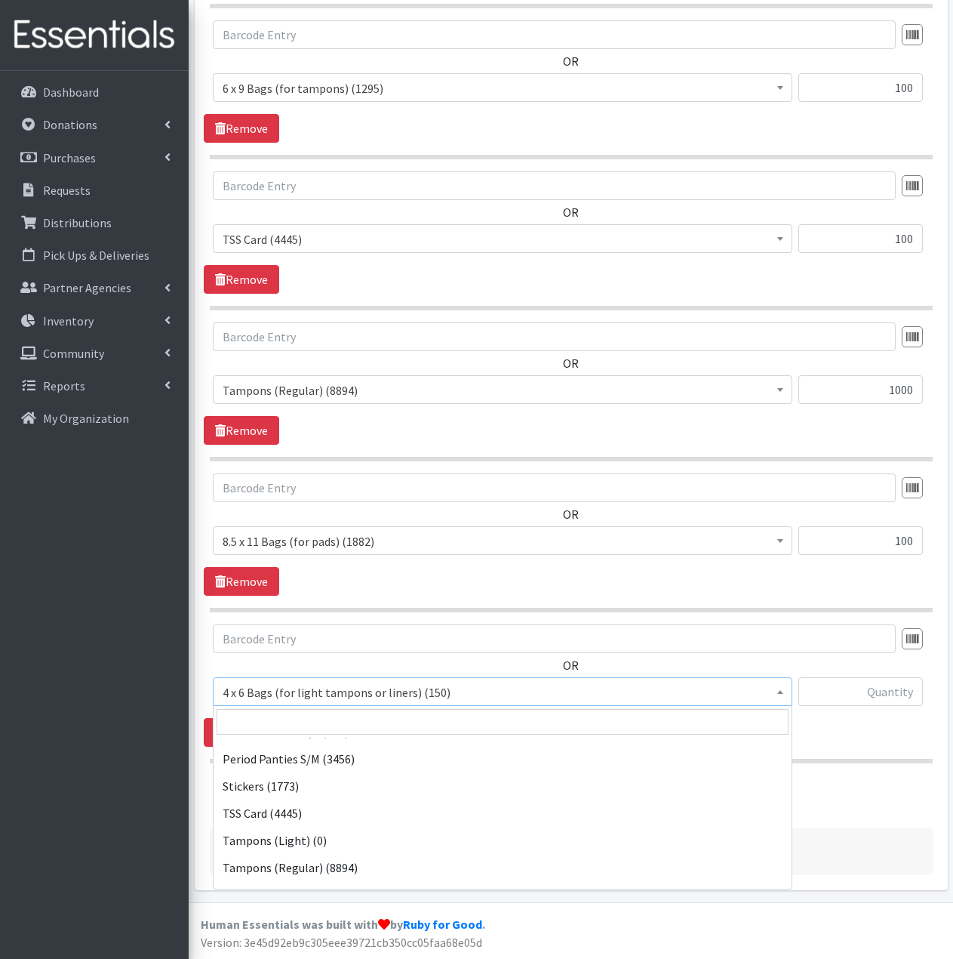
scroll to position [302, 0]
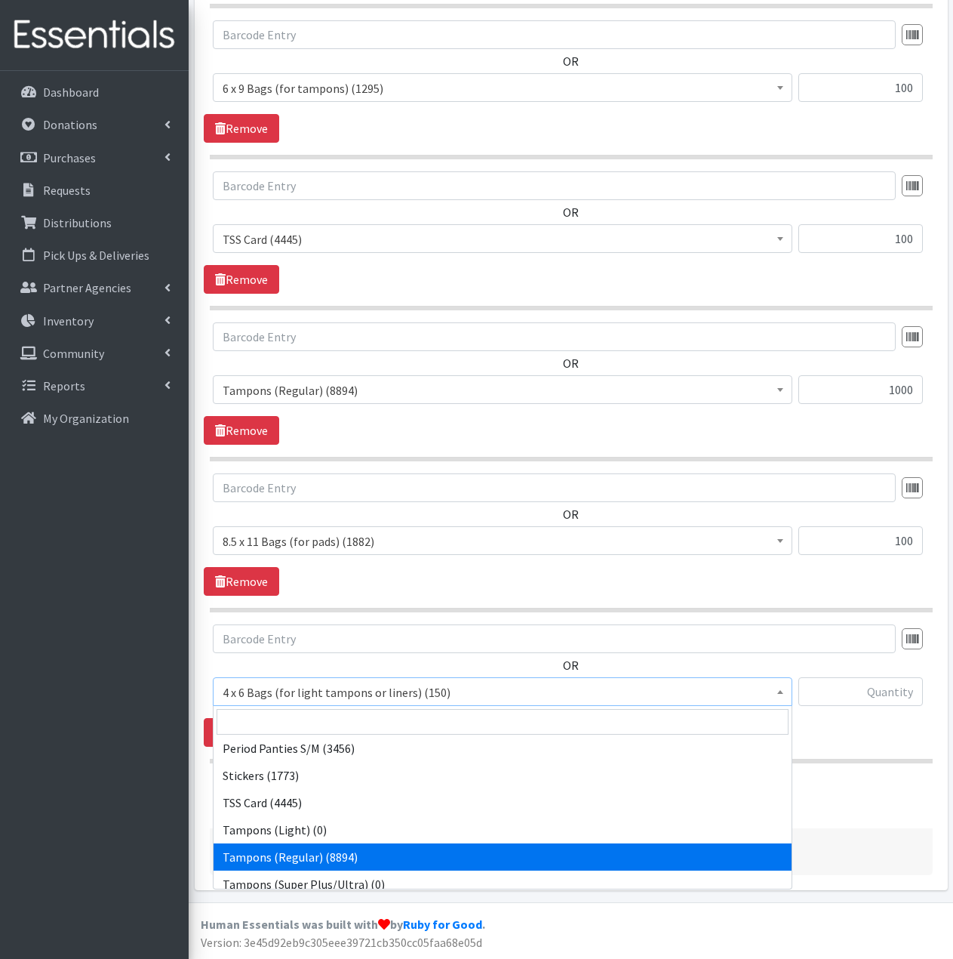
select select "2101"
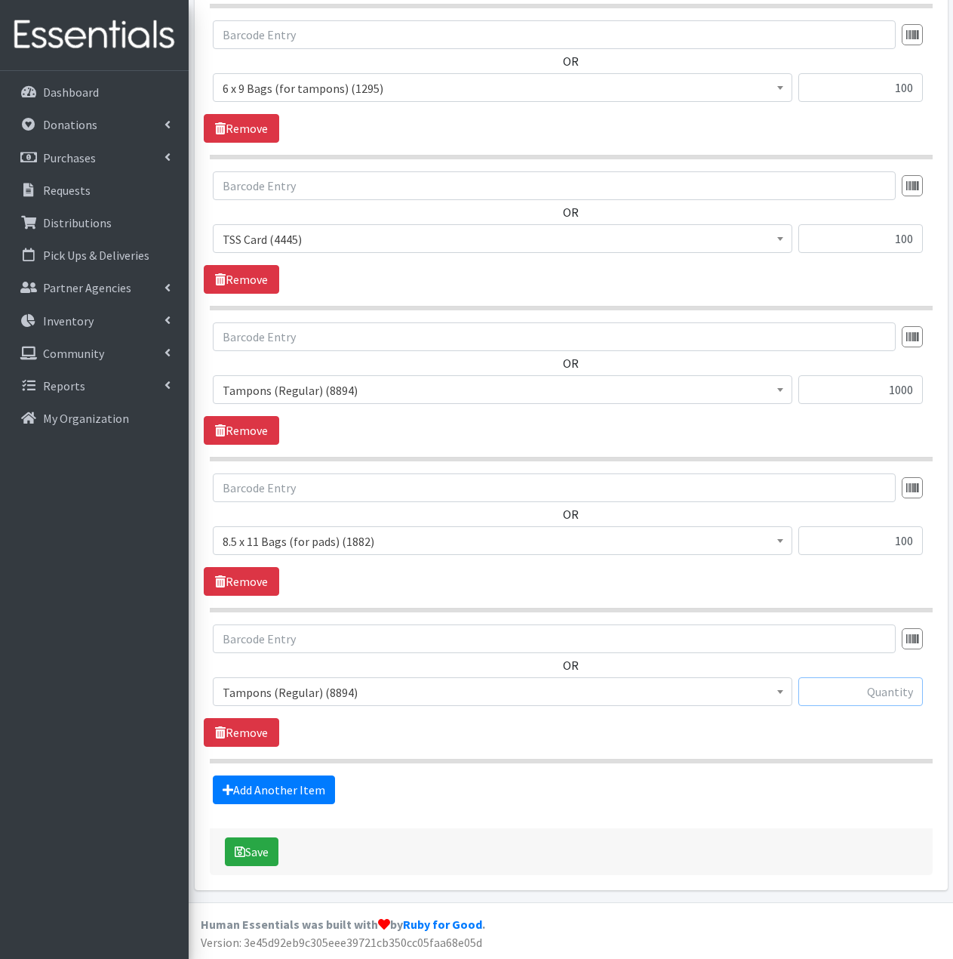
click at [853, 688] on input "text" at bounding box center [861, 691] width 125 height 29
type input "1000"
click at [296, 791] on link "Add Another Item" at bounding box center [274, 789] width 122 height 29
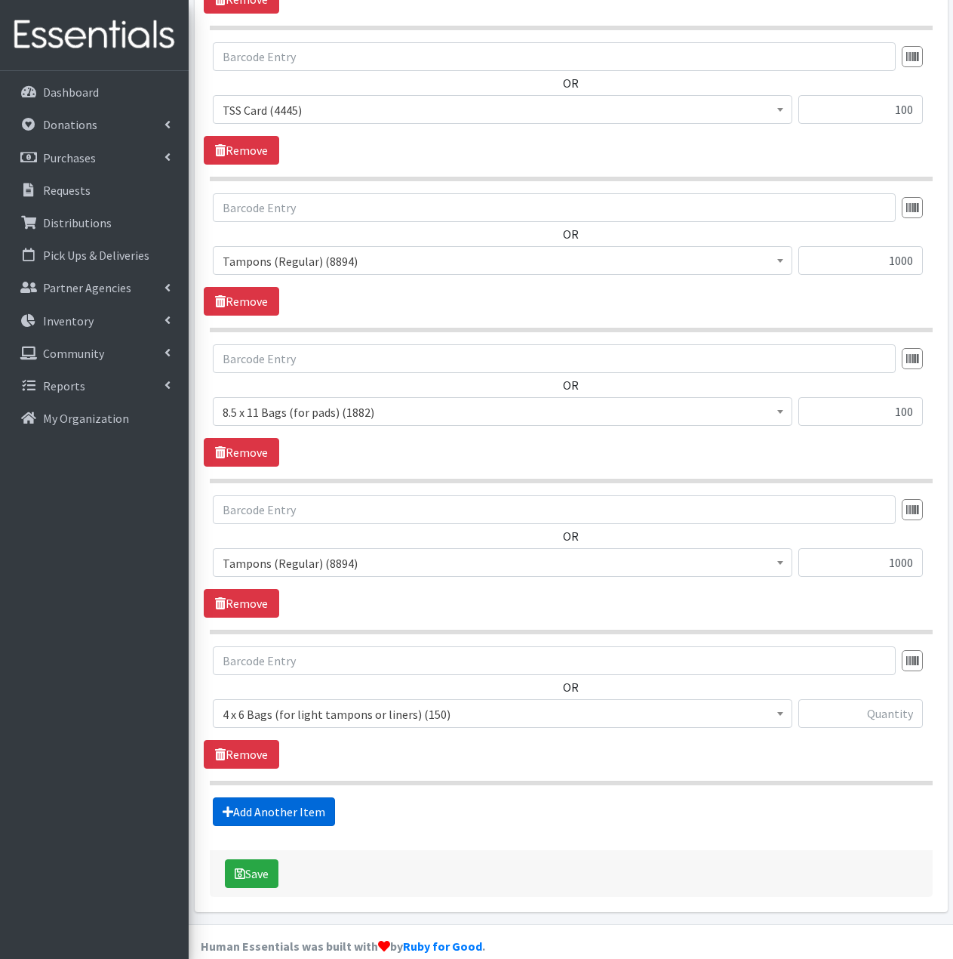
scroll to position [1079, 0]
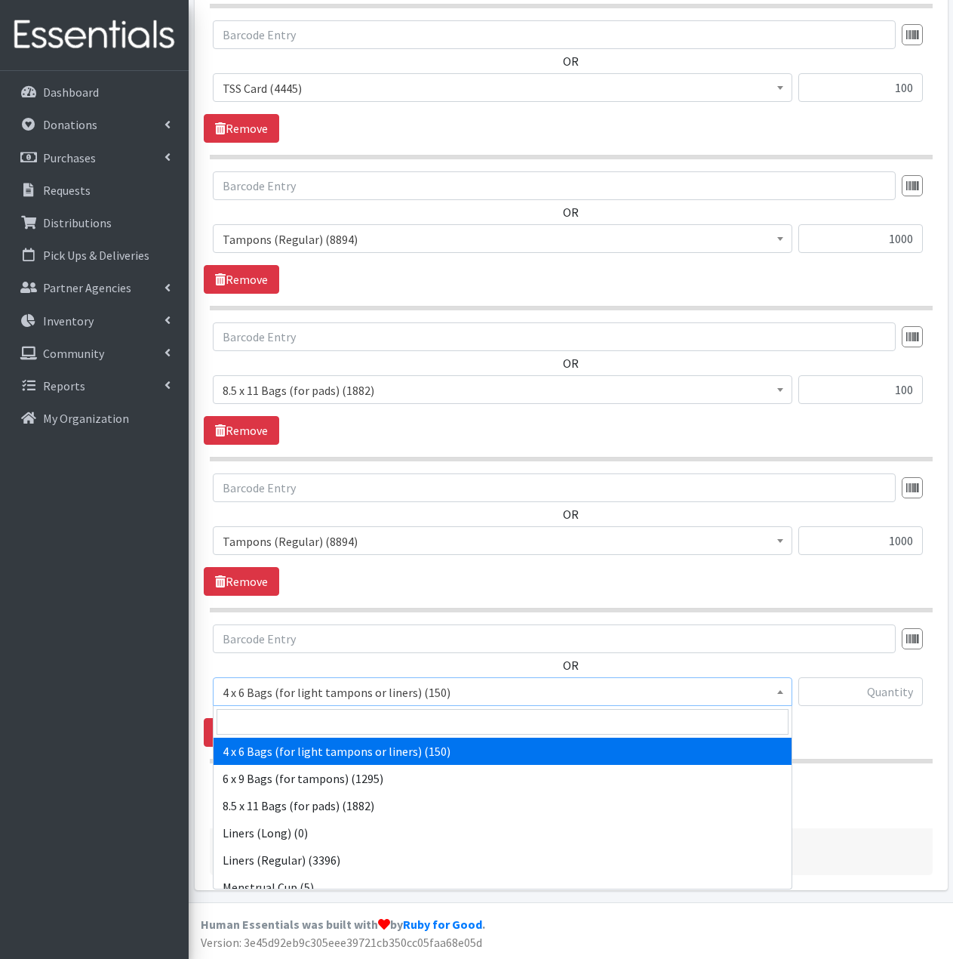
click at [494, 692] on span "4 x 6 Bags (for light tampons or liners) (150)" at bounding box center [503, 692] width 560 height 21
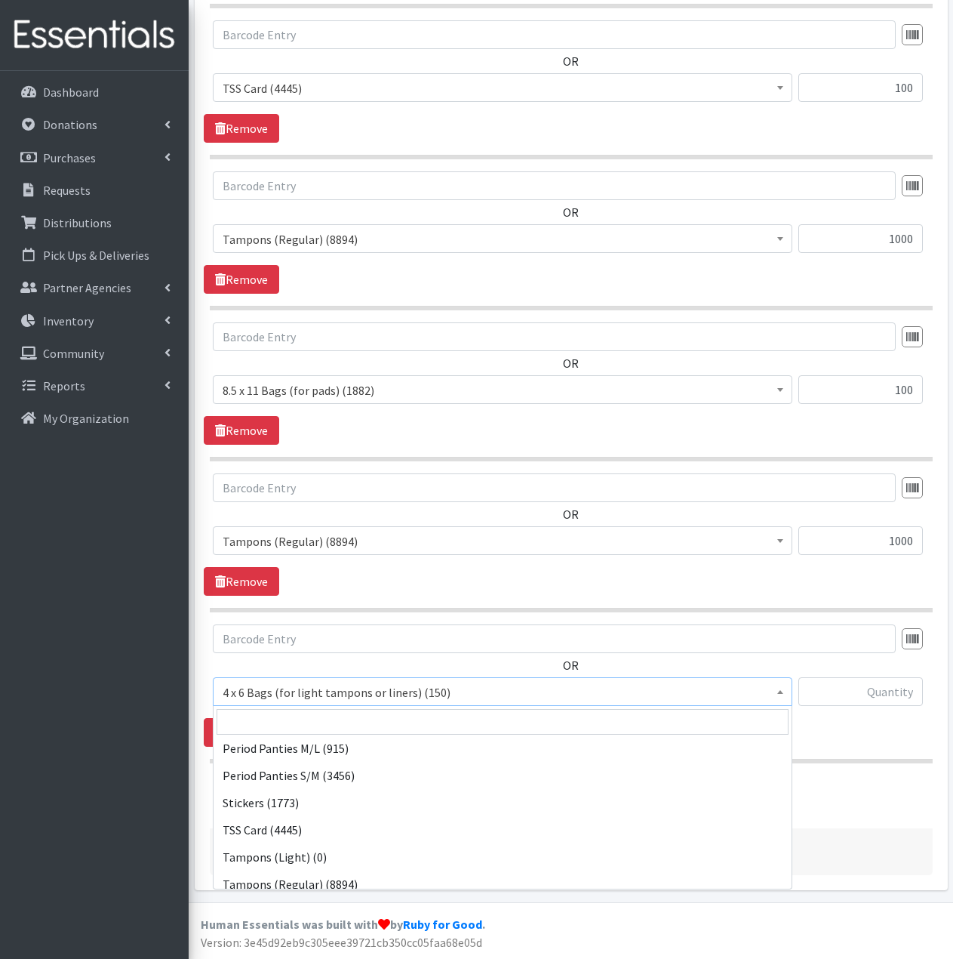
scroll to position [302, 0]
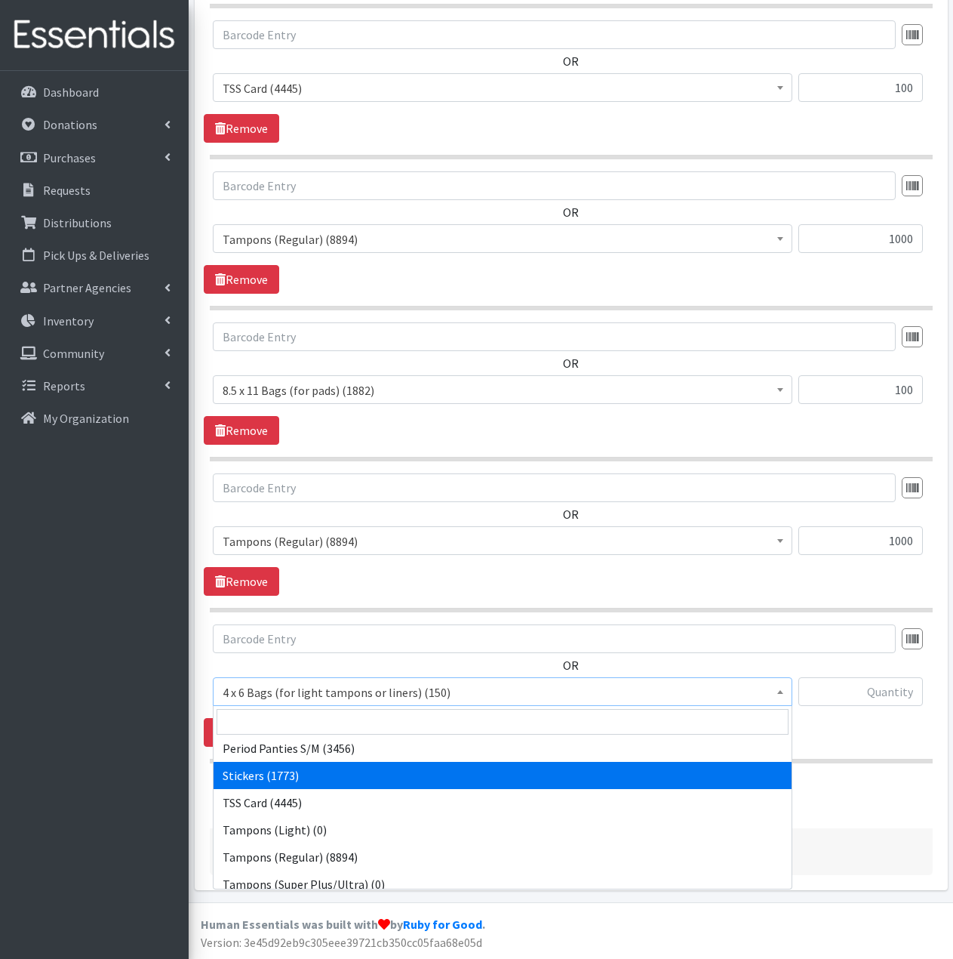
select select "13100"
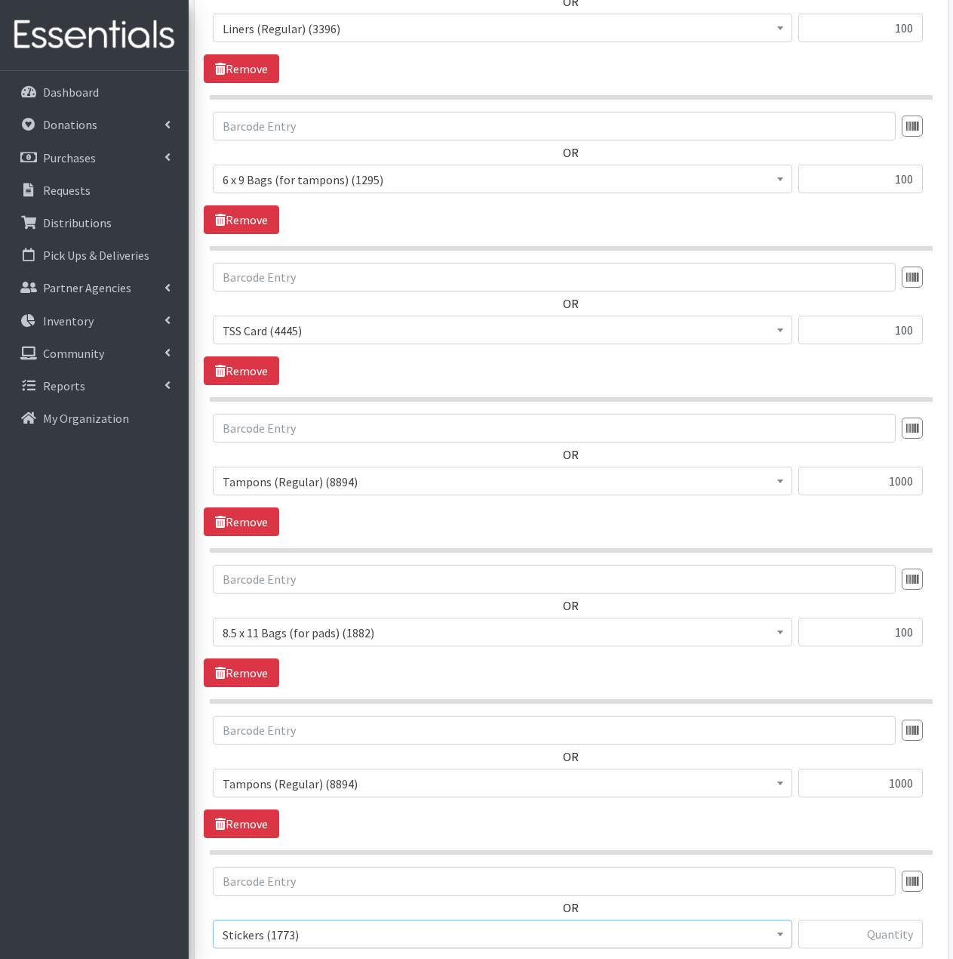
scroll to position [1004, 0]
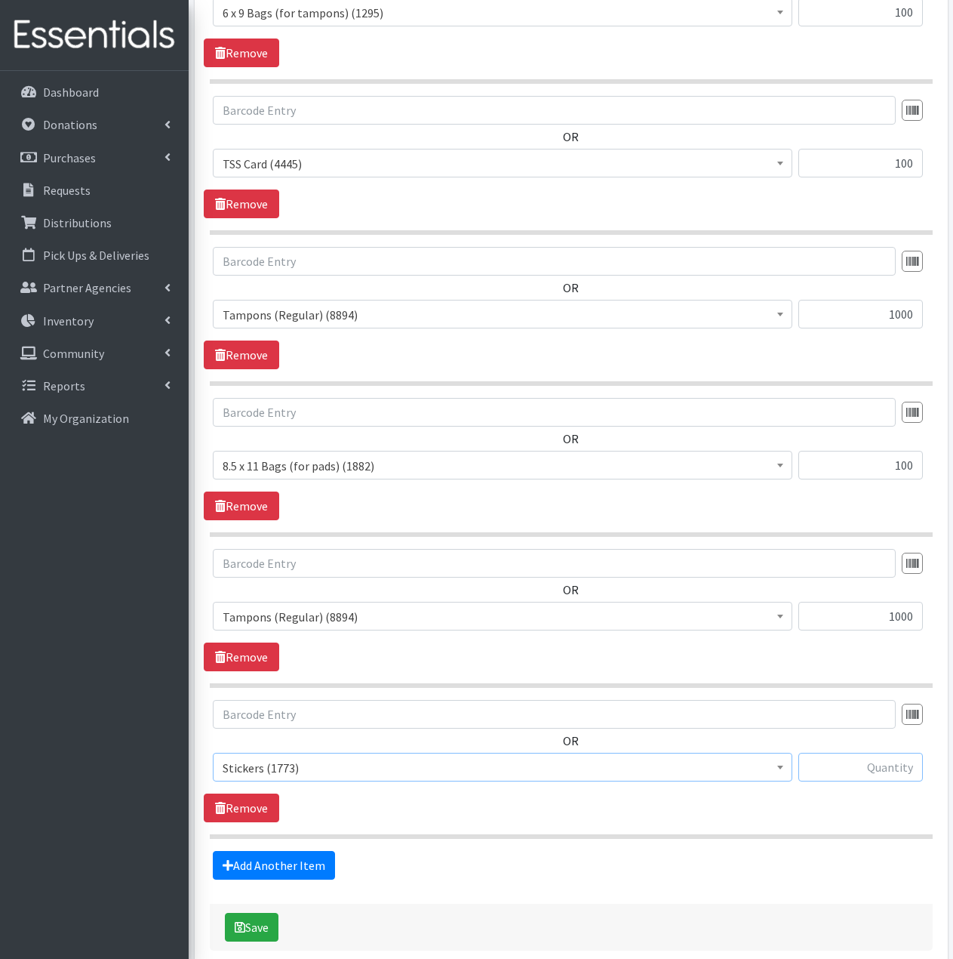
click at [882, 769] on input "text" at bounding box center [861, 767] width 125 height 29
type input "210"
click at [281, 871] on link "Add Another Item" at bounding box center [274, 865] width 122 height 29
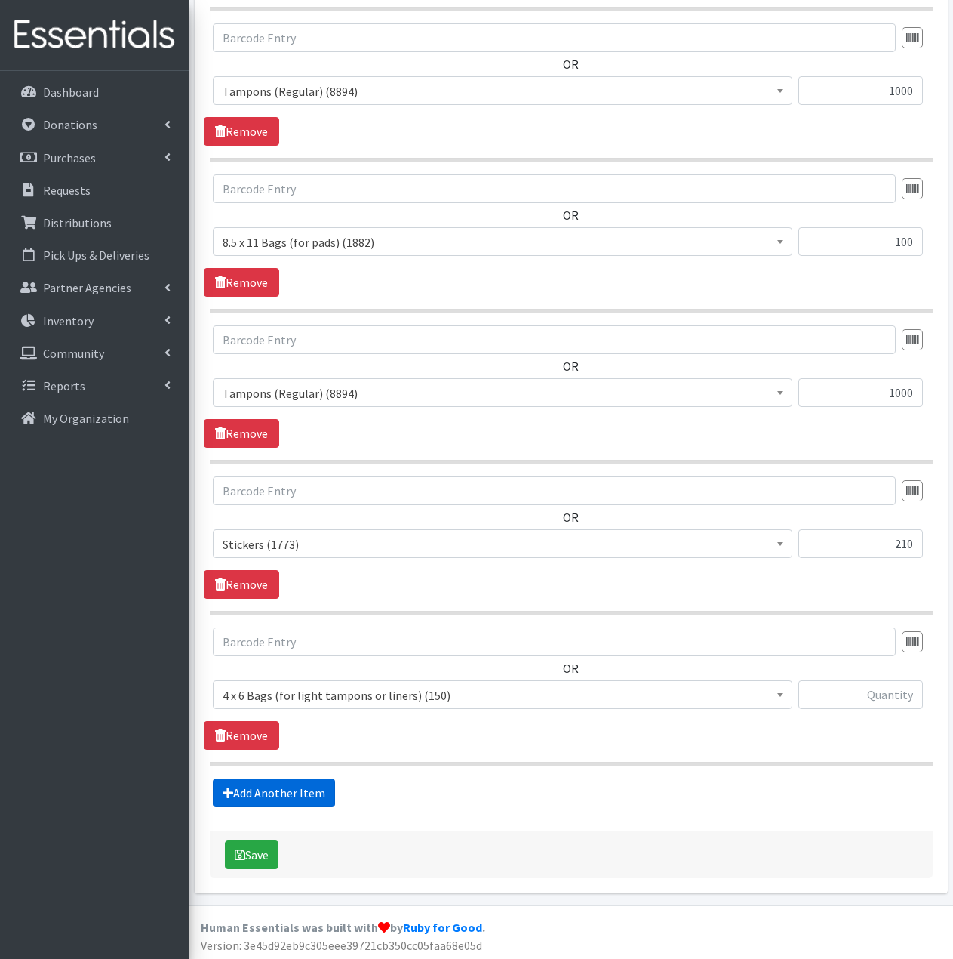
scroll to position [1230, 0]
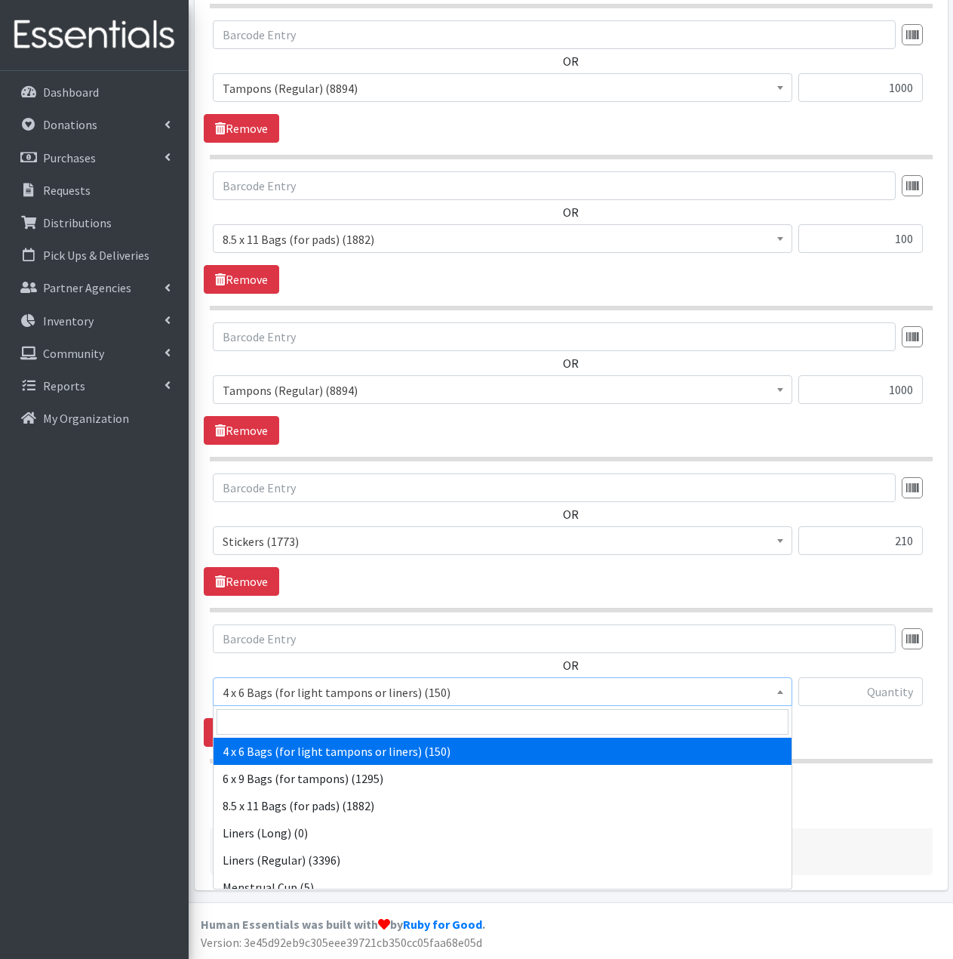
click at [476, 696] on span "4 x 6 Bags (for light tampons or liners) (150)" at bounding box center [503, 692] width 560 height 21
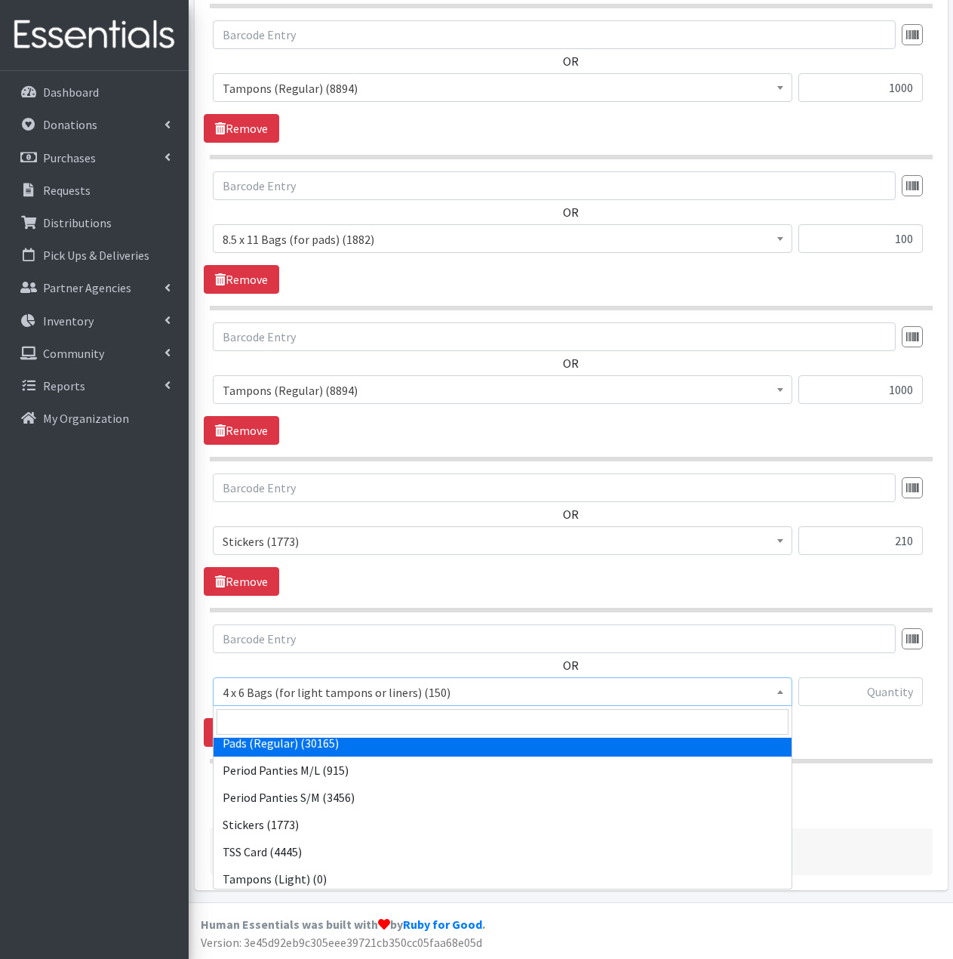
scroll to position [226, 0]
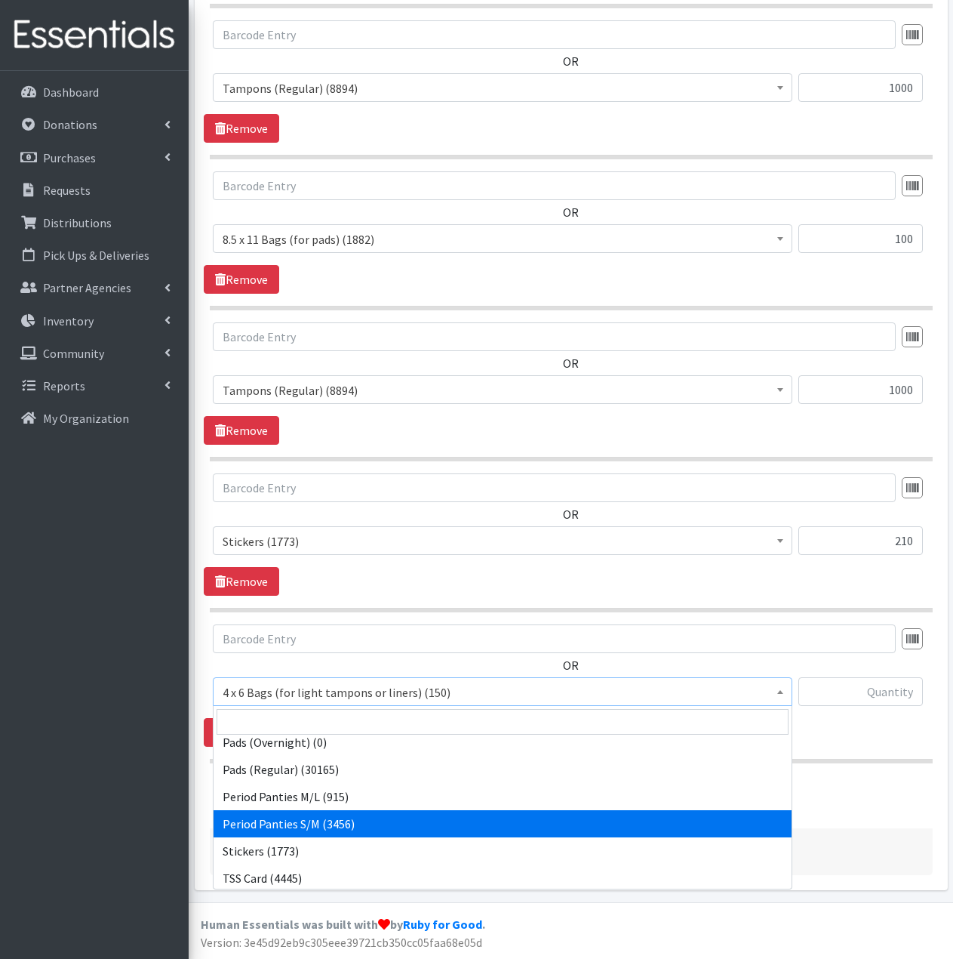
select select "14233"
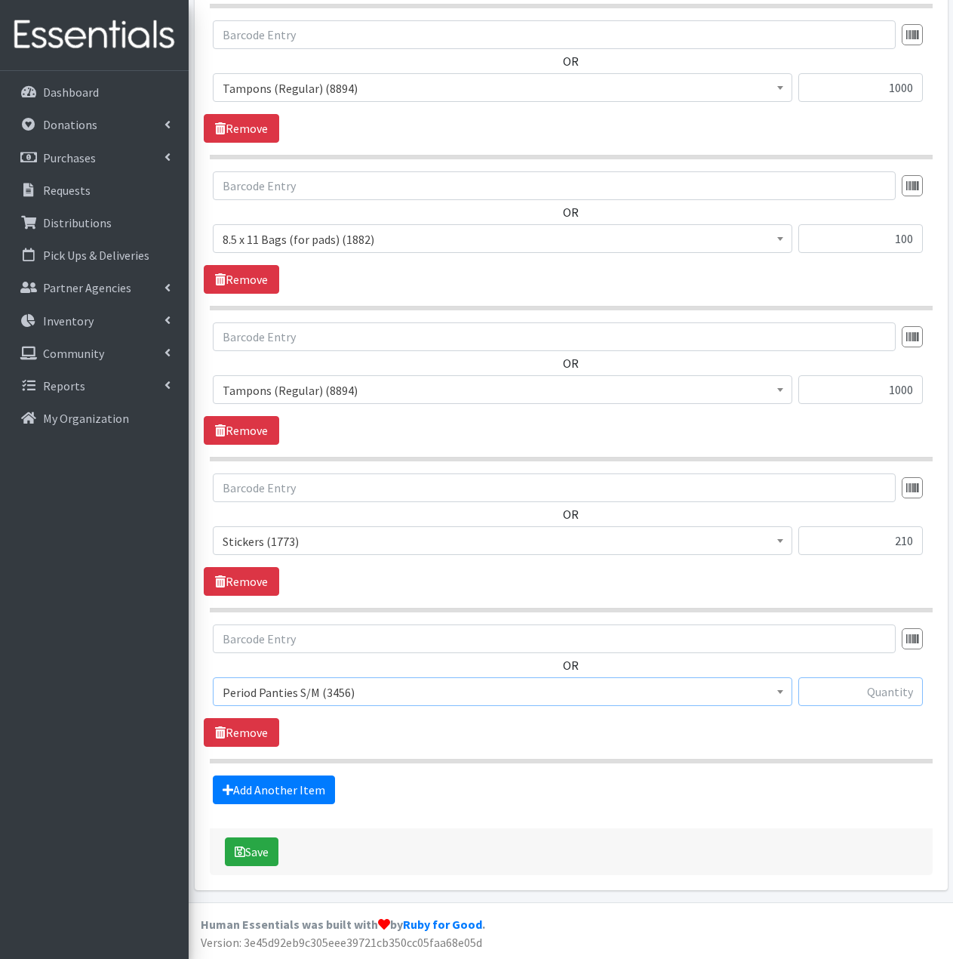
click at [862, 692] on input "text" at bounding box center [861, 691] width 125 height 29
type input "108"
click at [291, 786] on link "Add Another Item" at bounding box center [274, 789] width 122 height 29
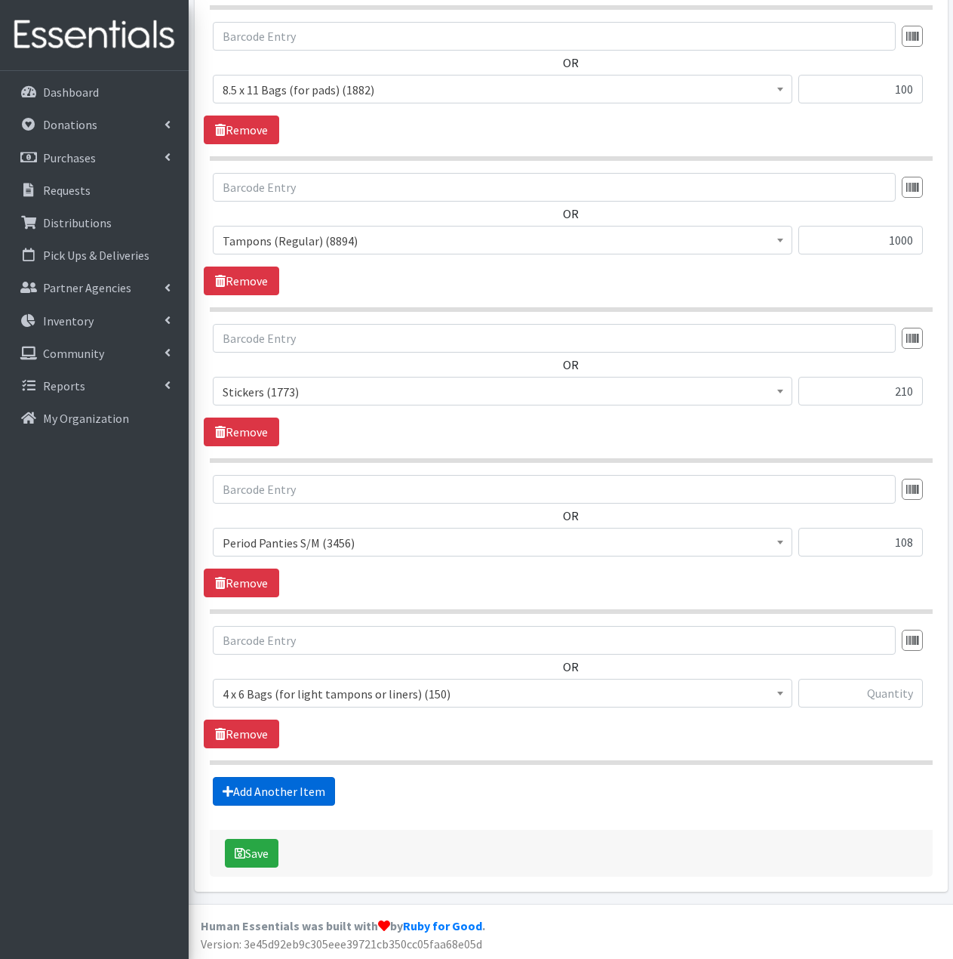
scroll to position [1381, 0]
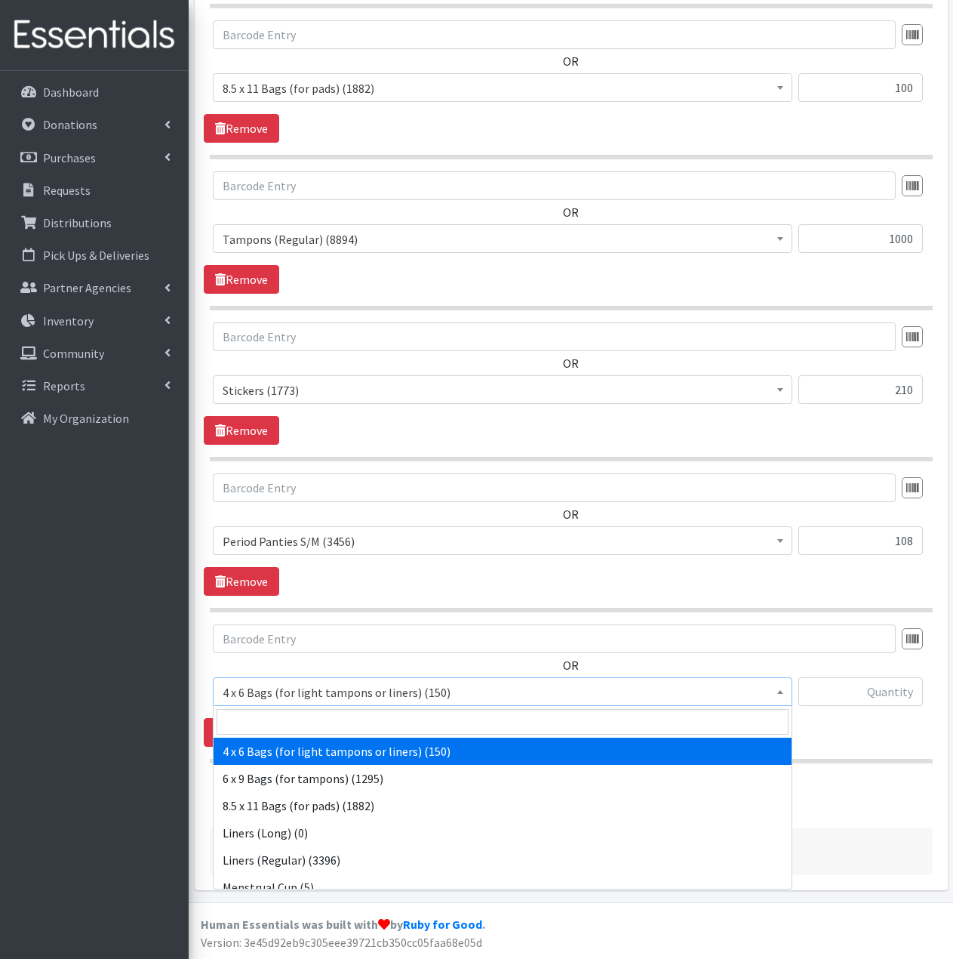
click at [416, 693] on span "4 x 6 Bags (for light tampons or liners) (150)" at bounding box center [503, 692] width 560 height 21
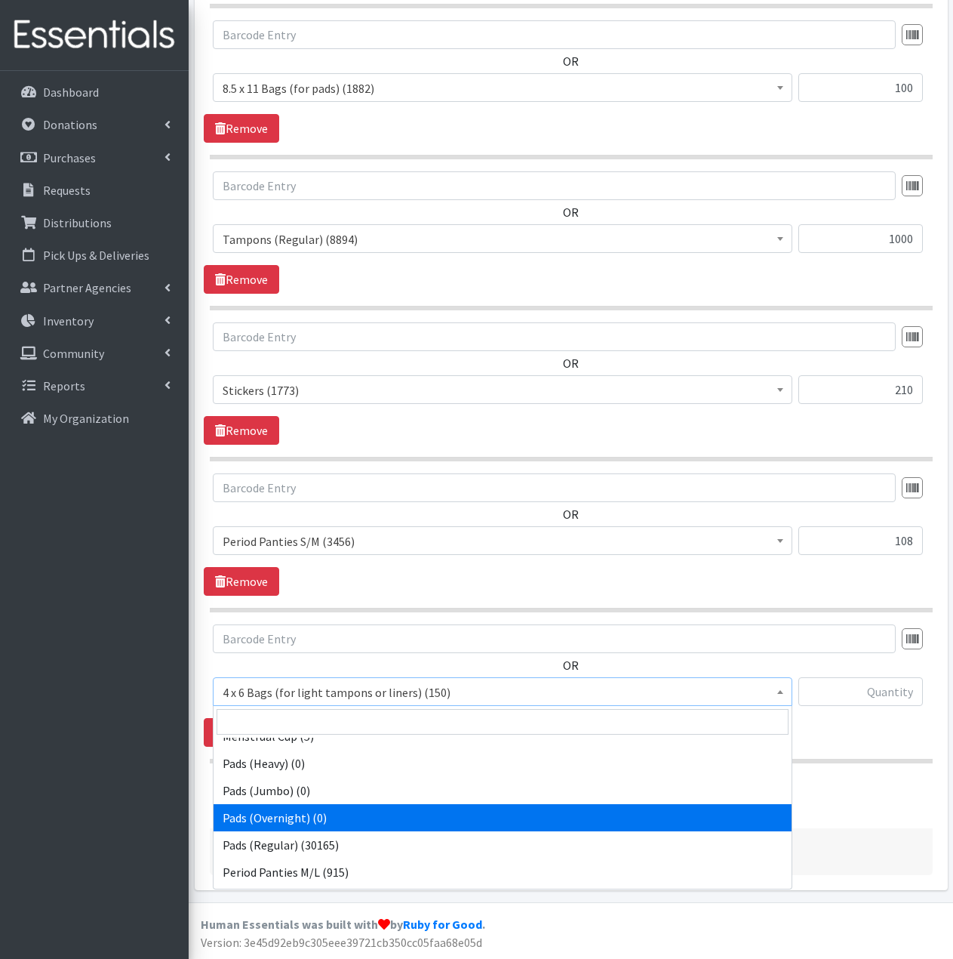
scroll to position [226, 0]
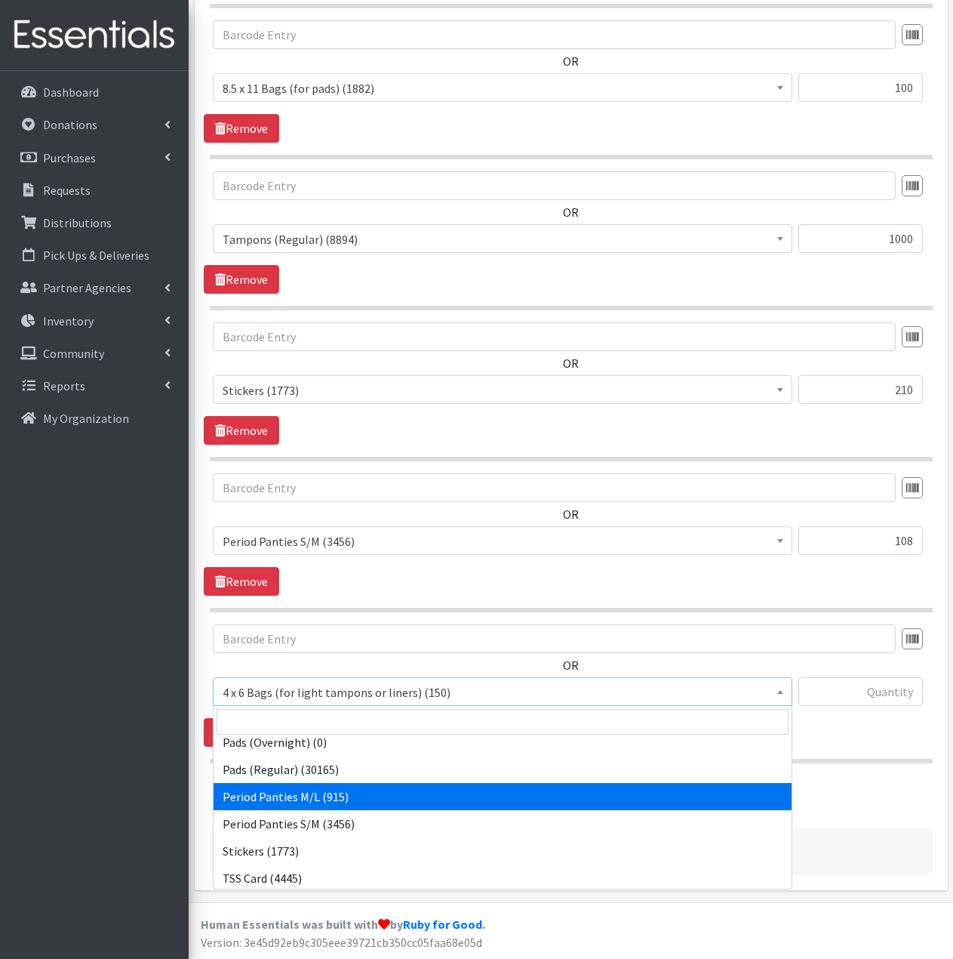
select select "14234"
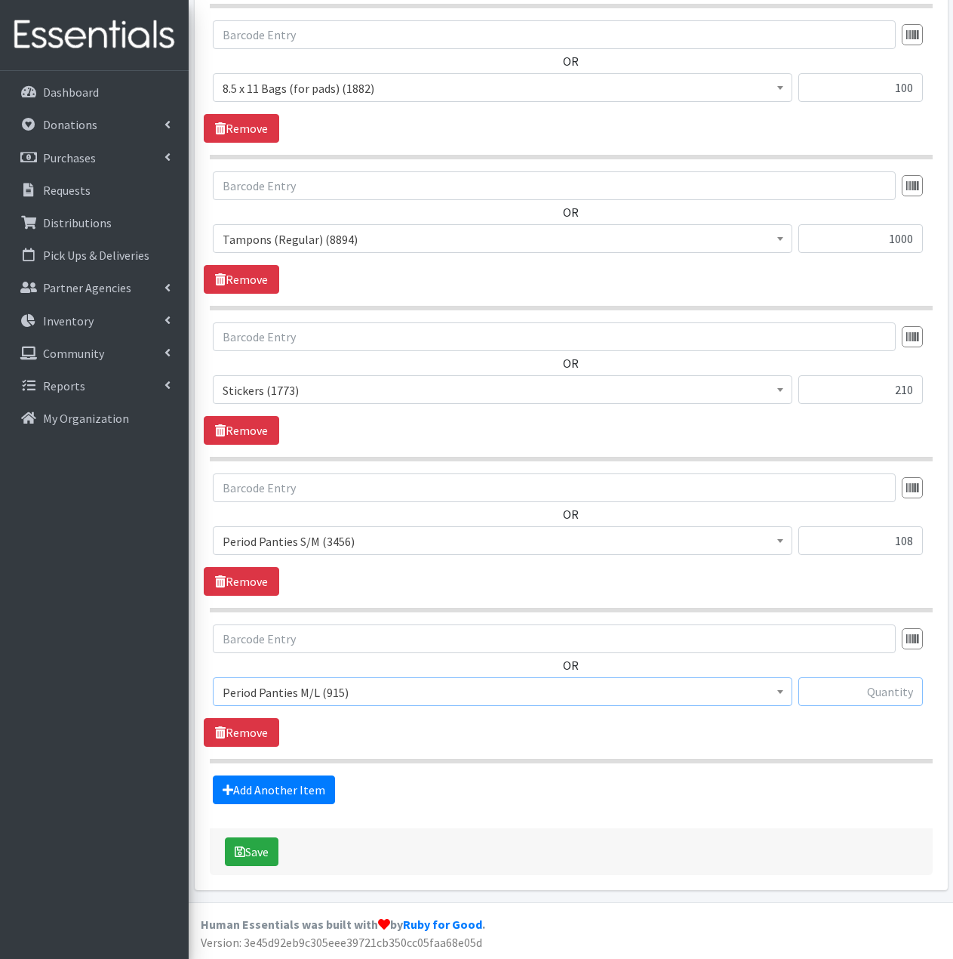
click at [885, 694] on input "text" at bounding box center [861, 691] width 125 height 29
type input "90"
click at [266, 853] on button "Save" at bounding box center [252, 851] width 54 height 29
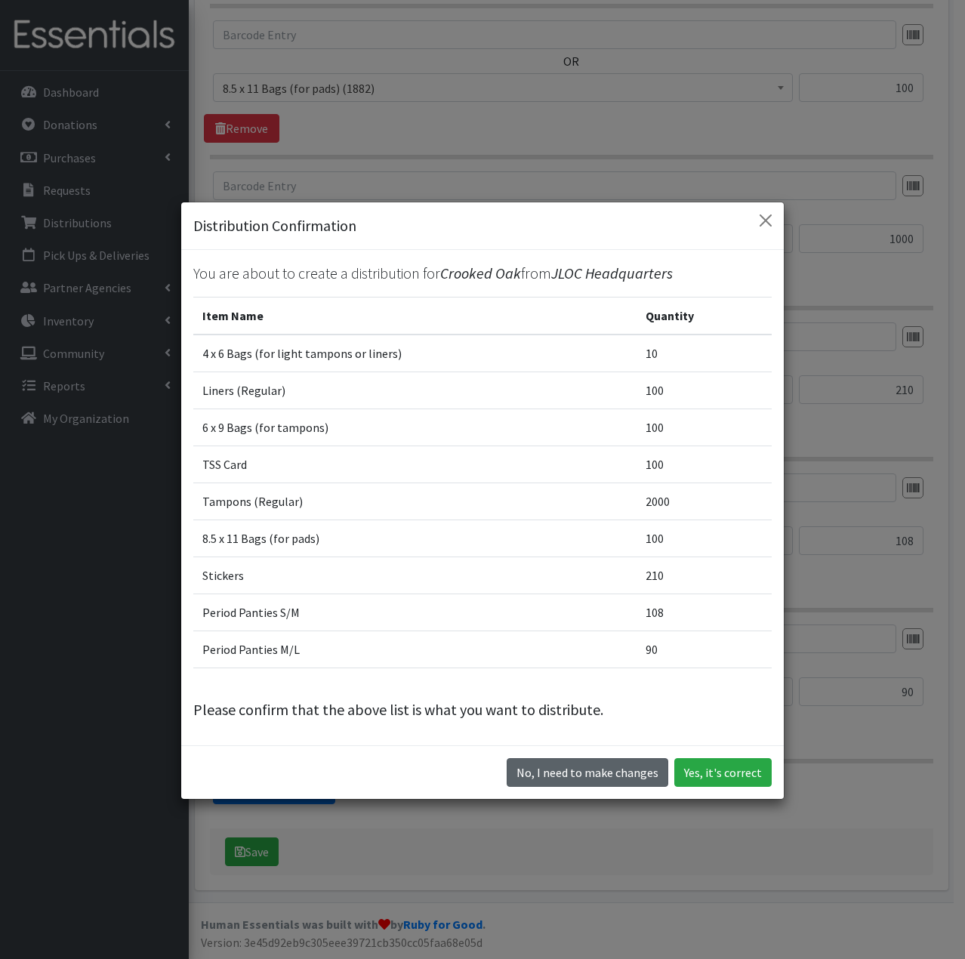
click at [626, 777] on button "No, I need to make changes" at bounding box center [587, 772] width 162 height 29
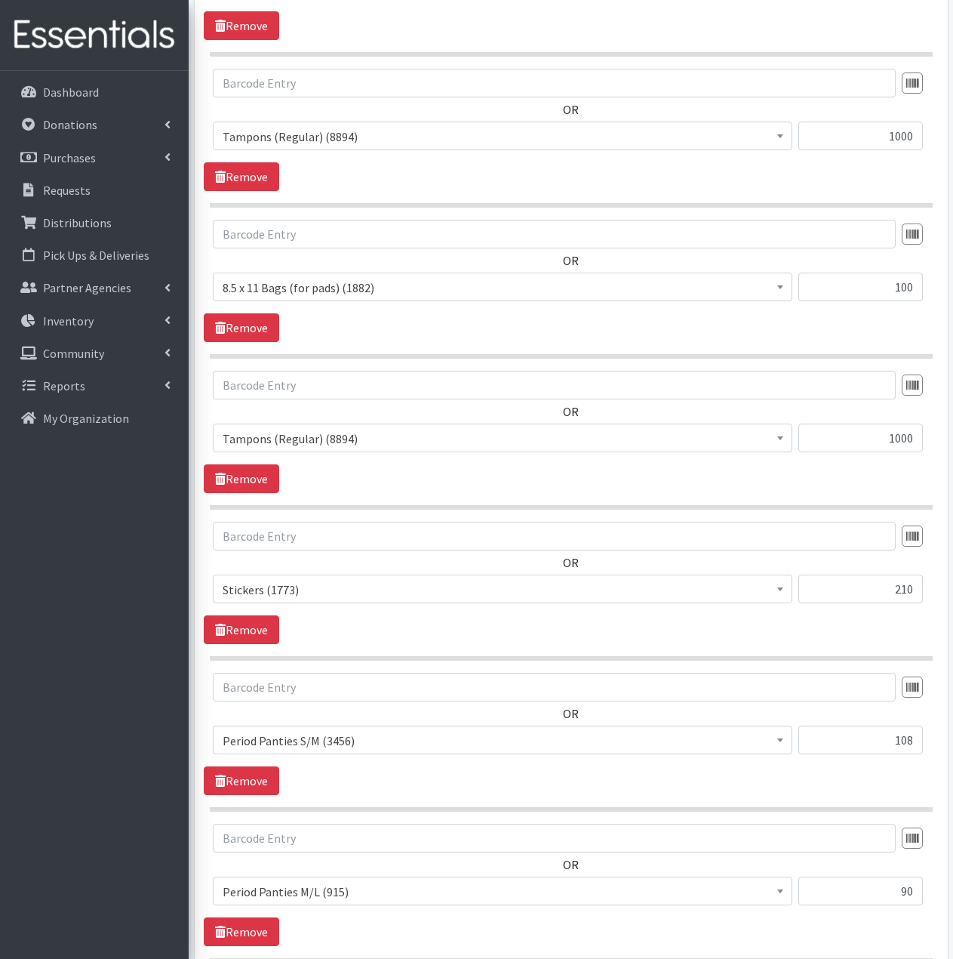
scroll to position [1155, 0]
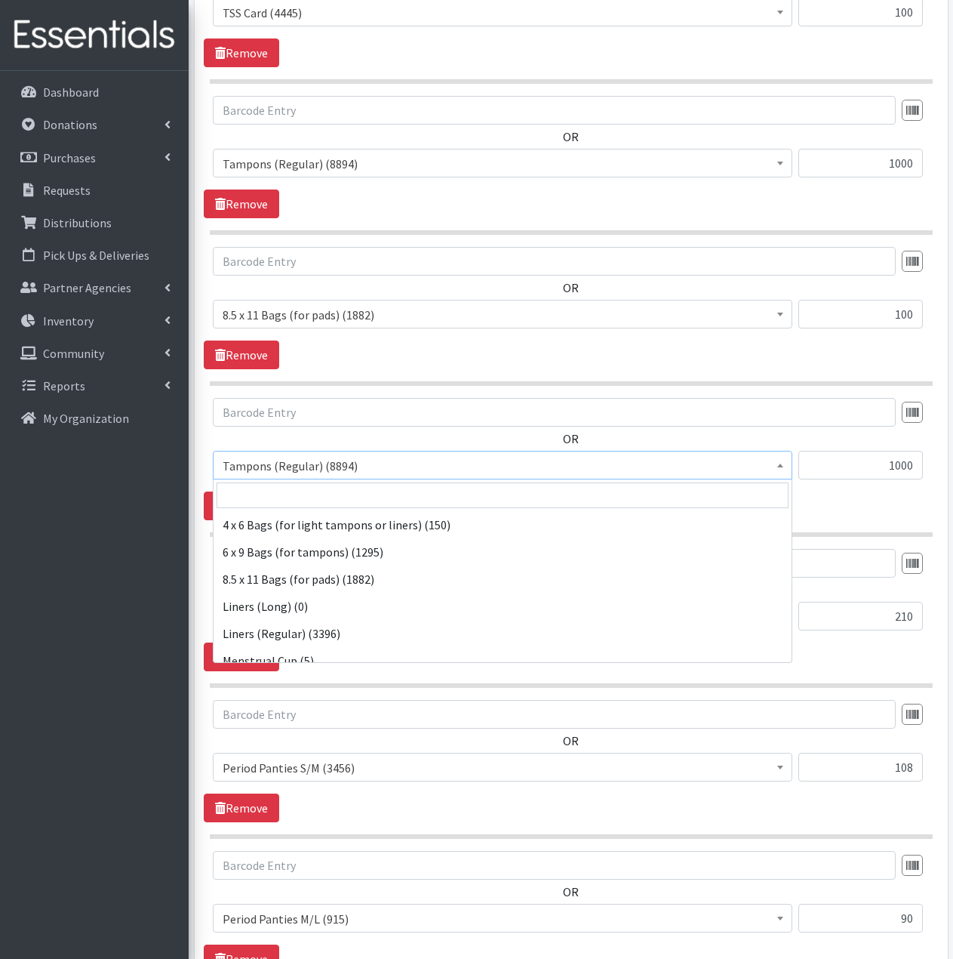
click at [410, 465] on span "Tampons (Regular) (8894)" at bounding box center [503, 465] width 560 height 21
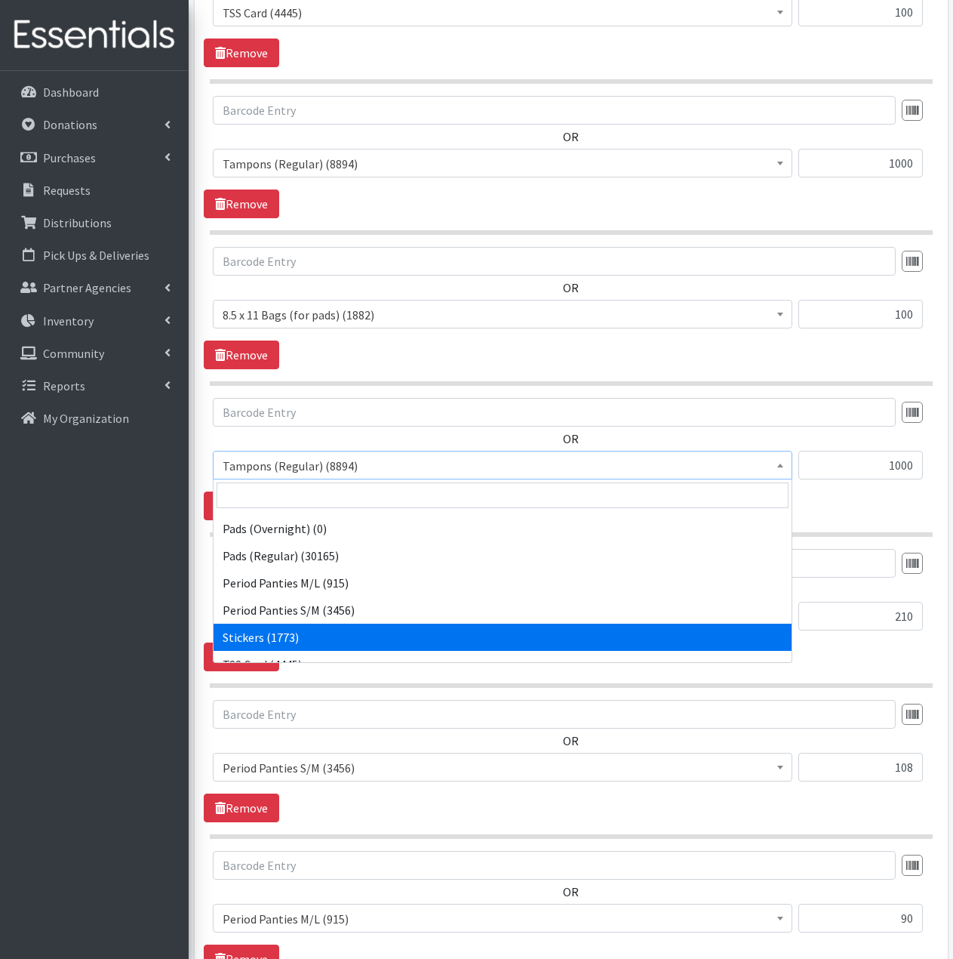
scroll to position [187, 0]
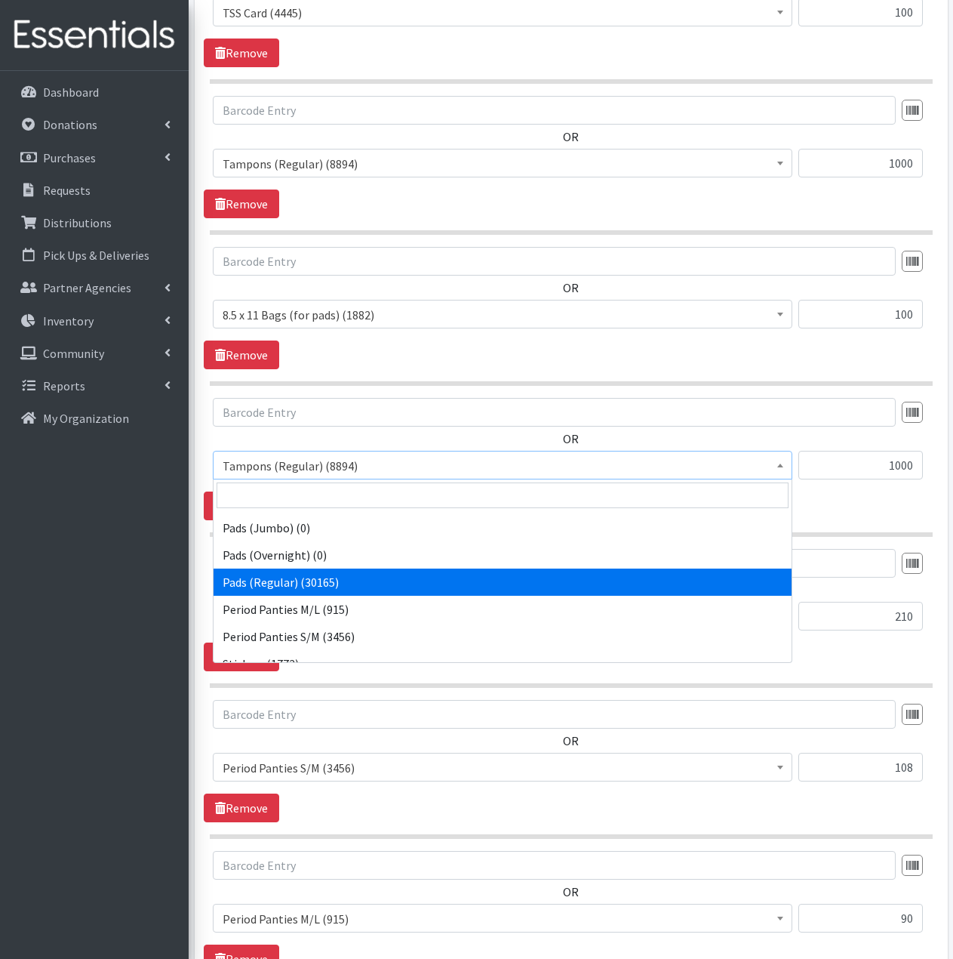
select select "2104"
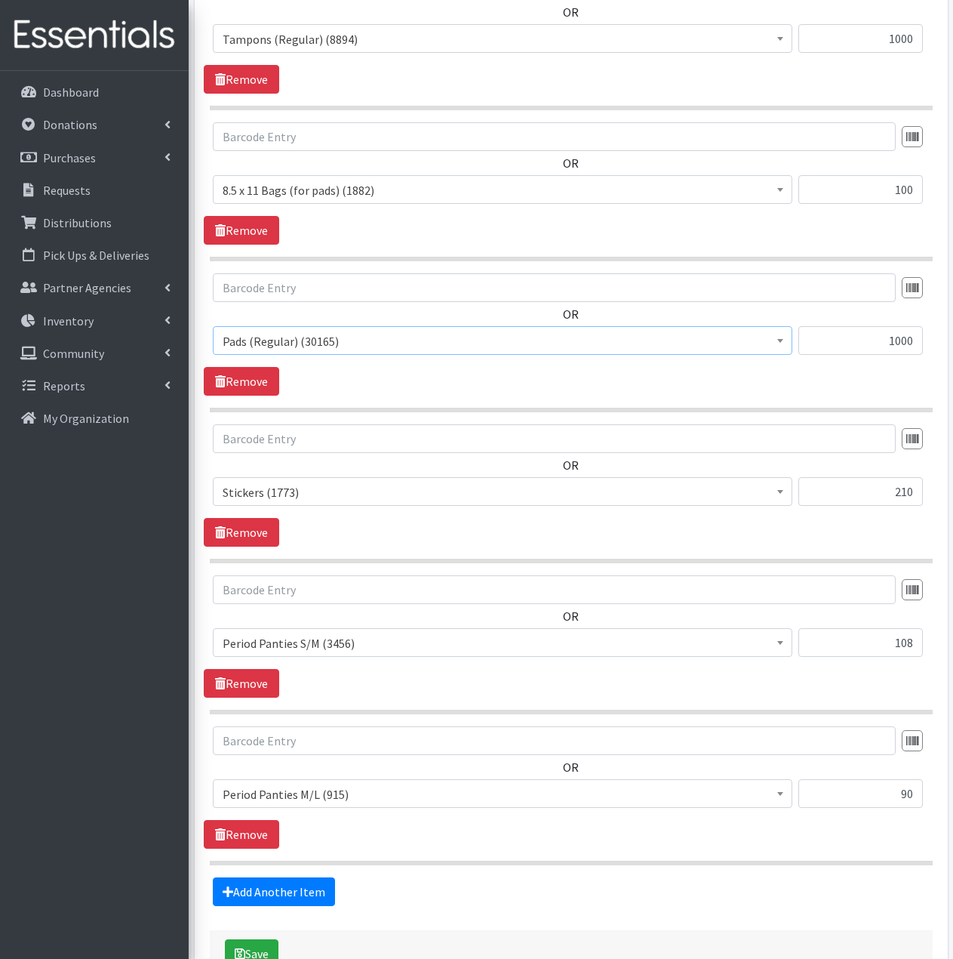
scroll to position [1381, 0]
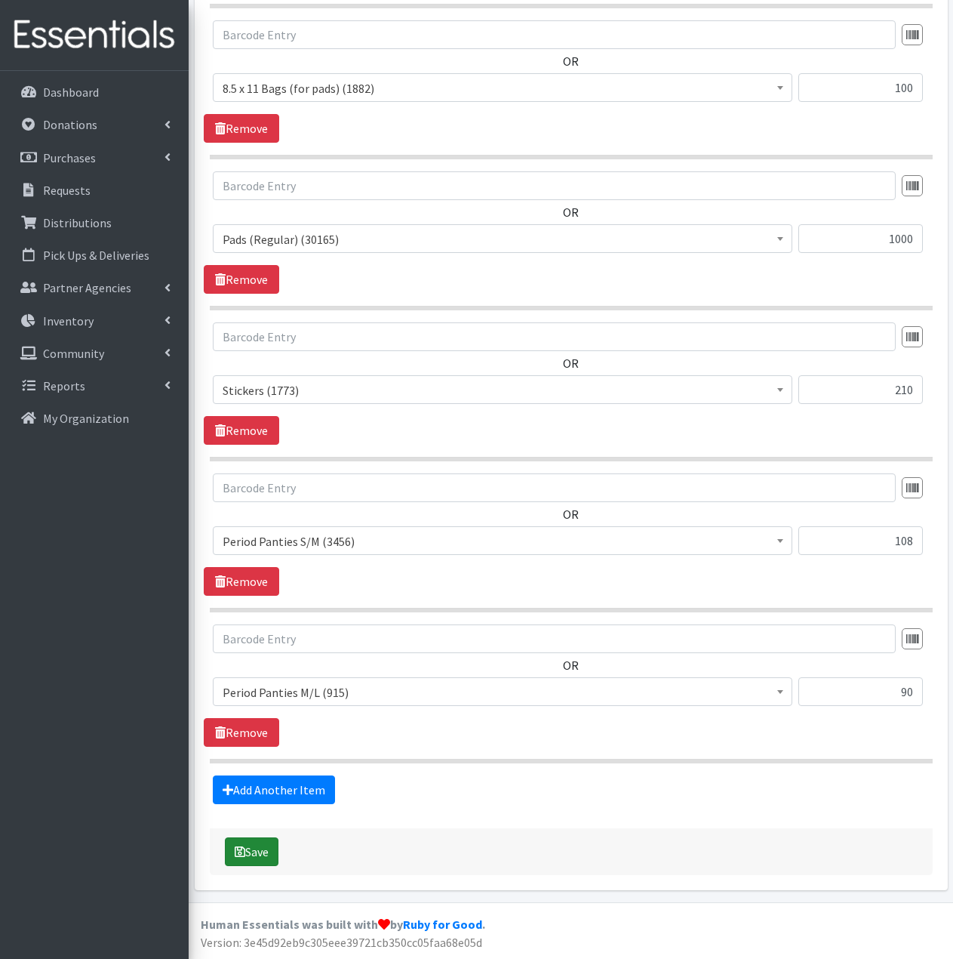
click at [260, 854] on button "Save" at bounding box center [252, 851] width 54 height 29
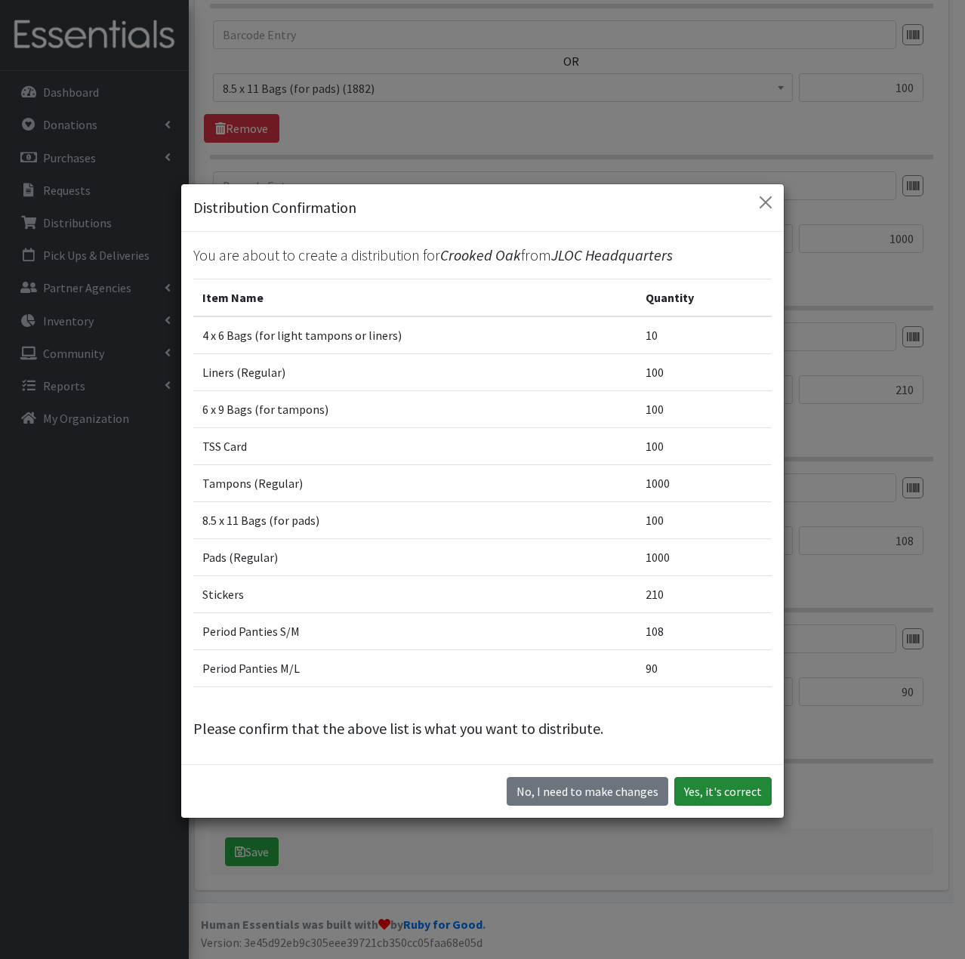
click at [718, 797] on button "Yes, it's correct" at bounding box center [722, 791] width 97 height 29
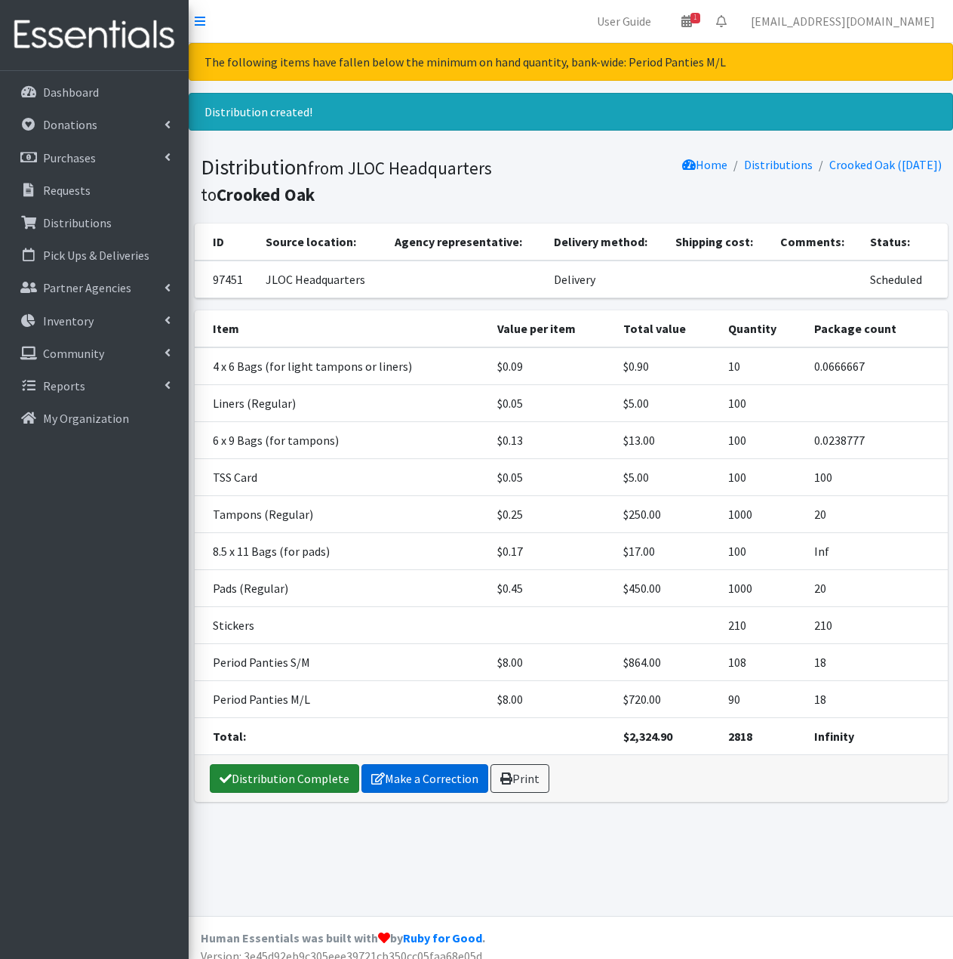
click at [317, 773] on link "Distribution Complete" at bounding box center [284, 778] width 149 height 29
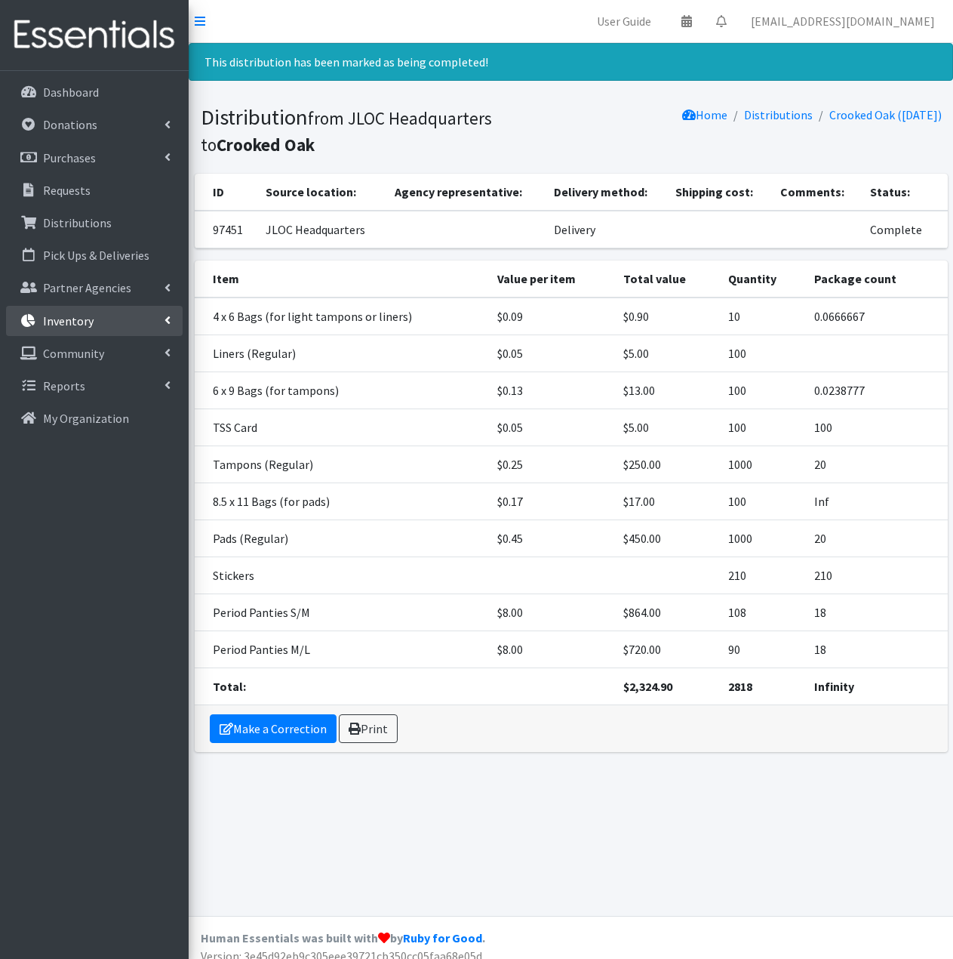
click at [107, 322] on link "Inventory" at bounding box center [94, 321] width 177 height 30
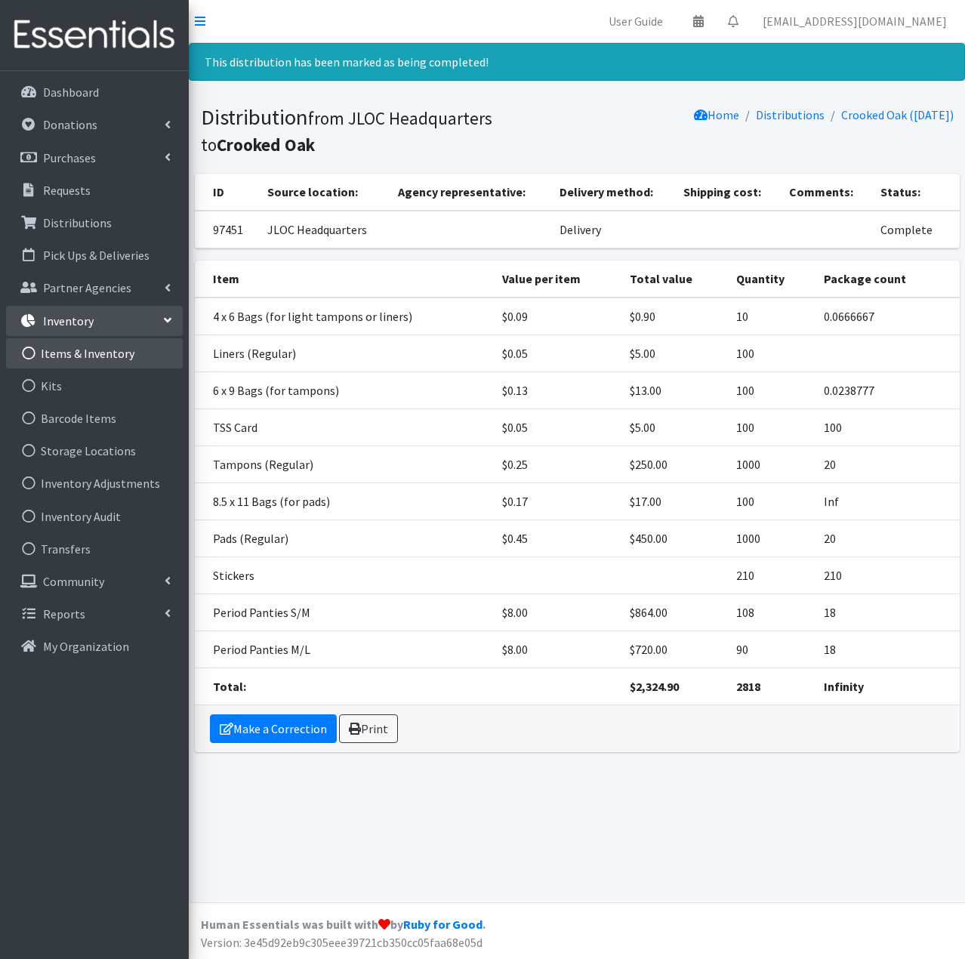
click at [105, 353] on link "Items & Inventory" at bounding box center [94, 353] width 177 height 30
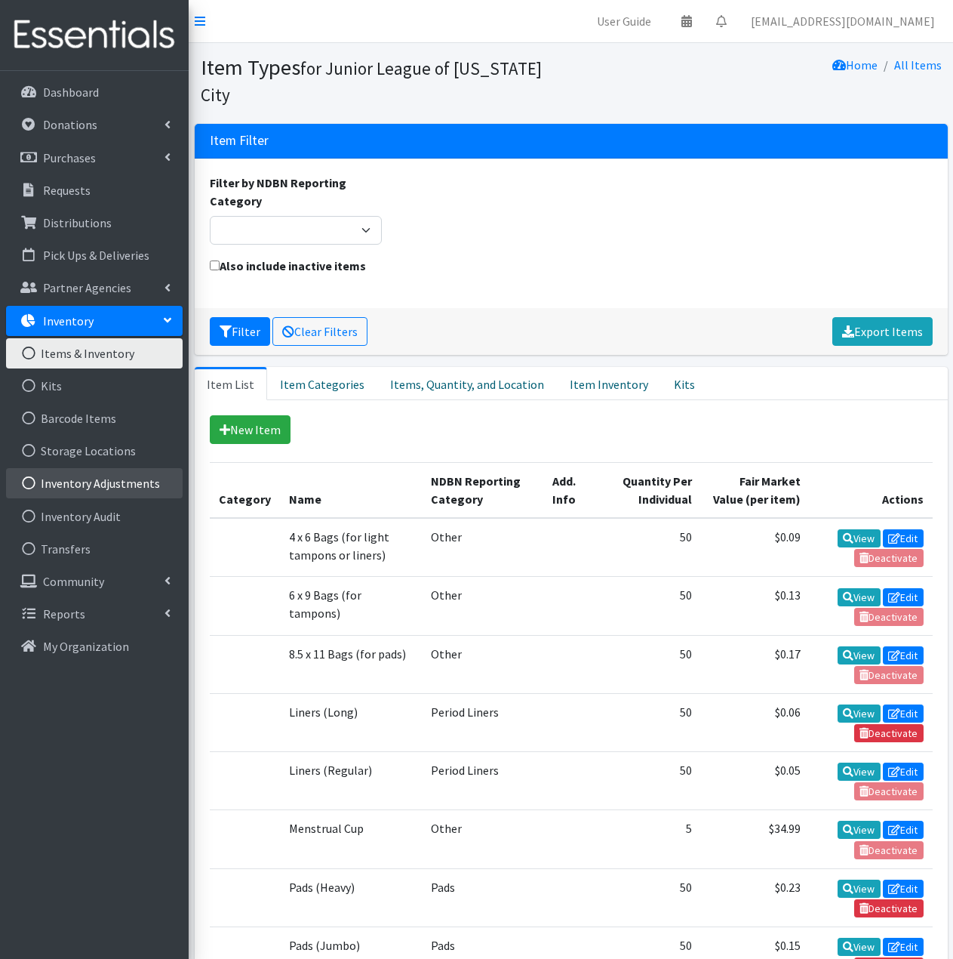
click at [140, 476] on link "Inventory Adjustments" at bounding box center [94, 483] width 177 height 30
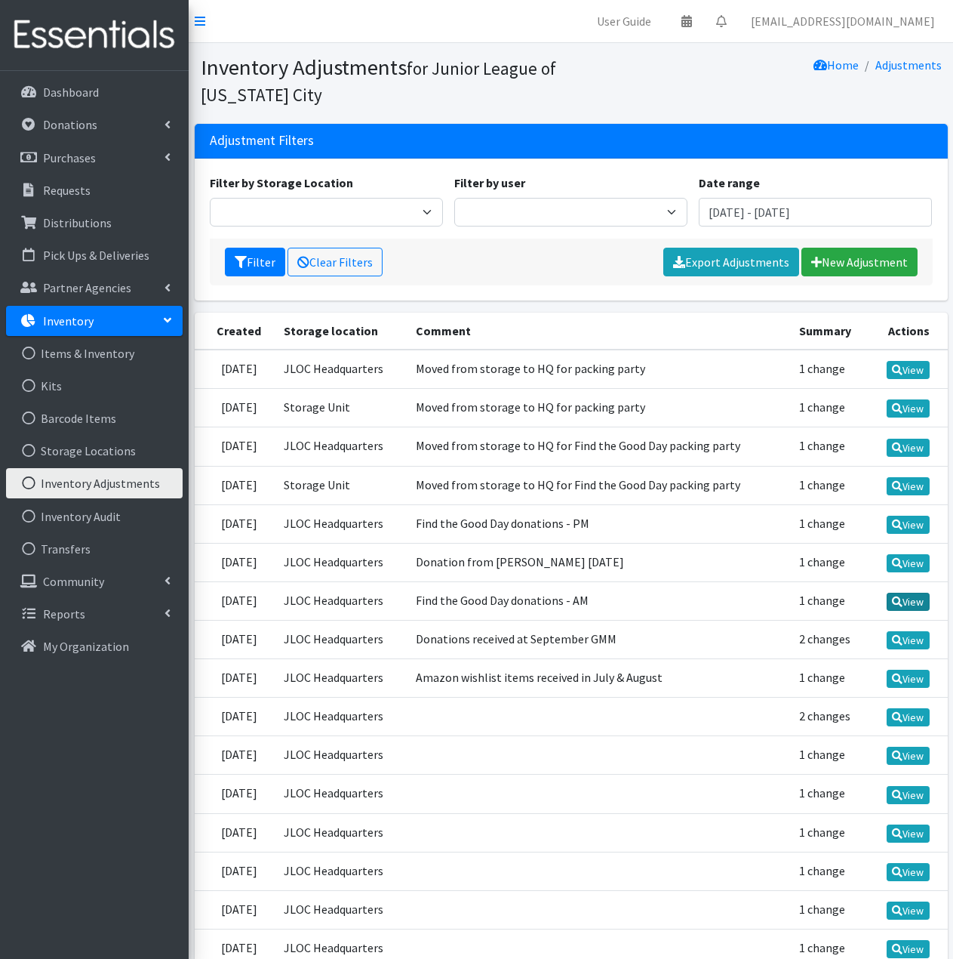
click at [922, 602] on link "View" at bounding box center [908, 602] width 43 height 18
click at [910, 526] on link "View" at bounding box center [908, 525] width 43 height 18
click at [907, 679] on link "View" at bounding box center [908, 678] width 43 height 18
click at [909, 562] on link "View" at bounding box center [908, 563] width 43 height 18
click at [866, 258] on link "New Adjustment" at bounding box center [860, 262] width 116 height 29
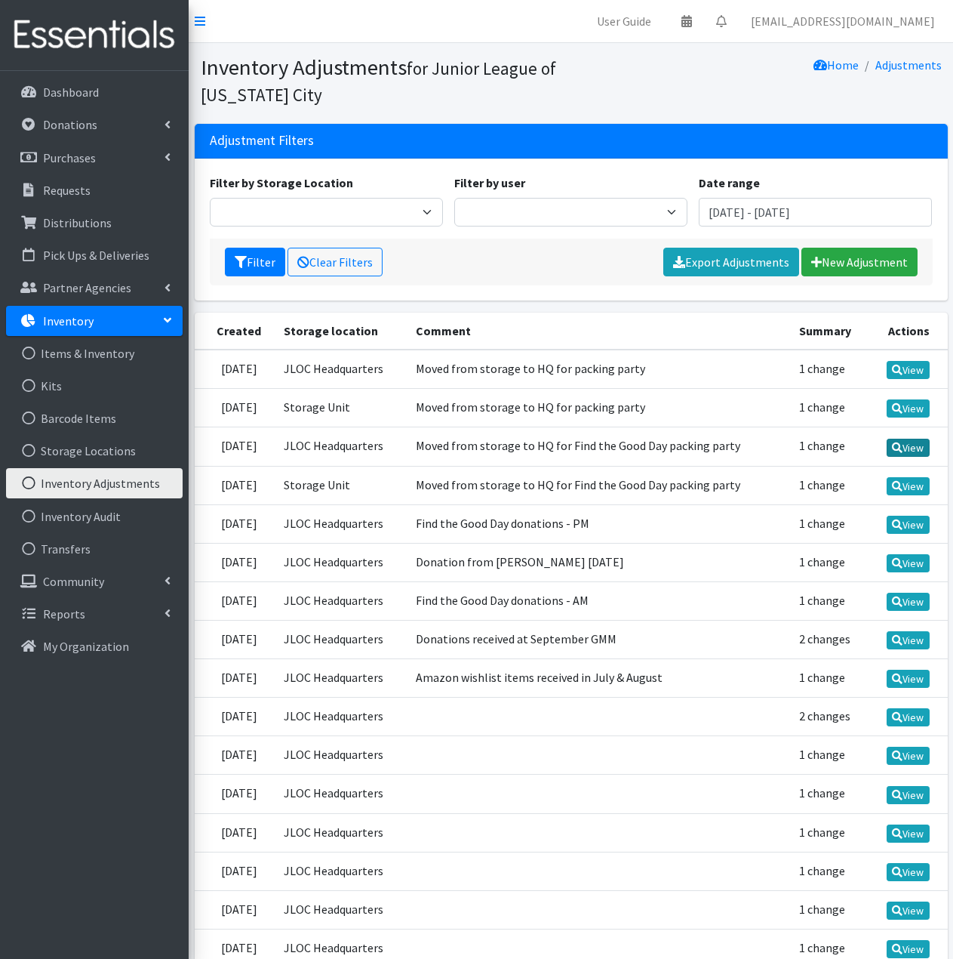
click at [917, 446] on link "View" at bounding box center [908, 448] width 43 height 18
click at [862, 260] on link "New Adjustment" at bounding box center [860, 262] width 116 height 29
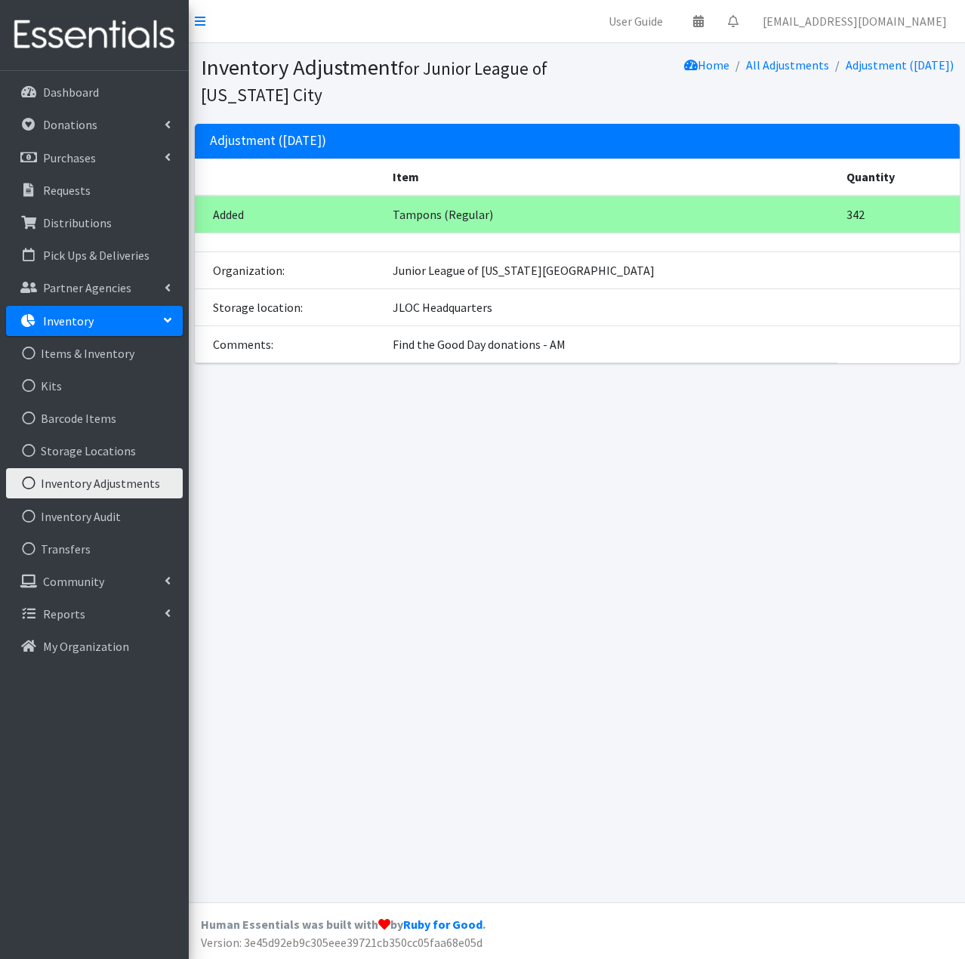
click at [509, 628] on div "Inventory Adjustment for Junior League of Oklahoma City Home All Adjustments Ad…" at bounding box center [577, 472] width 776 height 859
click at [621, 503] on div "Inventory Adjustment for Junior League of [US_STATE] City Home All Adjustments …" at bounding box center [577, 472] width 776 height 859
click at [423, 565] on div "Inventory Adjustment for Junior League of Oklahoma City Home All Adjustments Ad…" at bounding box center [577, 472] width 776 height 859
click at [626, 659] on div "Inventory Adjustment for Junior League of Oklahoma City Home All Adjustments Ad…" at bounding box center [577, 472] width 776 height 859
click at [457, 456] on div "Inventory Adjustment for Junior League of Oklahoma City Home All Adjustments Ad…" at bounding box center [577, 472] width 776 height 859
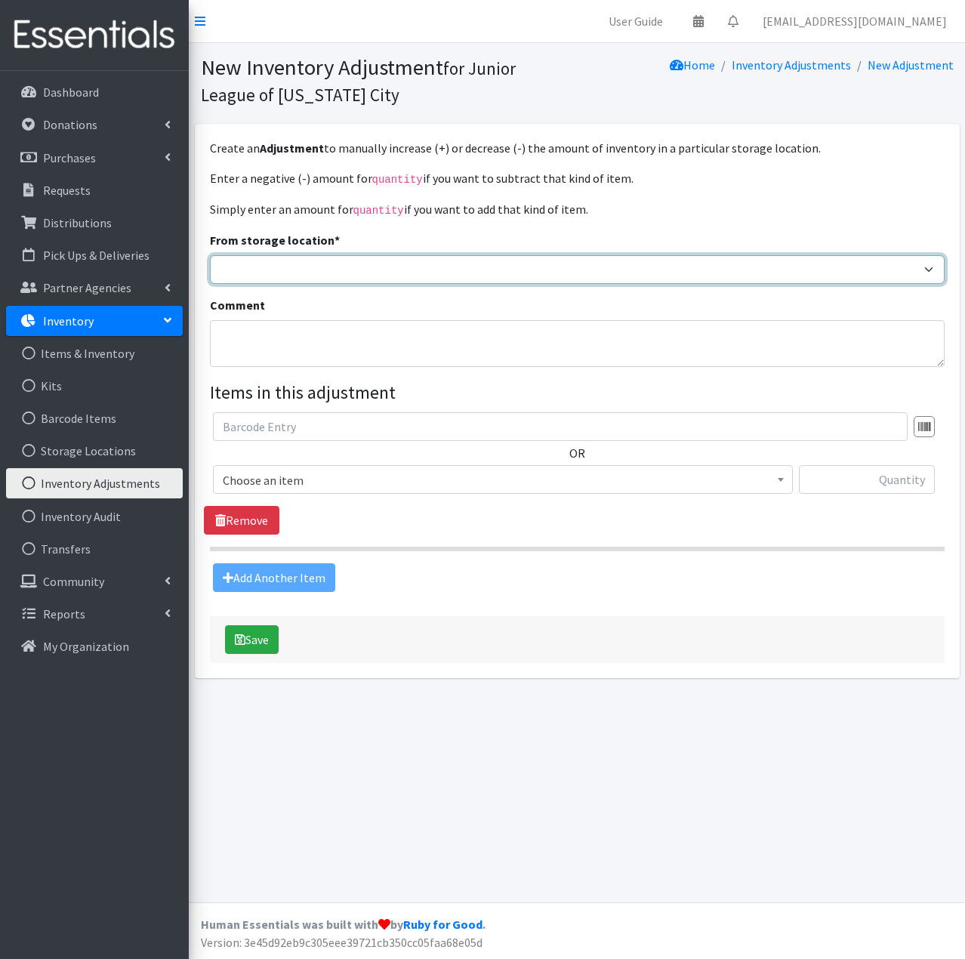
click at [346, 273] on select "JLOC Headquarters Storage Unit" at bounding box center [577, 269] width 734 height 29
select select "496"
click at [210, 255] on select "JLOC Headquarters Storage Unit" at bounding box center [577, 269] width 734 height 29
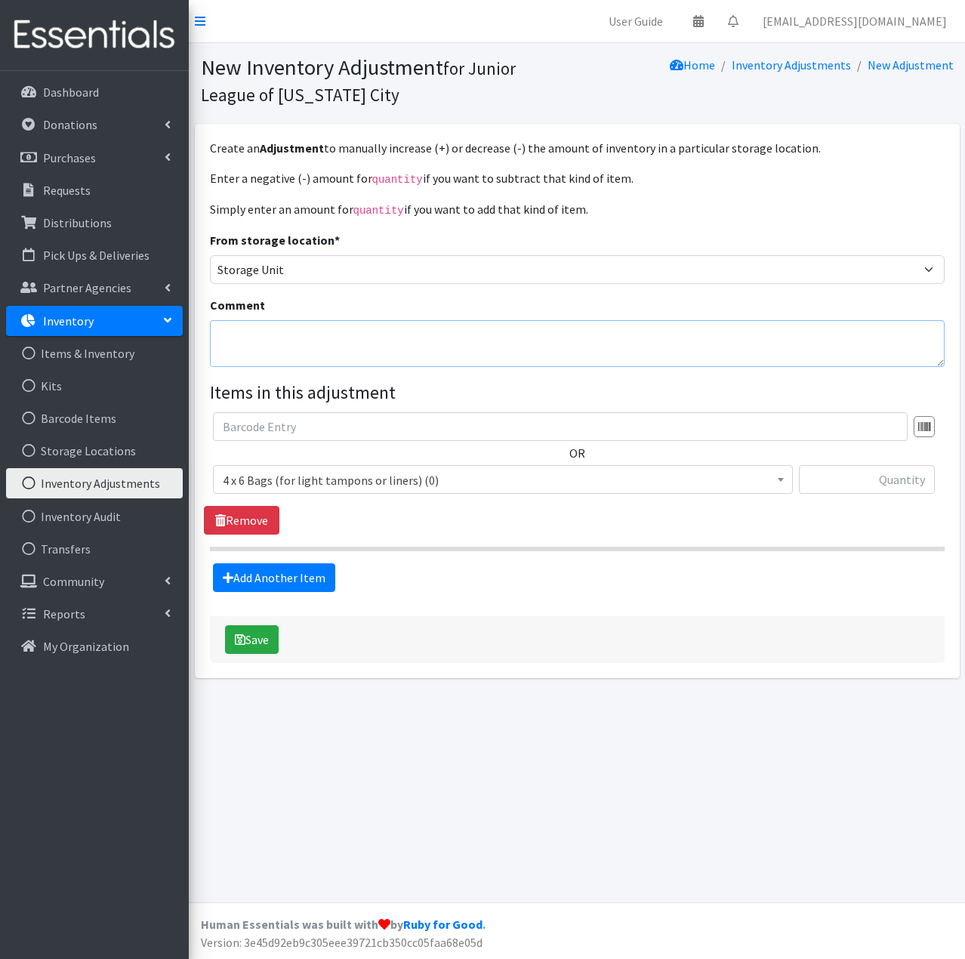
click at [329, 345] on textarea "Comment" at bounding box center [577, 343] width 734 height 47
type textarea "Moved to HQ"
click at [509, 476] on span "4 x 6 Bags (for light tampons or liners) (0)" at bounding box center [503, 479] width 560 height 21
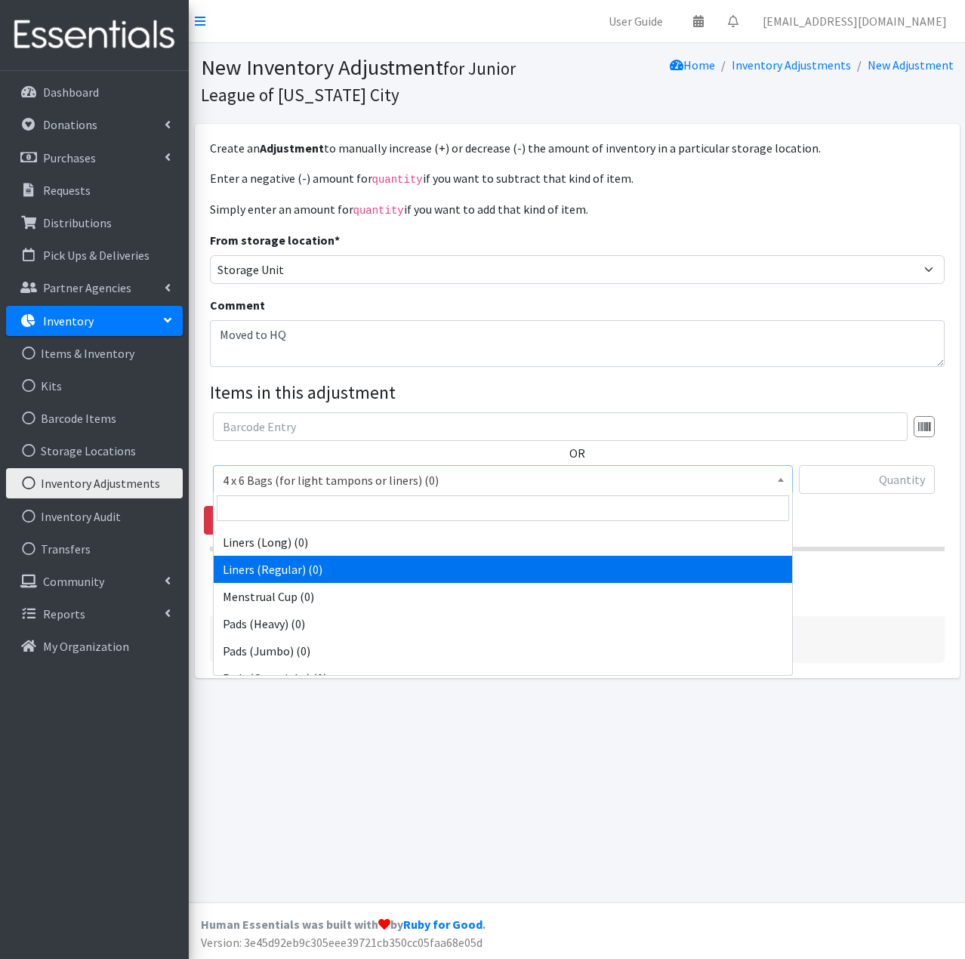
scroll to position [151, 0]
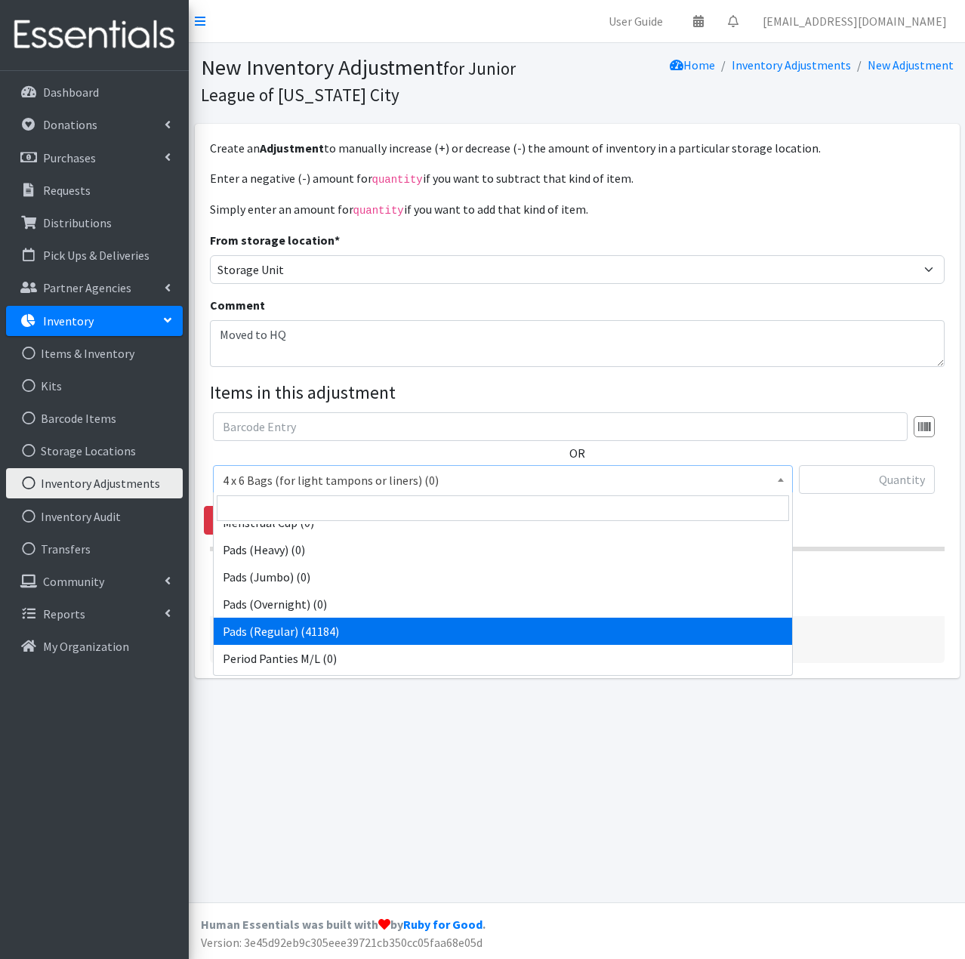
select select "2104"
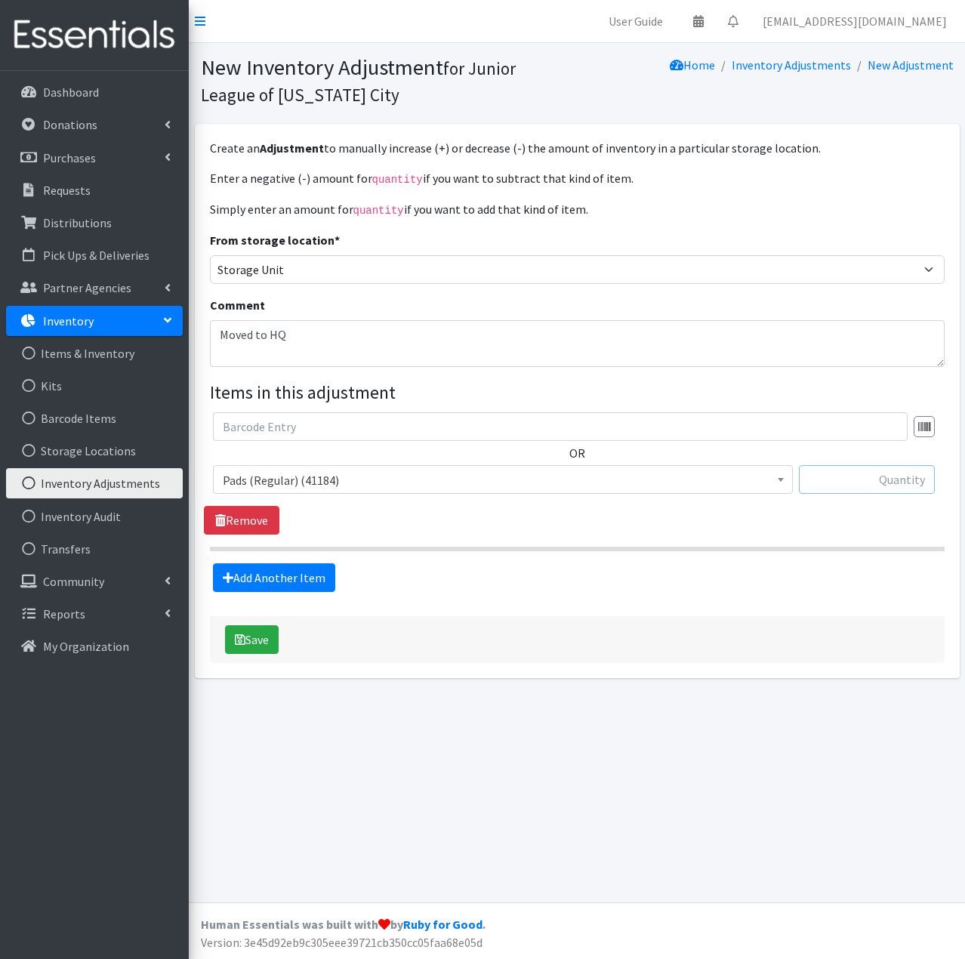
click at [873, 479] on input "text" at bounding box center [867, 479] width 136 height 29
click at [550, 768] on div "New Inventory Adjustment for Junior League of Oklahoma City Home Inventory Adju…" at bounding box center [577, 472] width 776 height 859
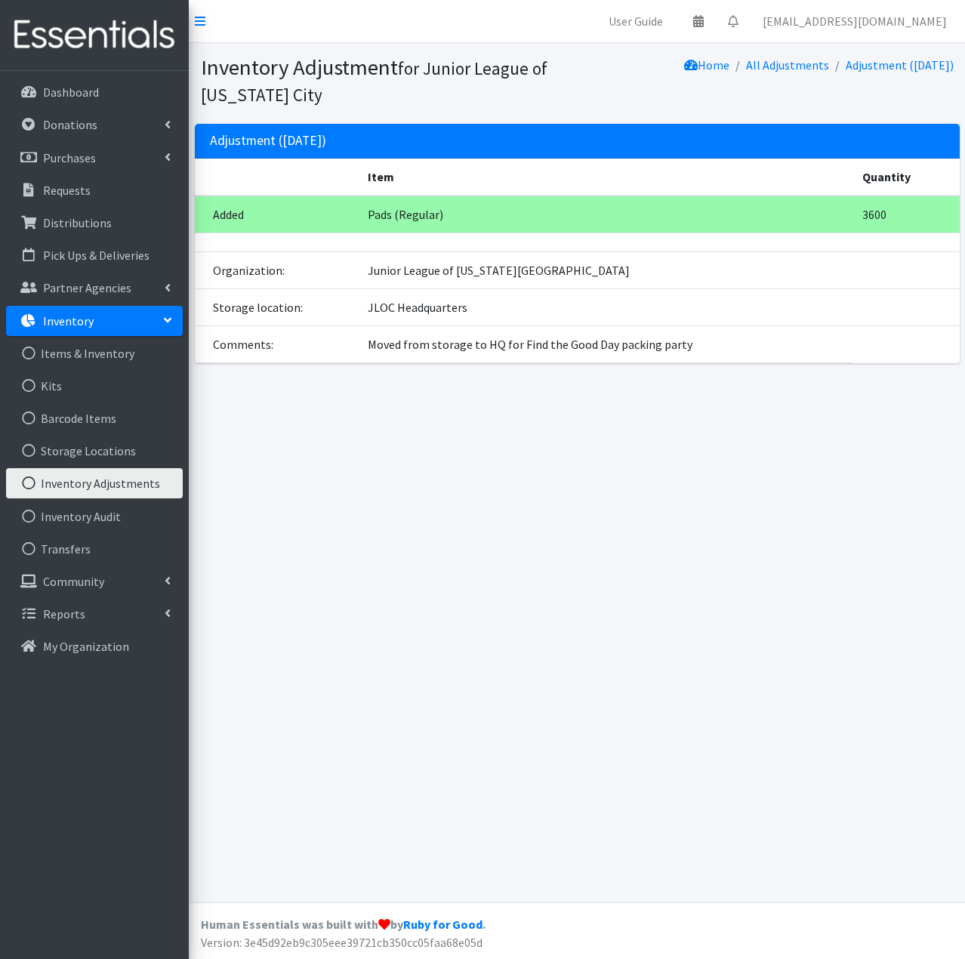
click at [387, 537] on div "Inventory Adjustment for Junior League of Oklahoma City Home All Adjustments Ad…" at bounding box center [577, 472] width 776 height 859
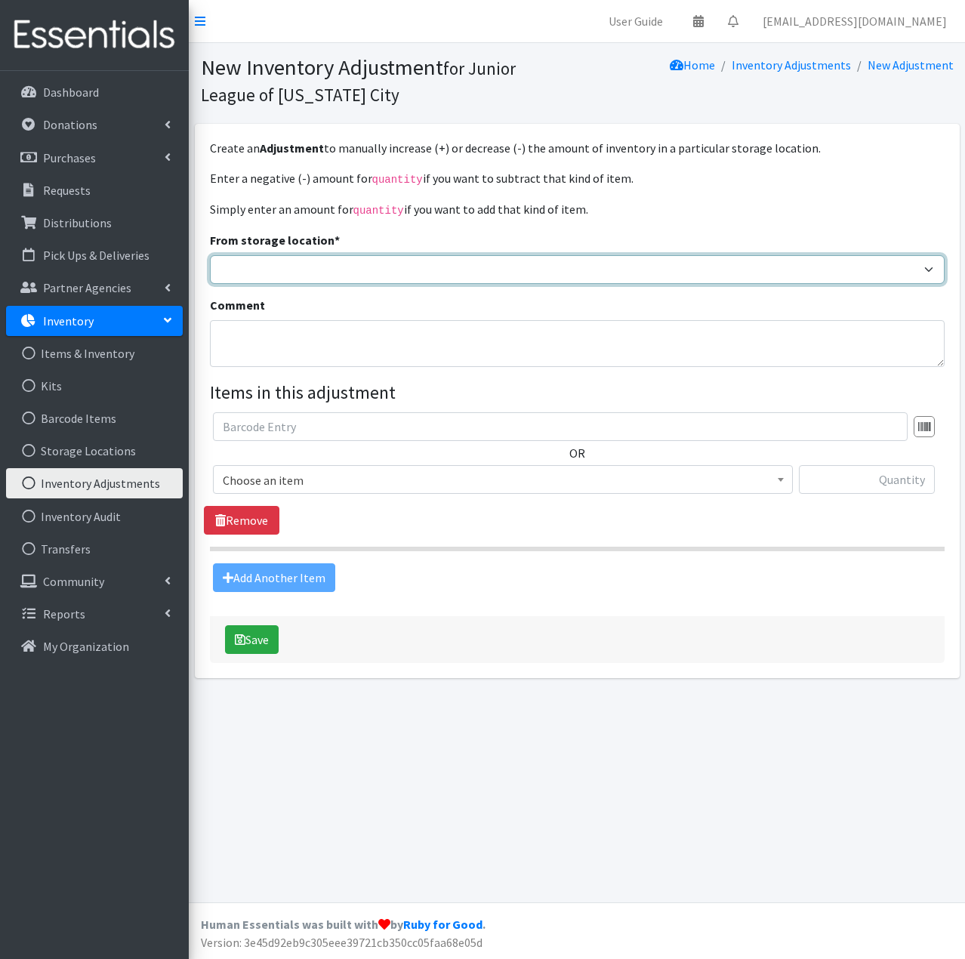
drag, startPoint x: 360, startPoint y: 266, endPoint x: 364, endPoint y: 280, distance: 14.8
click at [360, 266] on select "JLOC Headquarters Storage Unit" at bounding box center [577, 269] width 734 height 29
select select "496"
click at [210, 255] on select "JLOC Headquarters Storage Unit" at bounding box center [577, 269] width 734 height 29
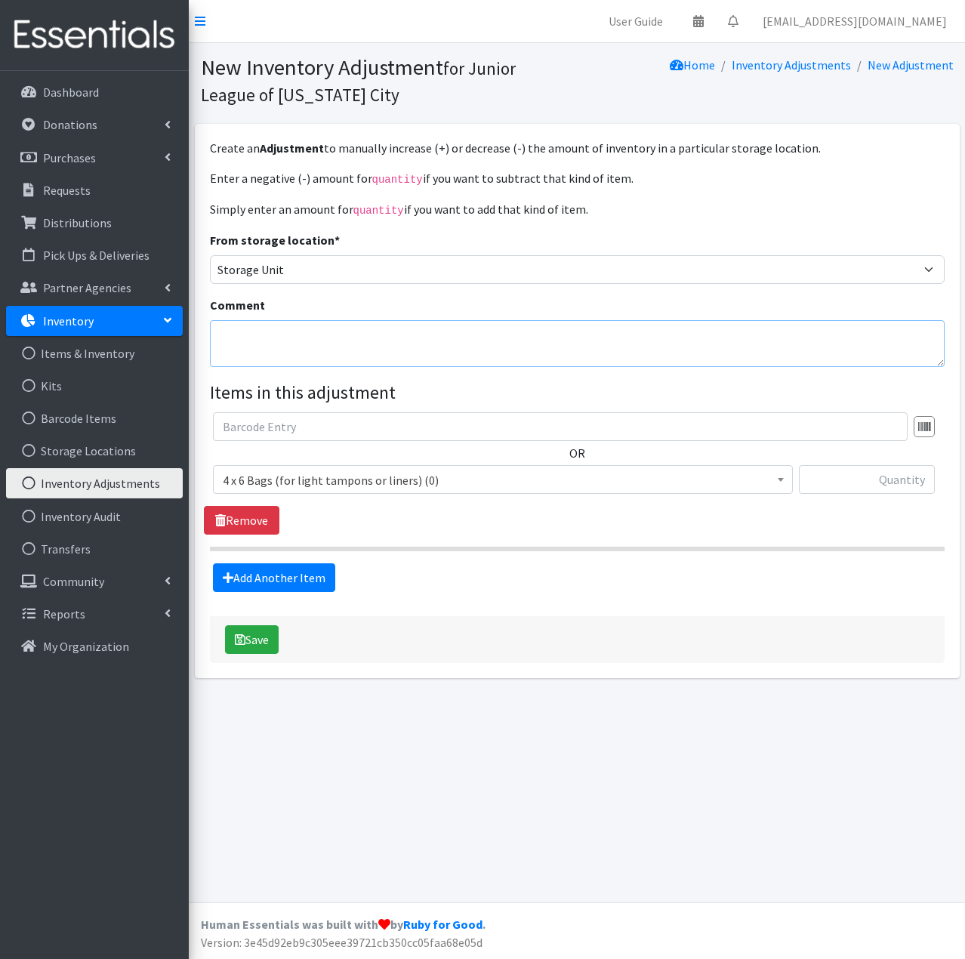
click at [343, 330] on textarea "Comment" at bounding box center [577, 343] width 734 height 47
type textarea "Moved to HQ"
click at [419, 475] on span "4 x 6 Bags (for light tampons or liners) (0)" at bounding box center [503, 479] width 560 height 21
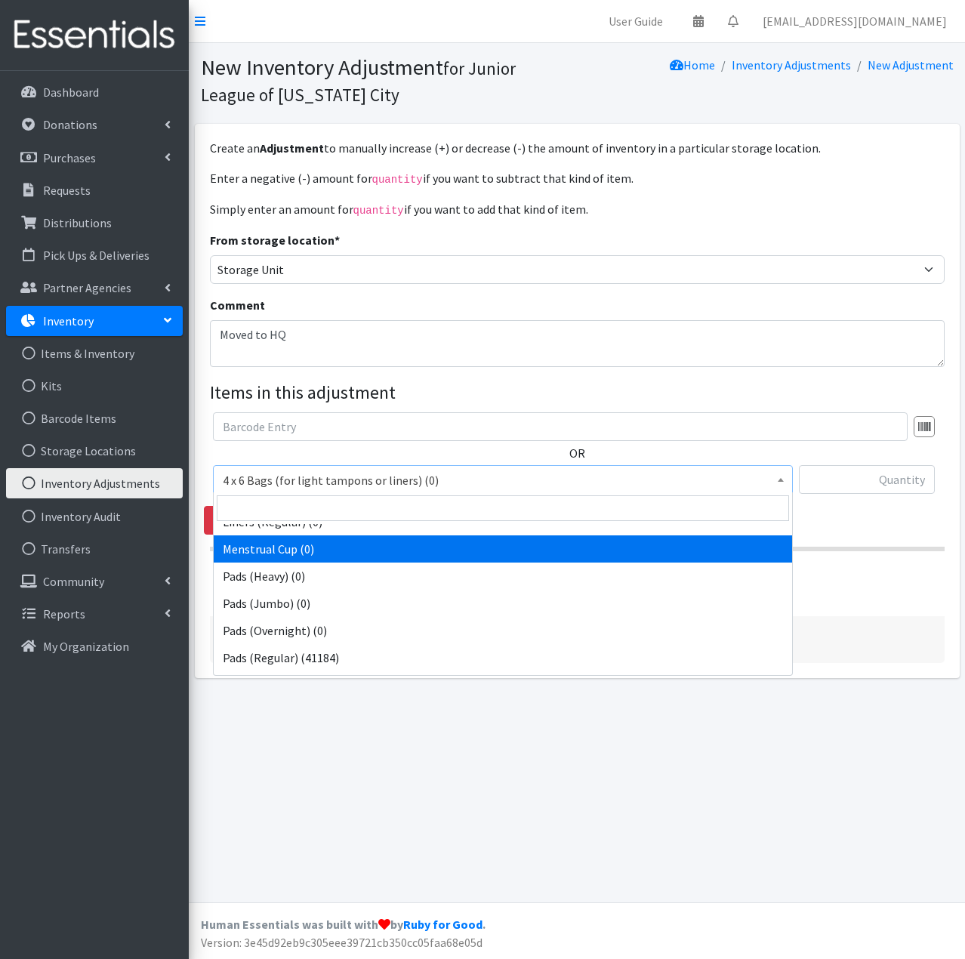
scroll to position [151, 0]
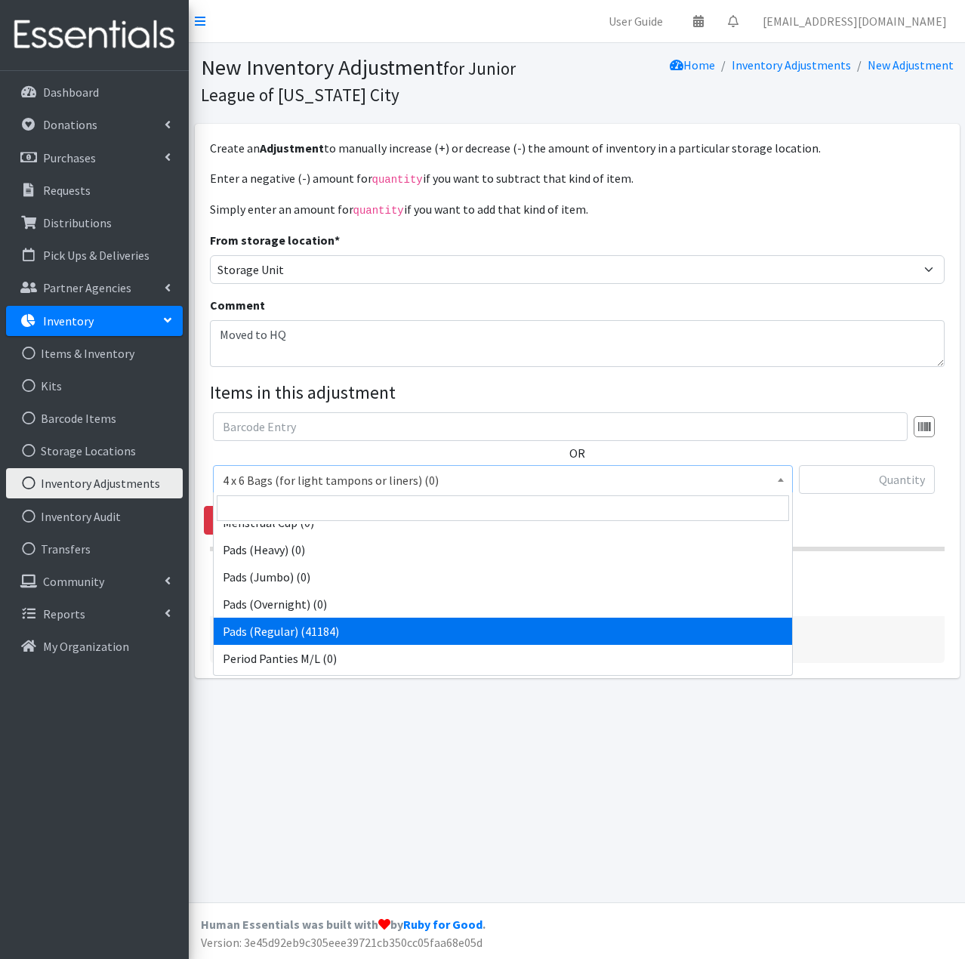
select select "2104"
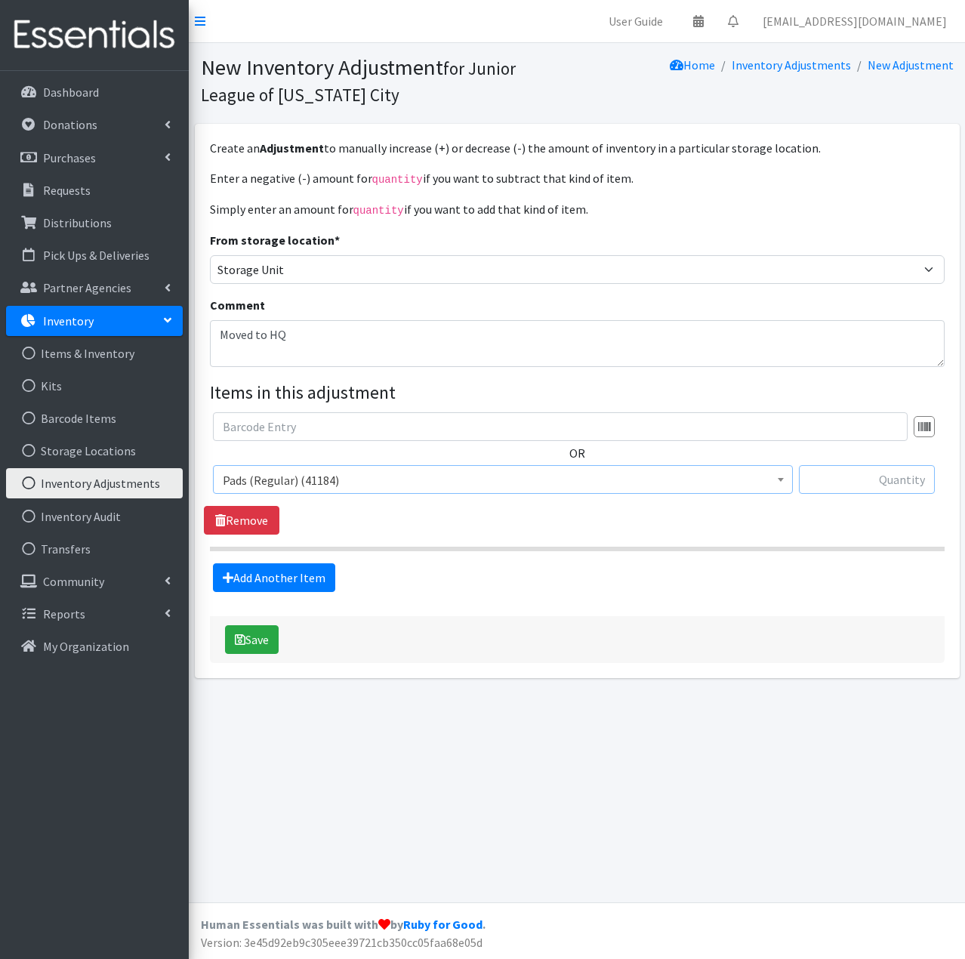
click at [835, 470] on input "text" at bounding box center [867, 479] width 136 height 29
click at [679, 557] on fieldset "Items in this adjustment OR 4 x 6 Bags (for light tampons or liners) (0) 6 x 9 …" at bounding box center [577, 485] width 734 height 213
click at [861, 485] on input "6840" at bounding box center [867, 479] width 136 height 29
type input "-6840"
click at [266, 632] on button "Save" at bounding box center [252, 639] width 54 height 29
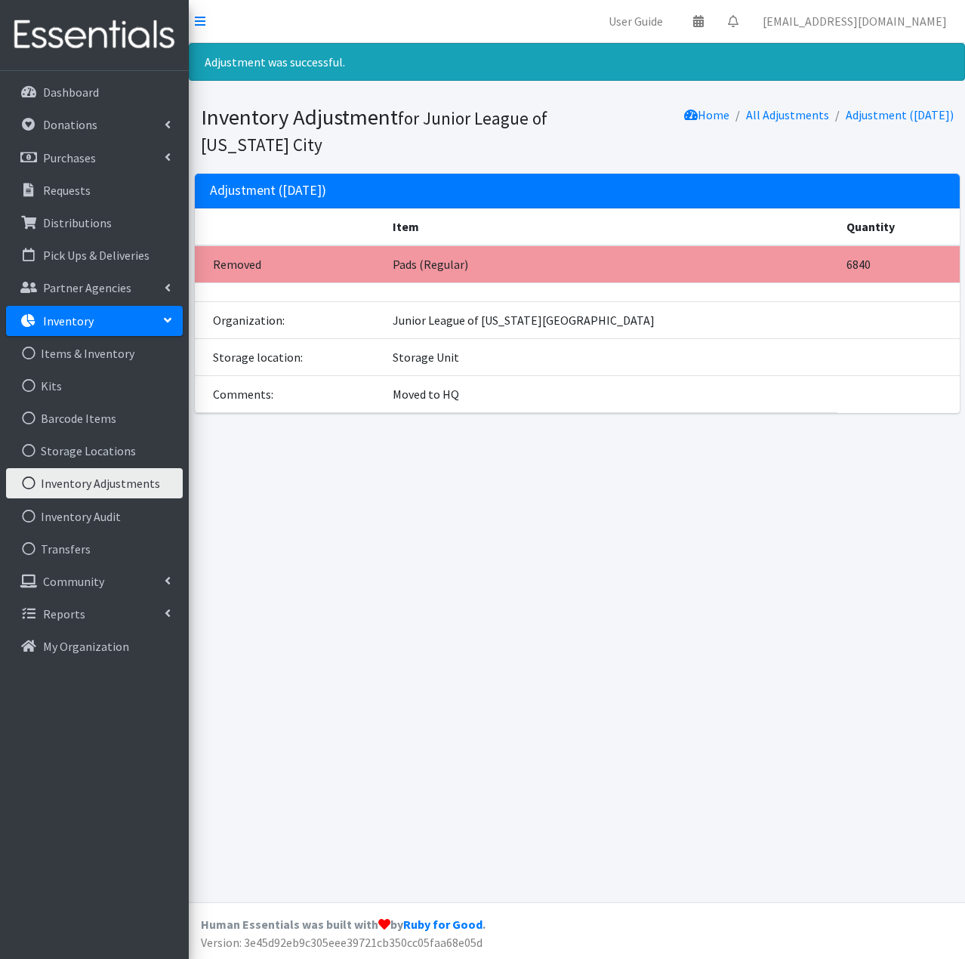
click at [106, 485] on link "Inventory Adjustments" at bounding box center [94, 483] width 177 height 30
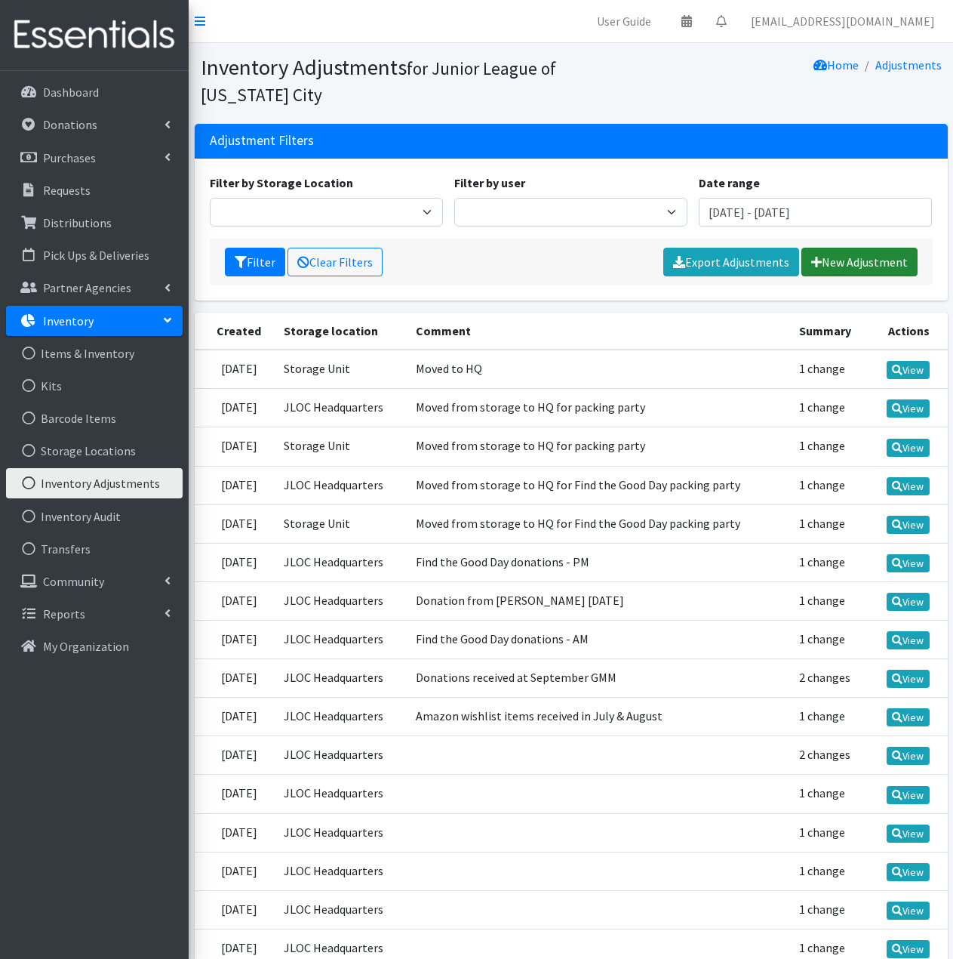
click at [860, 257] on link "New Adjustment" at bounding box center [860, 262] width 116 height 29
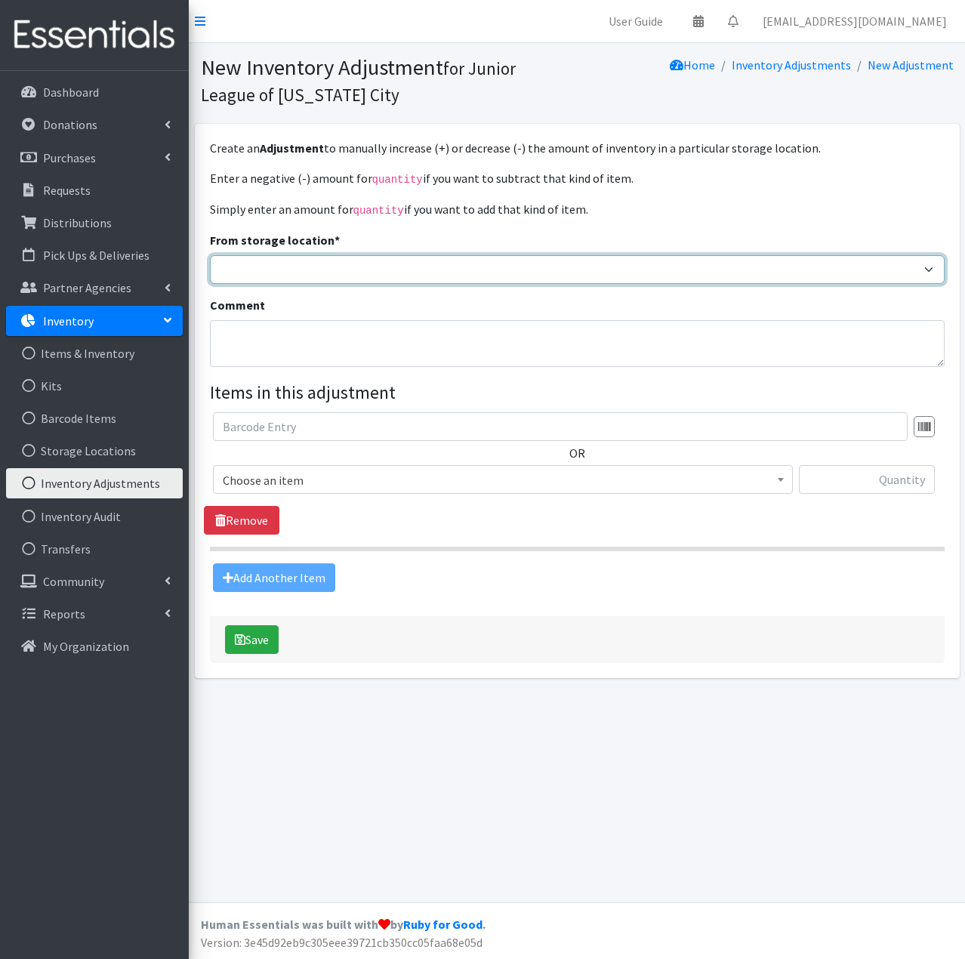
click at [483, 266] on select "JLOC Headquarters Storage Unit" at bounding box center [577, 269] width 734 height 29
select select "47"
click at [210, 255] on select "JLOC Headquarters Storage Unit" at bounding box center [577, 269] width 734 height 29
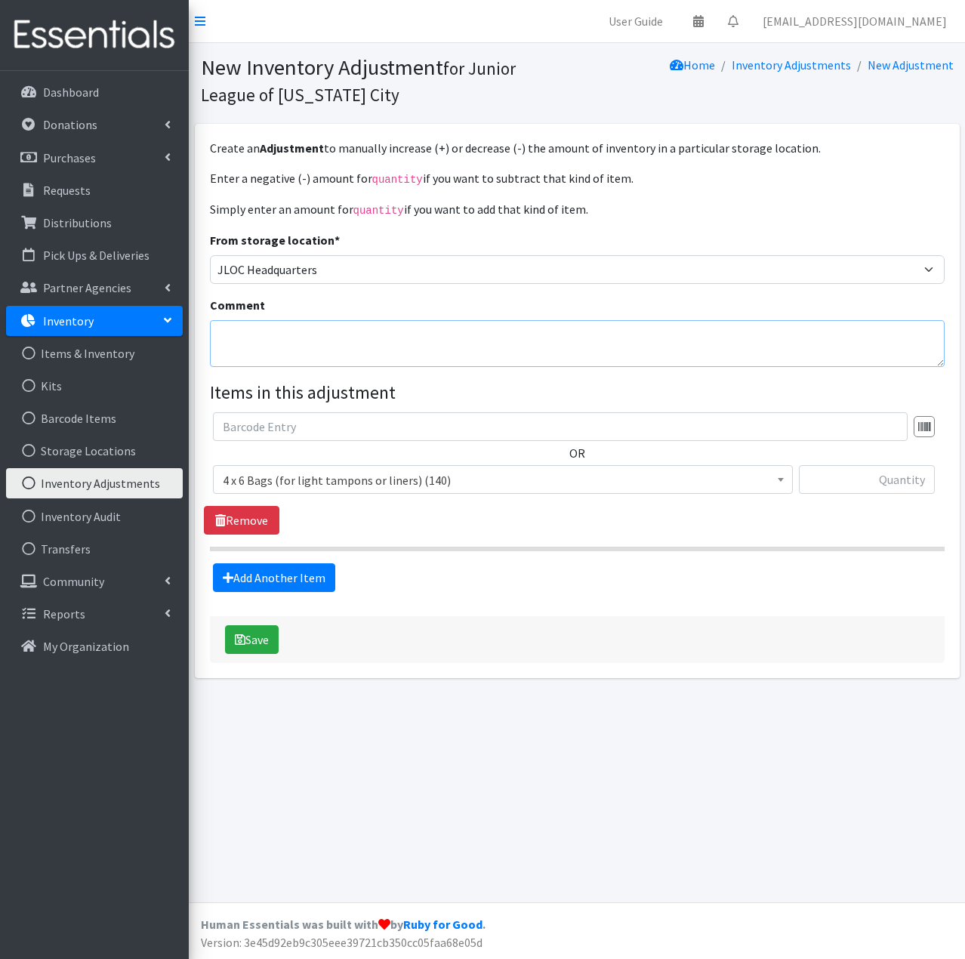
click at [336, 349] on textarea "Comment" at bounding box center [577, 343] width 734 height 47
type textarea "Moved to HQ"
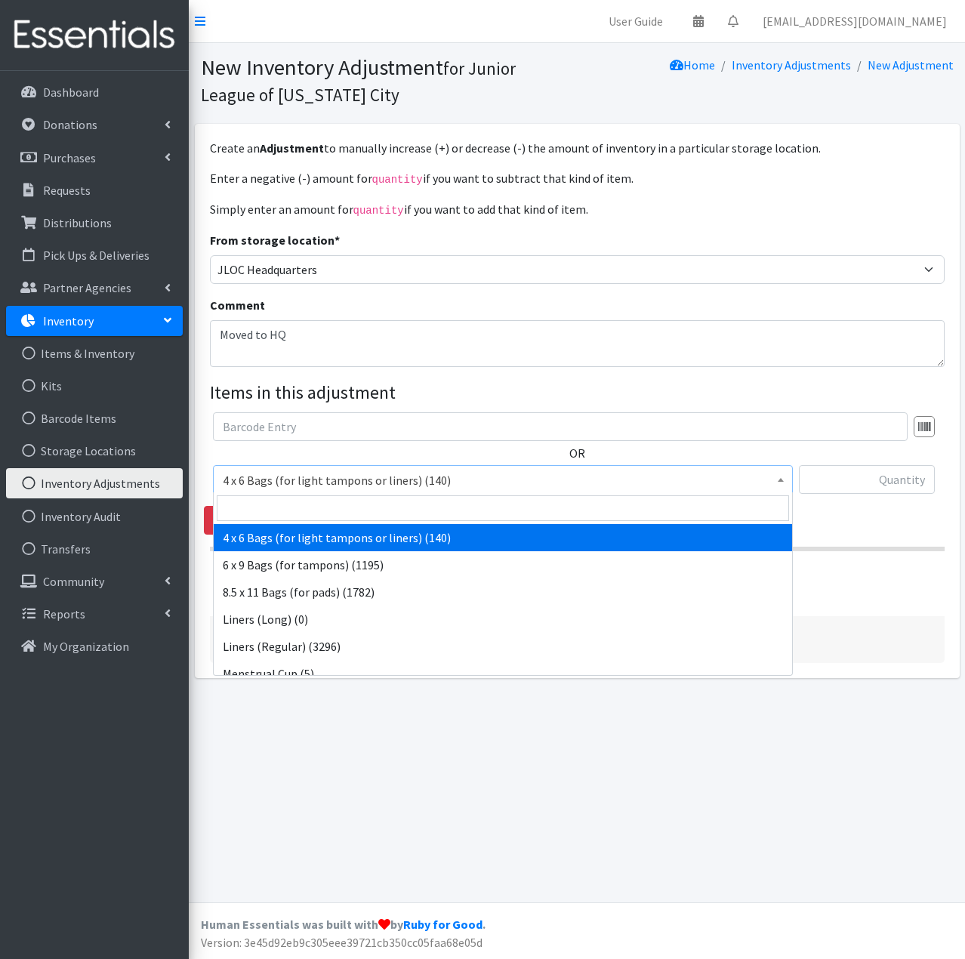
click at [458, 481] on span "4 x 6 Bags (for light tampons or liners) (140)" at bounding box center [503, 479] width 560 height 21
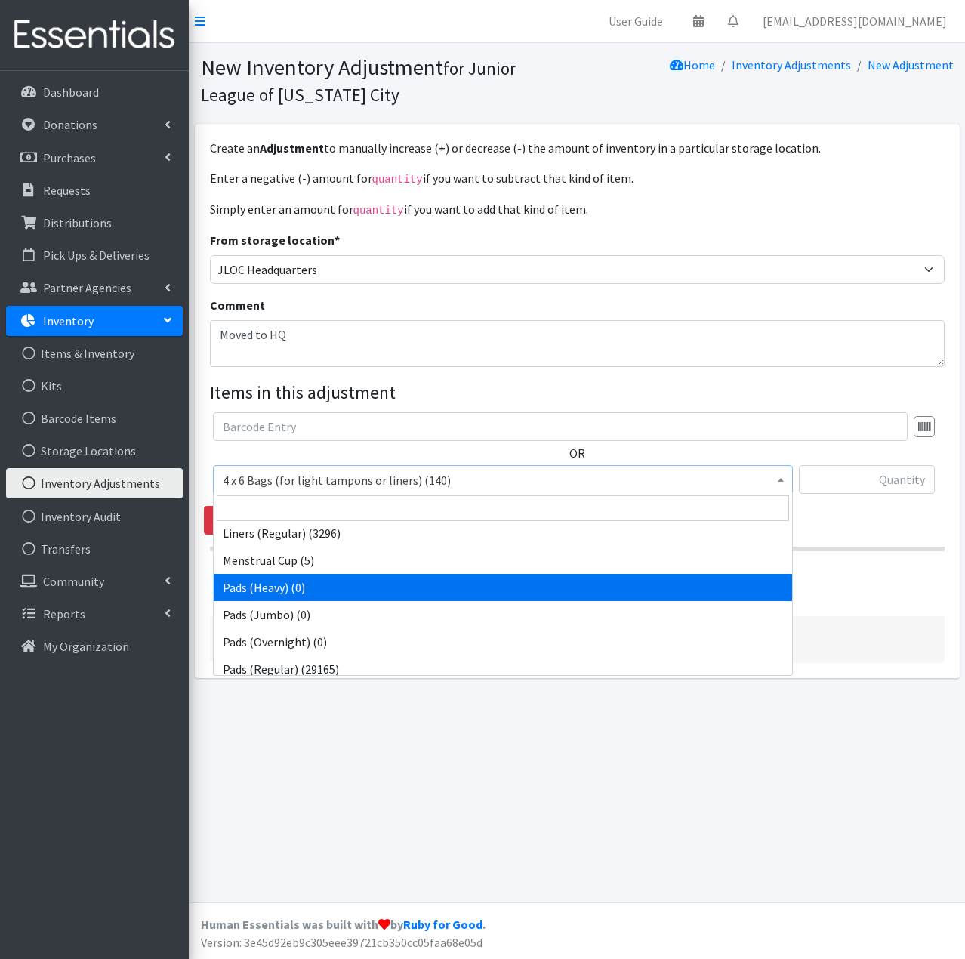
scroll to position [151, 0]
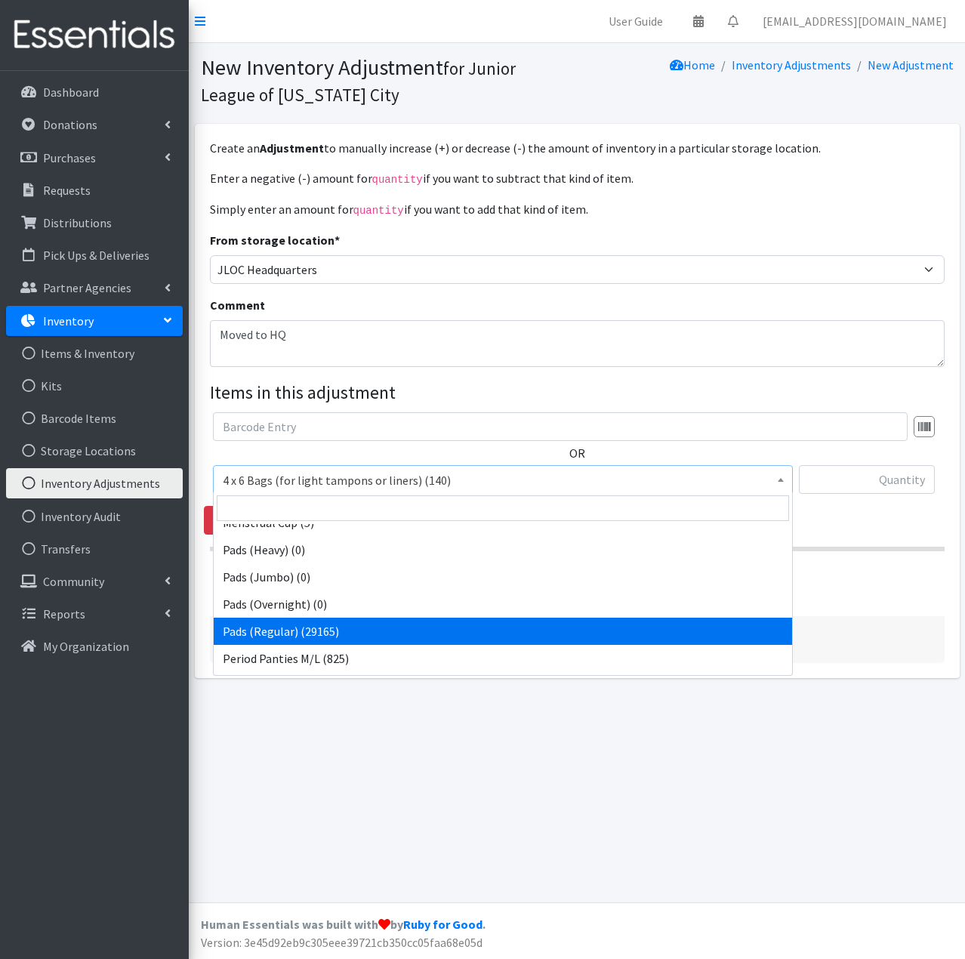
select select "2104"
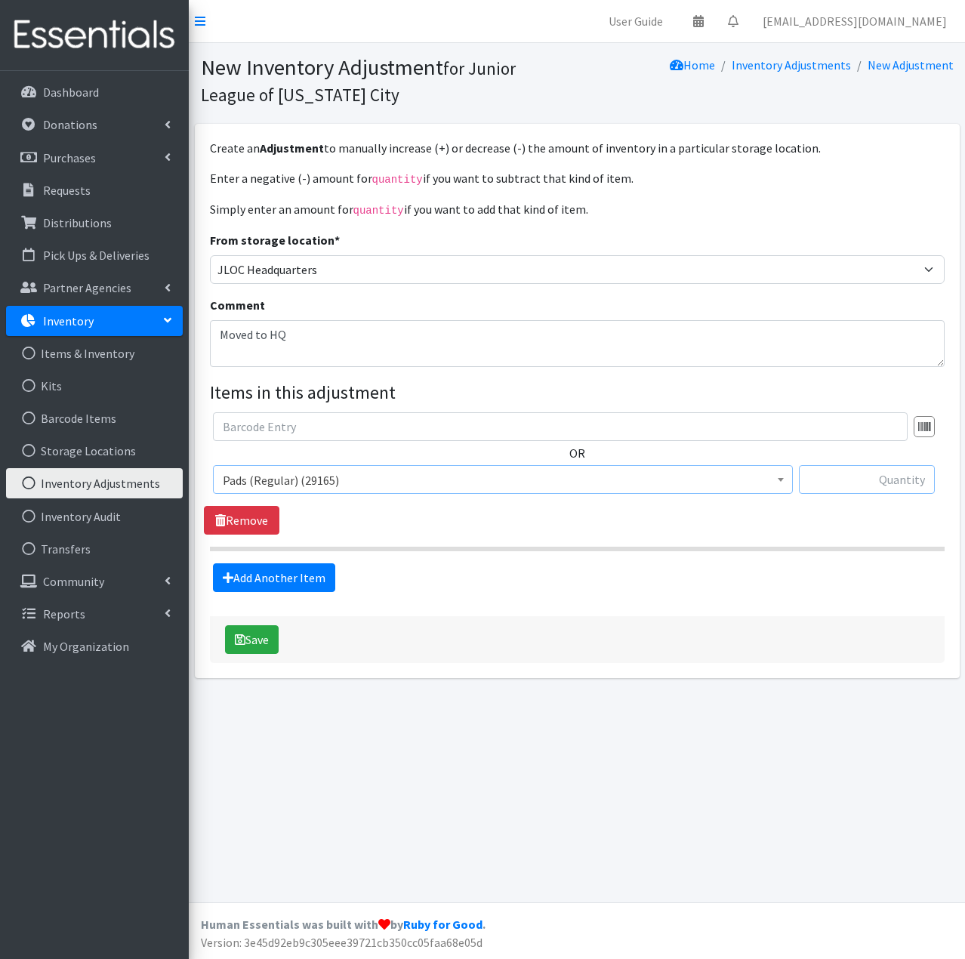
click at [845, 467] on input "text" at bounding box center [867, 479] width 136 height 29
type input "6840"
click at [257, 643] on button "Save" at bounding box center [252, 639] width 54 height 29
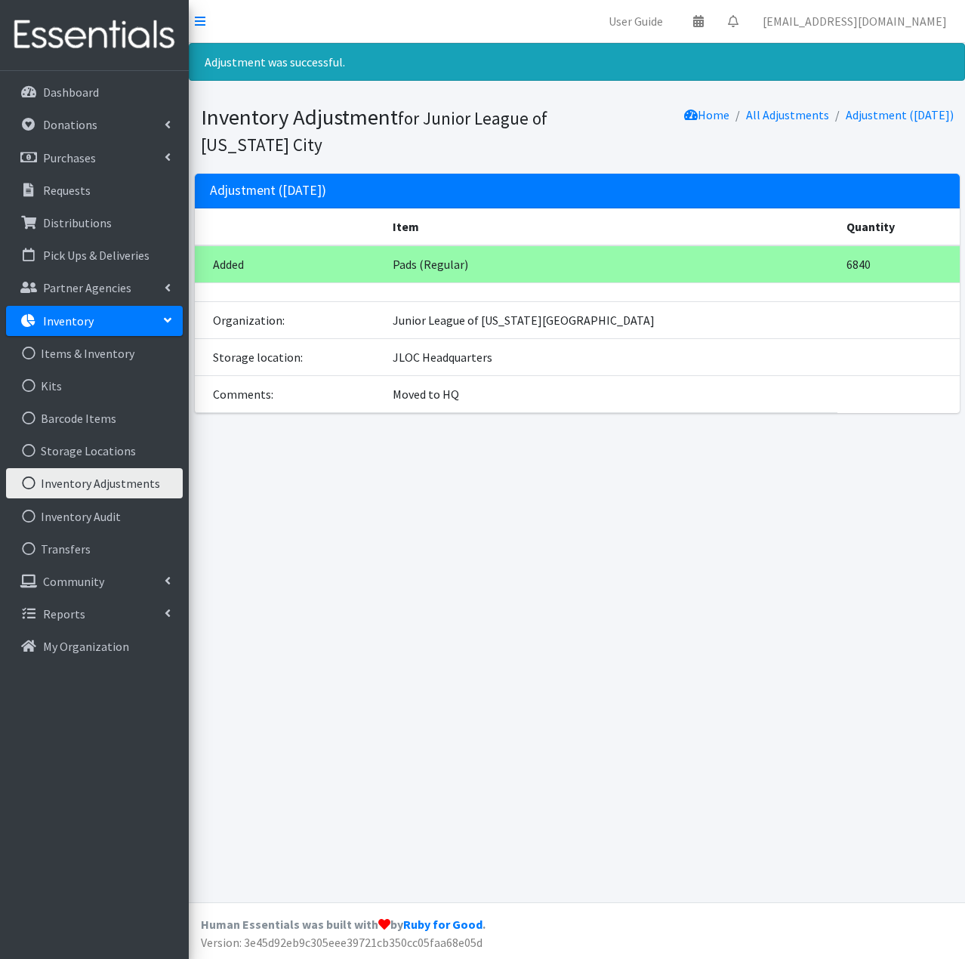
click at [128, 475] on link "Inventory Adjustments" at bounding box center [94, 483] width 177 height 30
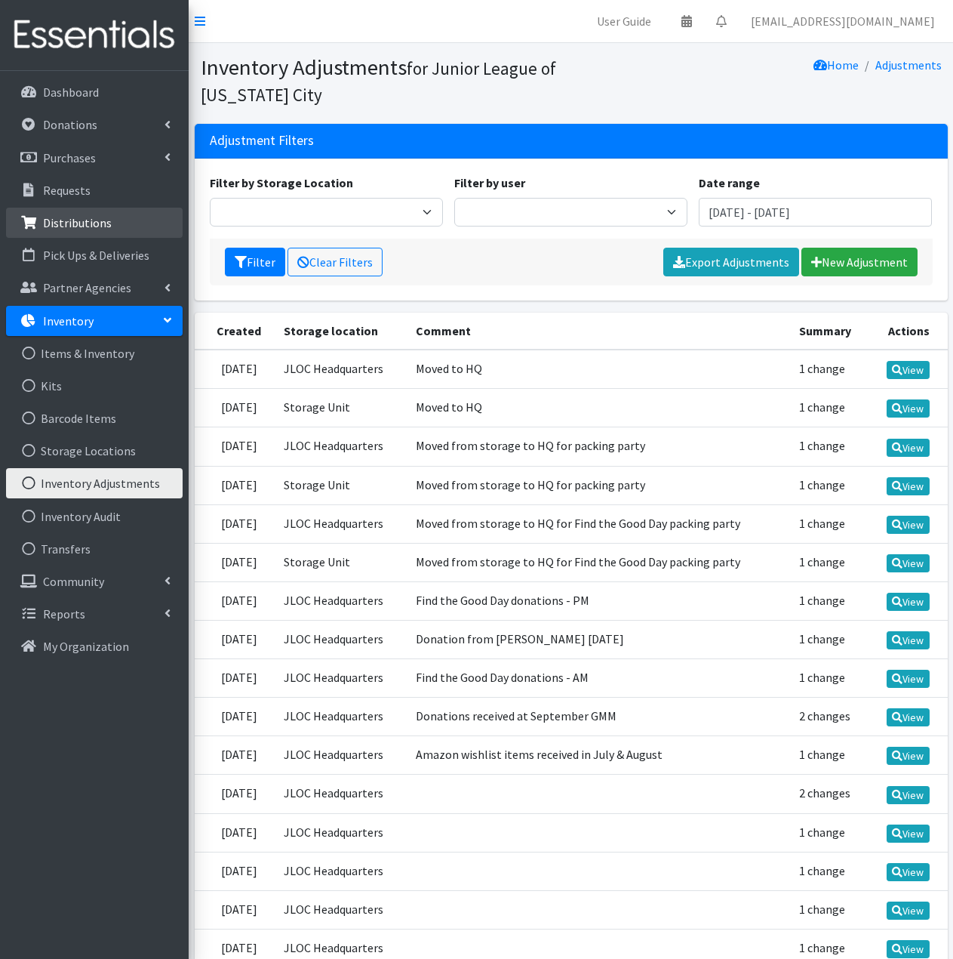
click at [103, 220] on p "Distributions" at bounding box center [77, 222] width 69 height 15
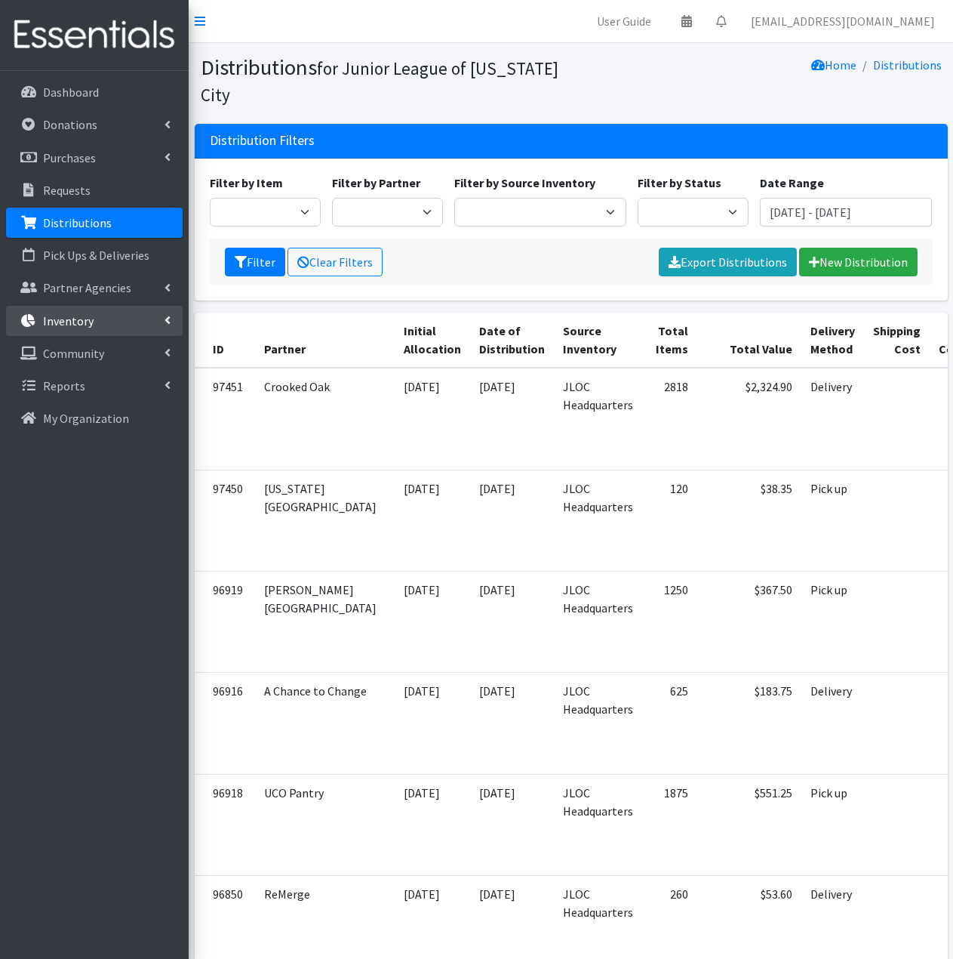
click at [106, 323] on link "Inventory" at bounding box center [94, 321] width 177 height 30
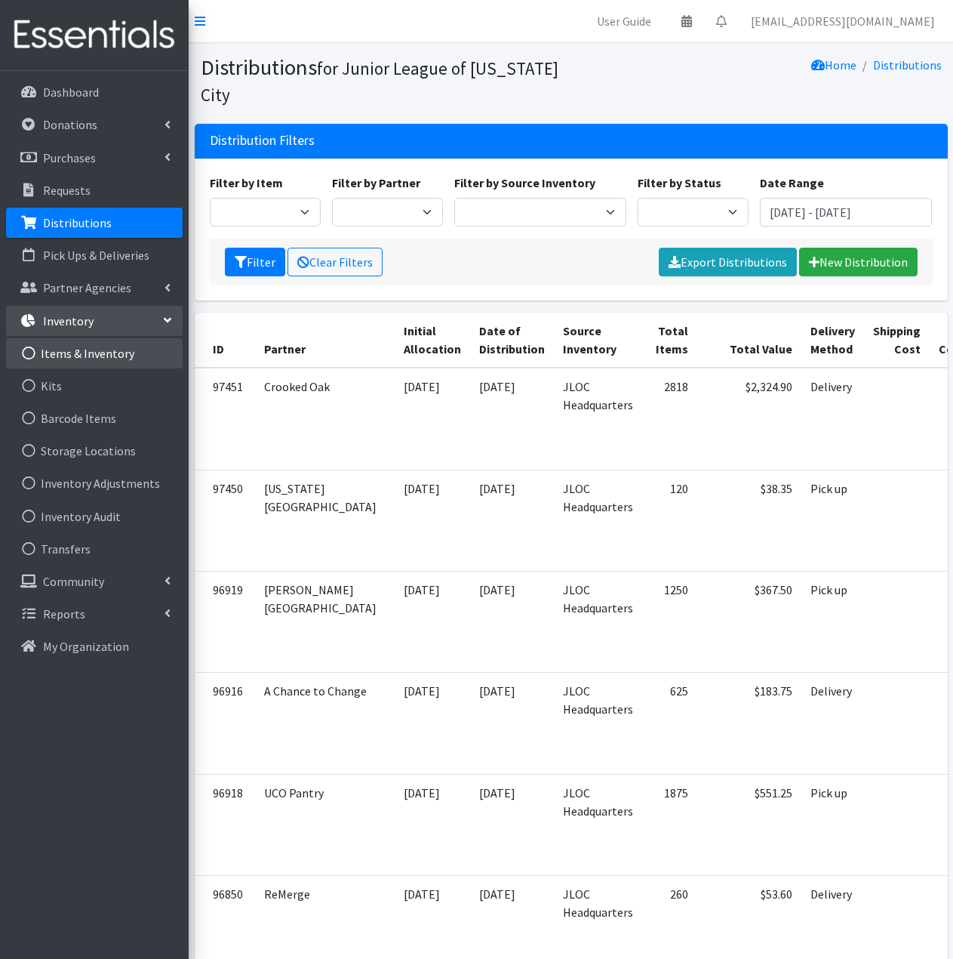
click at [109, 351] on link "Items & Inventory" at bounding box center [94, 353] width 177 height 30
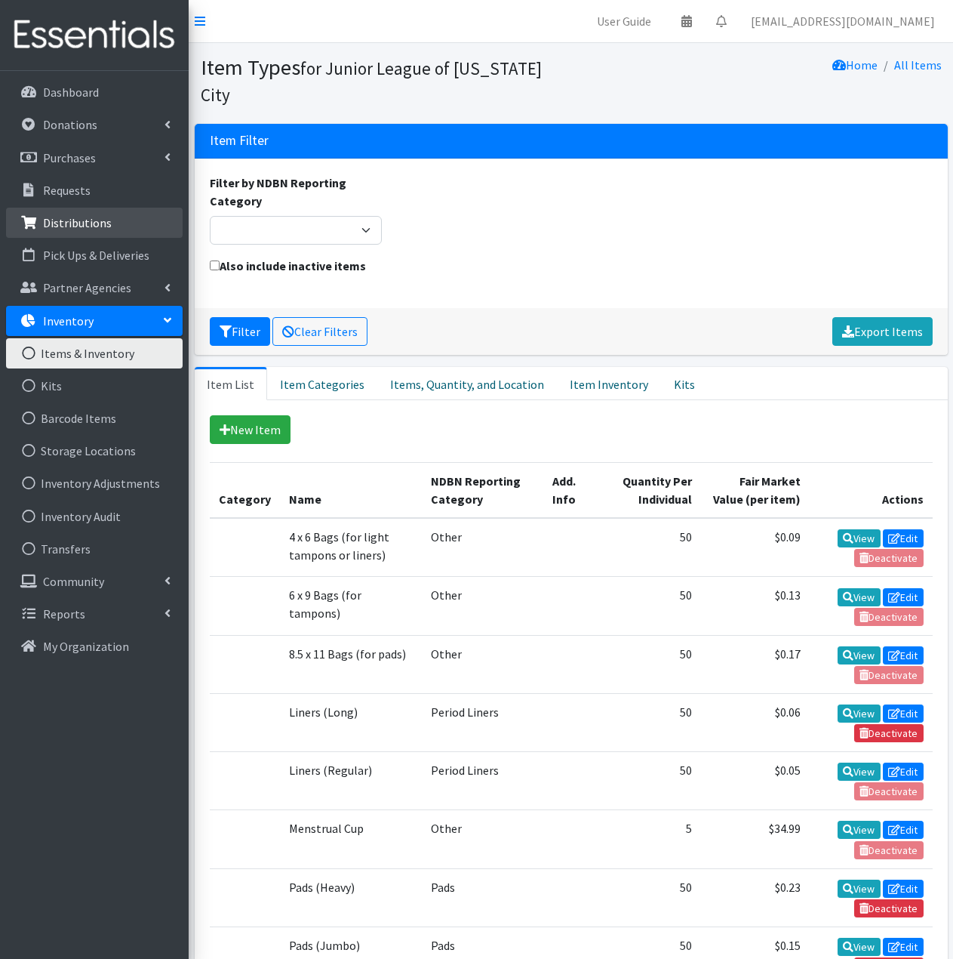
click at [109, 223] on link "Distributions" at bounding box center [94, 223] width 177 height 30
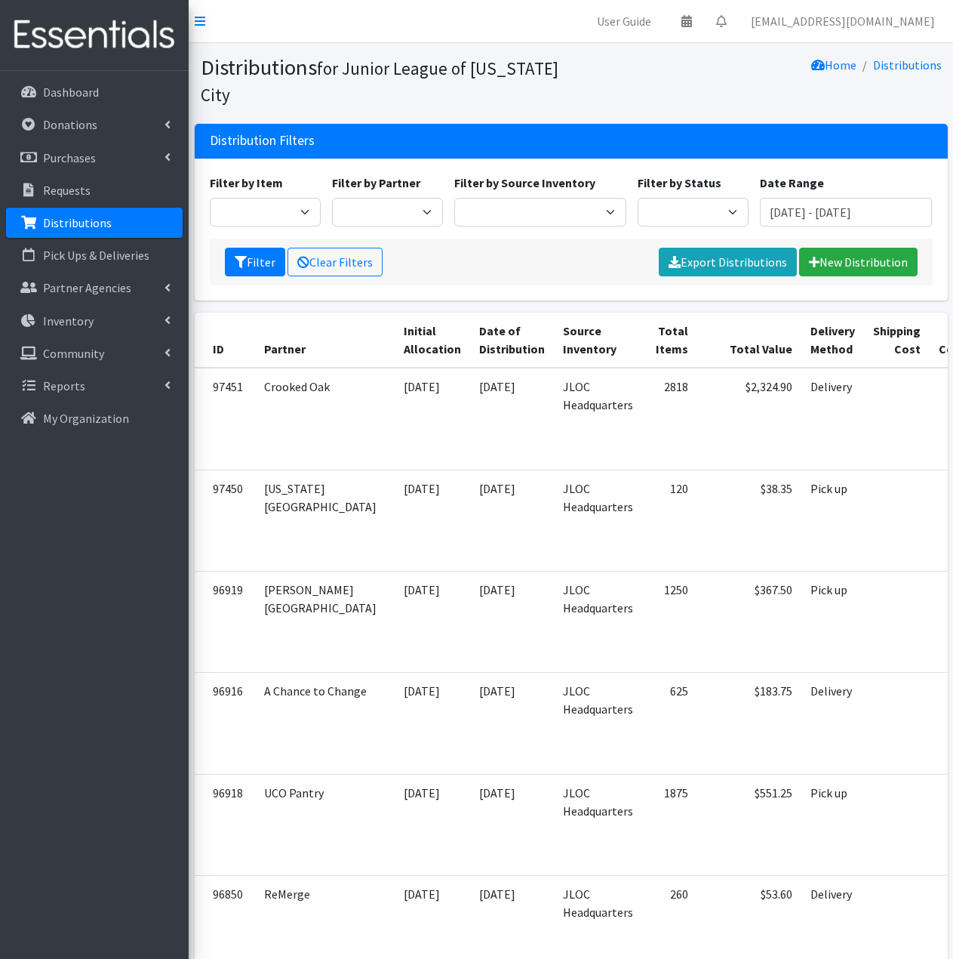
click at [617, 93] on div "Home Distributions" at bounding box center [759, 80] width 377 height 52
click at [134, 774] on div "Dashboard Donations All Donations New Donation Purchases All Purchases [GEOGRAP…" at bounding box center [94, 529] width 189 height 916
